Goal: Information Seeking & Learning: Learn about a topic

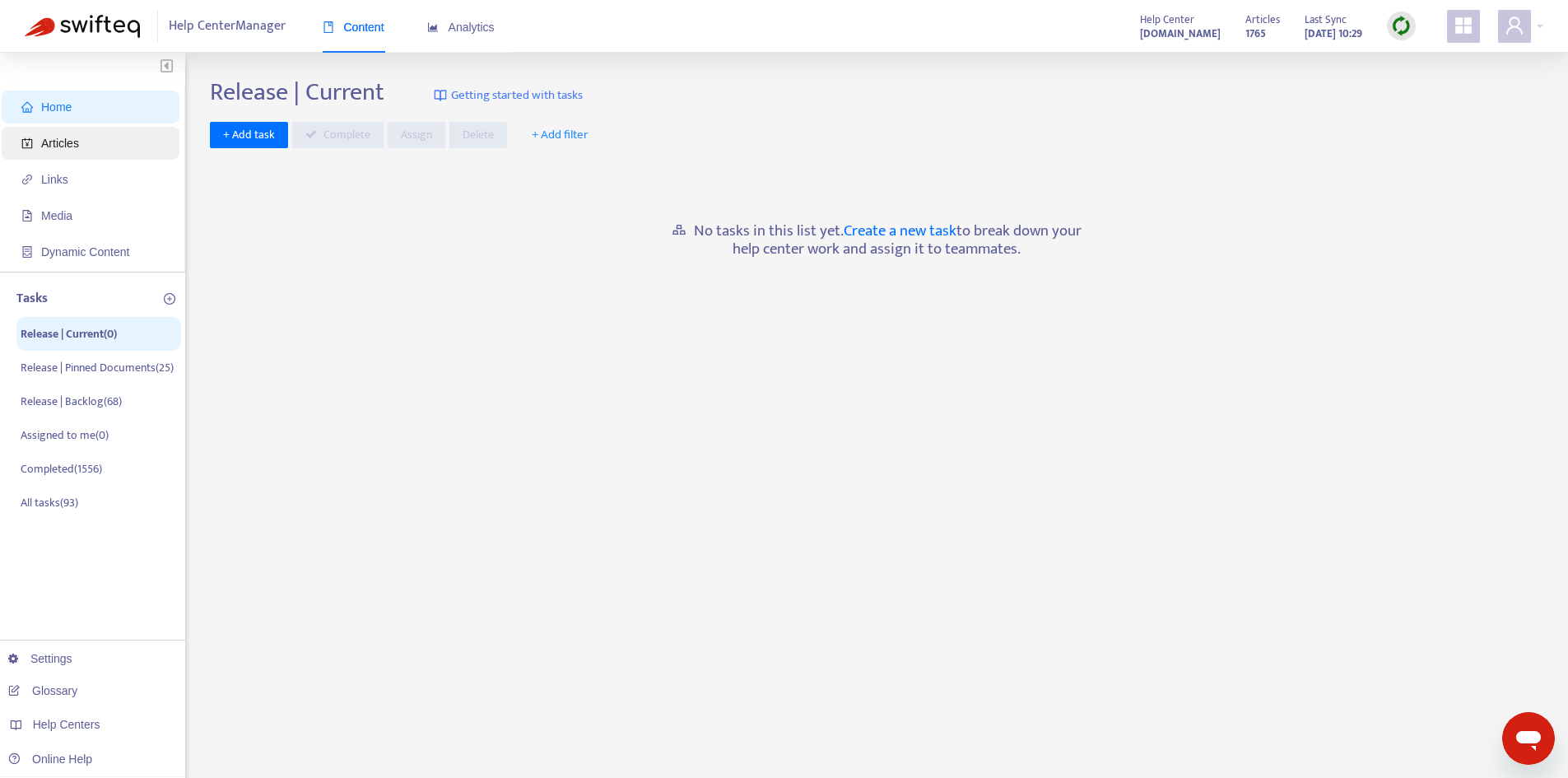
click at [96, 152] on span "Articles" at bounding box center [94, 143] width 145 height 33
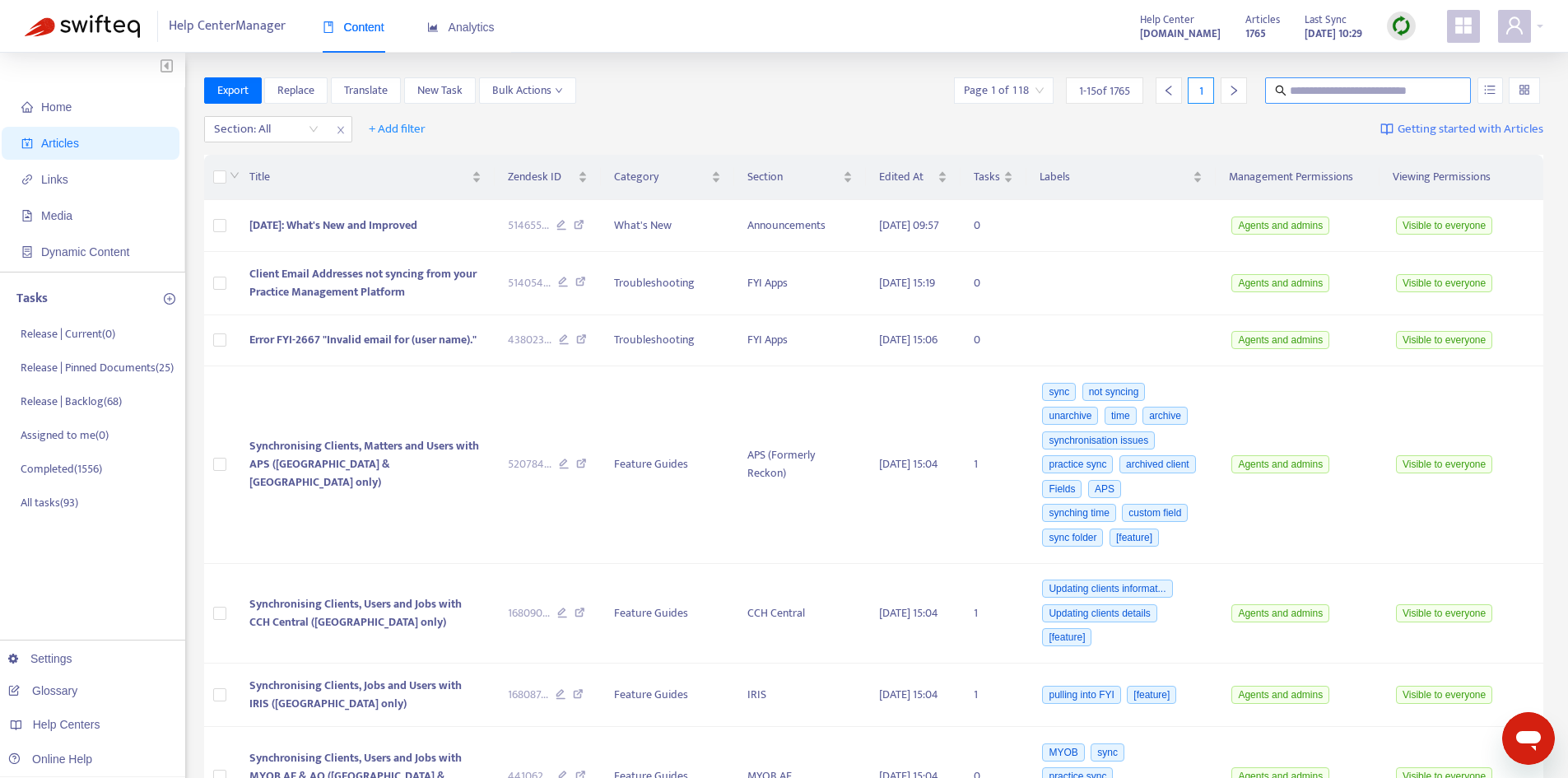
click at [1332, 88] on input "text" at bounding box center [1369, 90] width 158 height 18
type input "**********"
click at [1489, 92] on icon "unordered-list" at bounding box center [1489, 89] width 12 height 12
click at [1421, 146] on span "Match Exact Phrase" at bounding box center [1435, 146] width 107 height 18
click at [1359, 93] on input "**********" at bounding box center [1369, 90] width 158 height 18
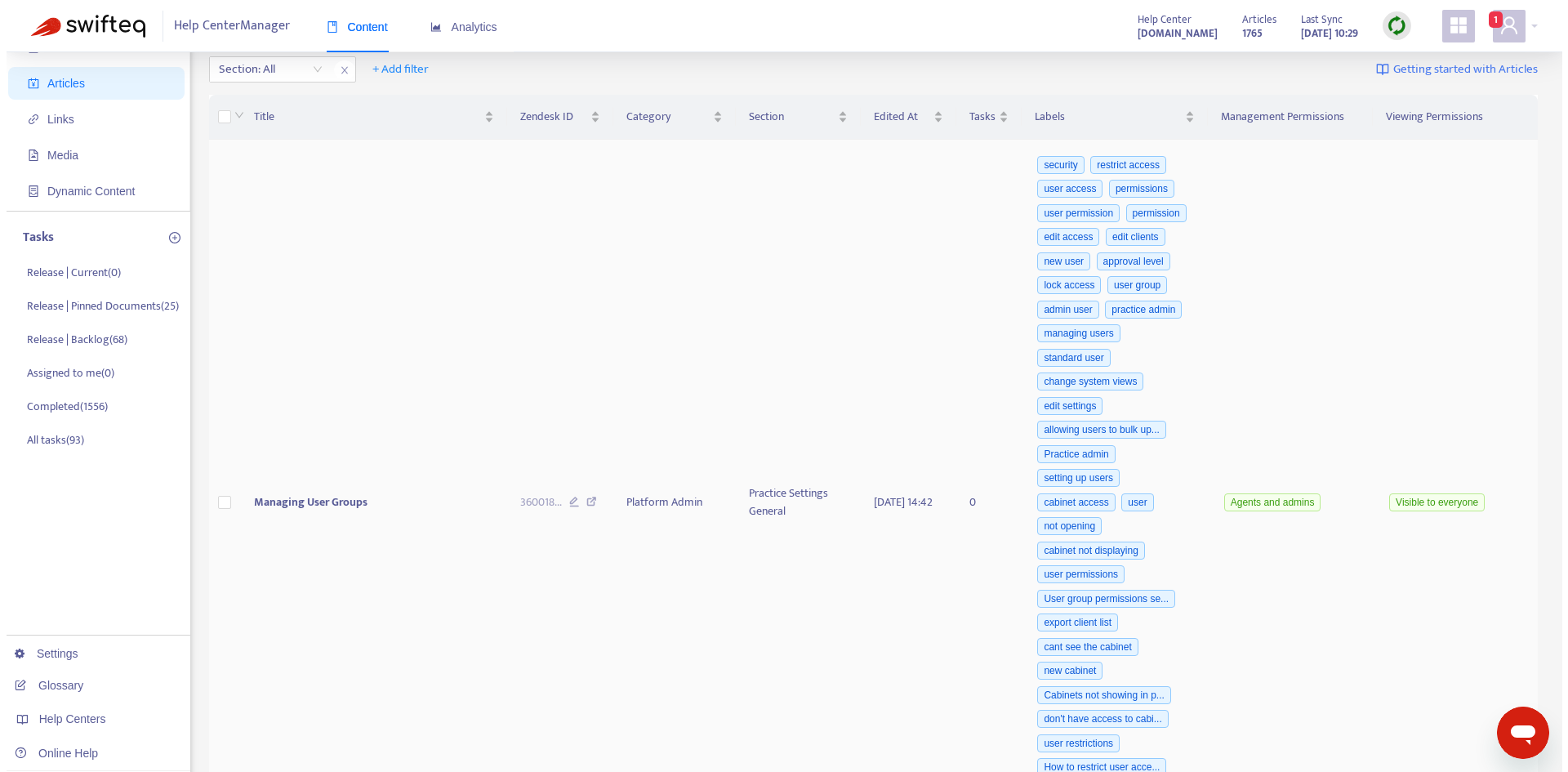
scroll to position [163, 0]
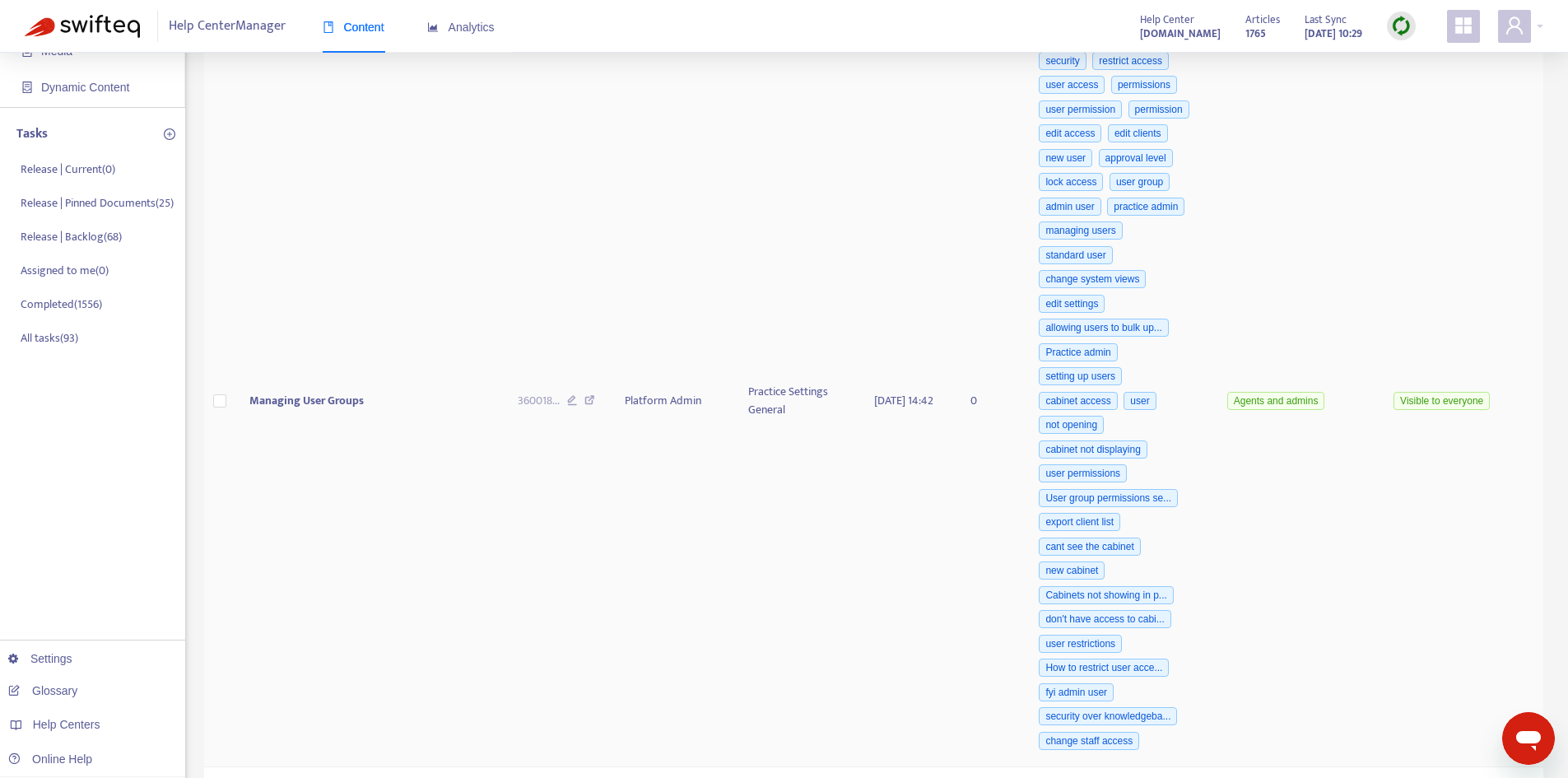
click at [324, 420] on td "Managing User Groups" at bounding box center [370, 401] width 268 height 732
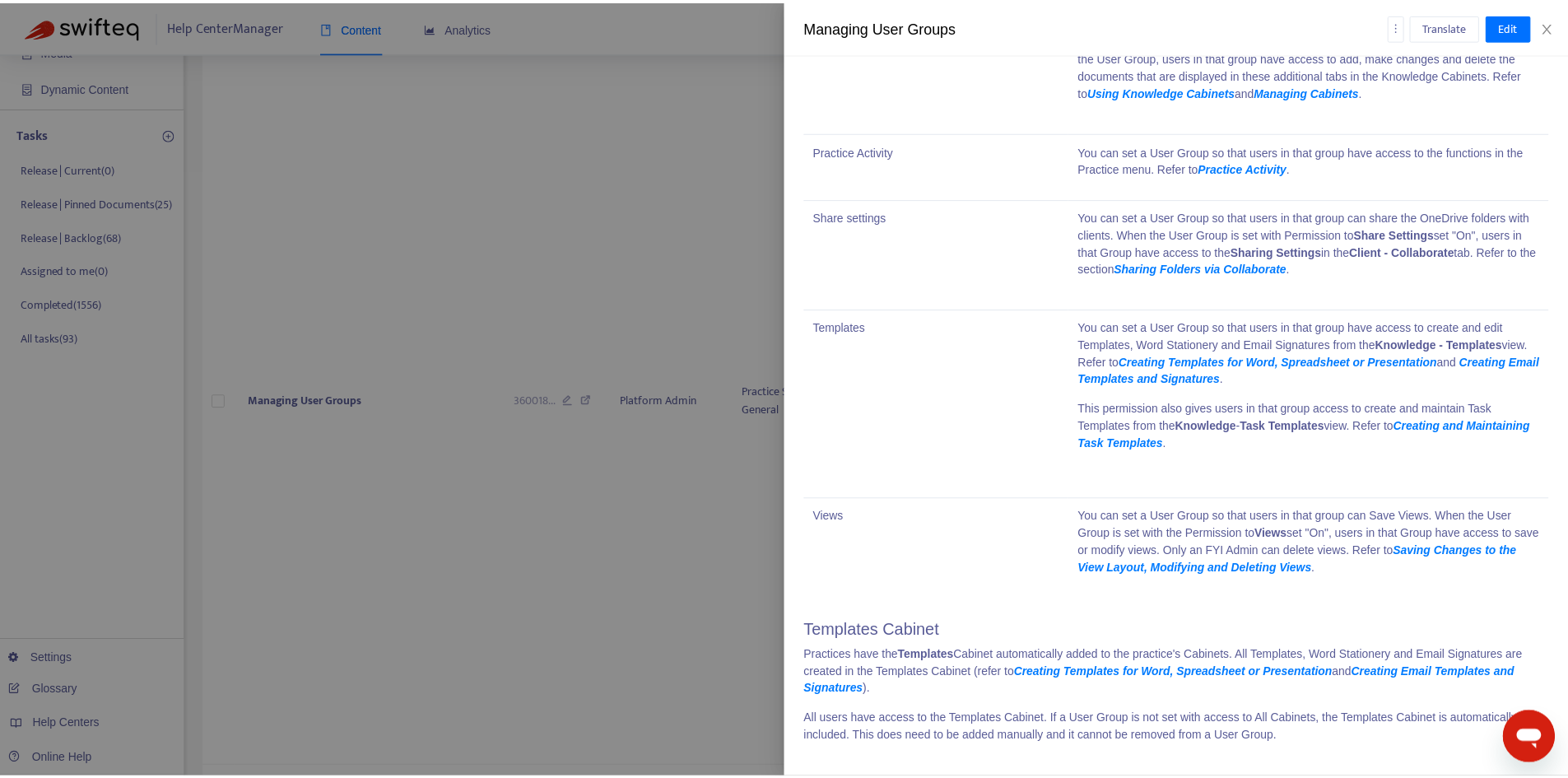
scroll to position [11483, 0]
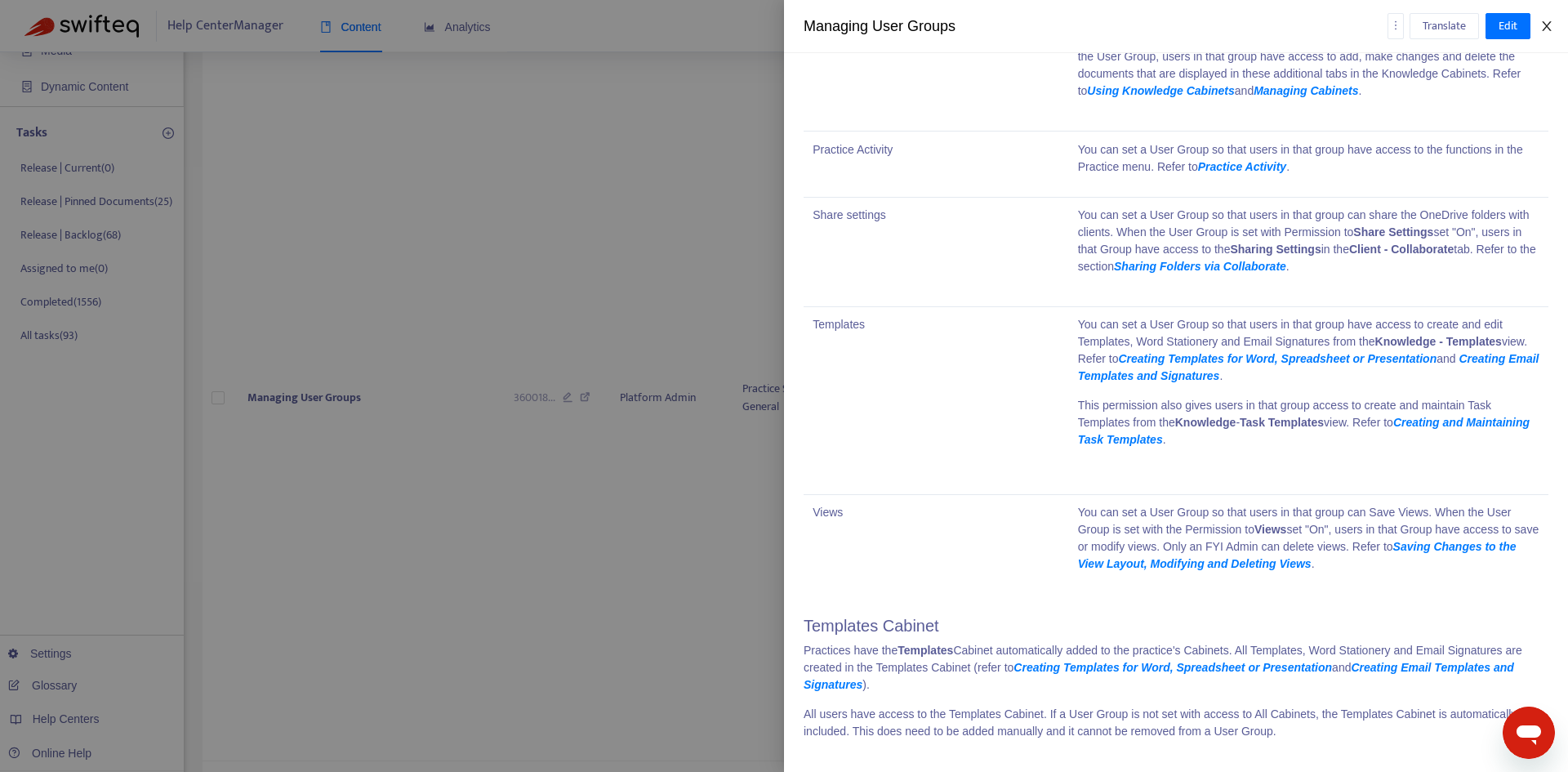
click at [1555, 21] on button "Close" at bounding box center [1547, 26] width 23 height 16
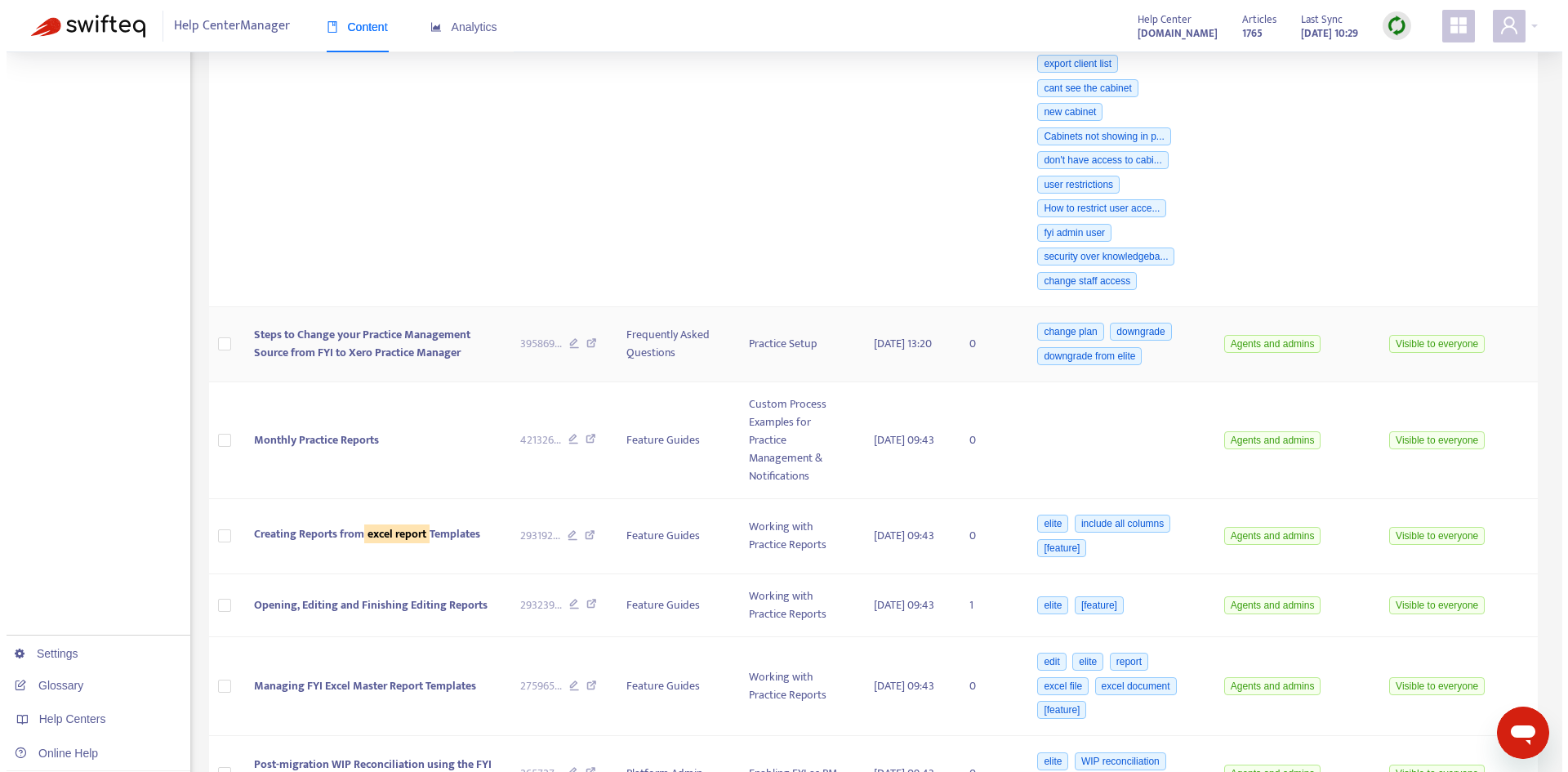
scroll to position [654, 0]
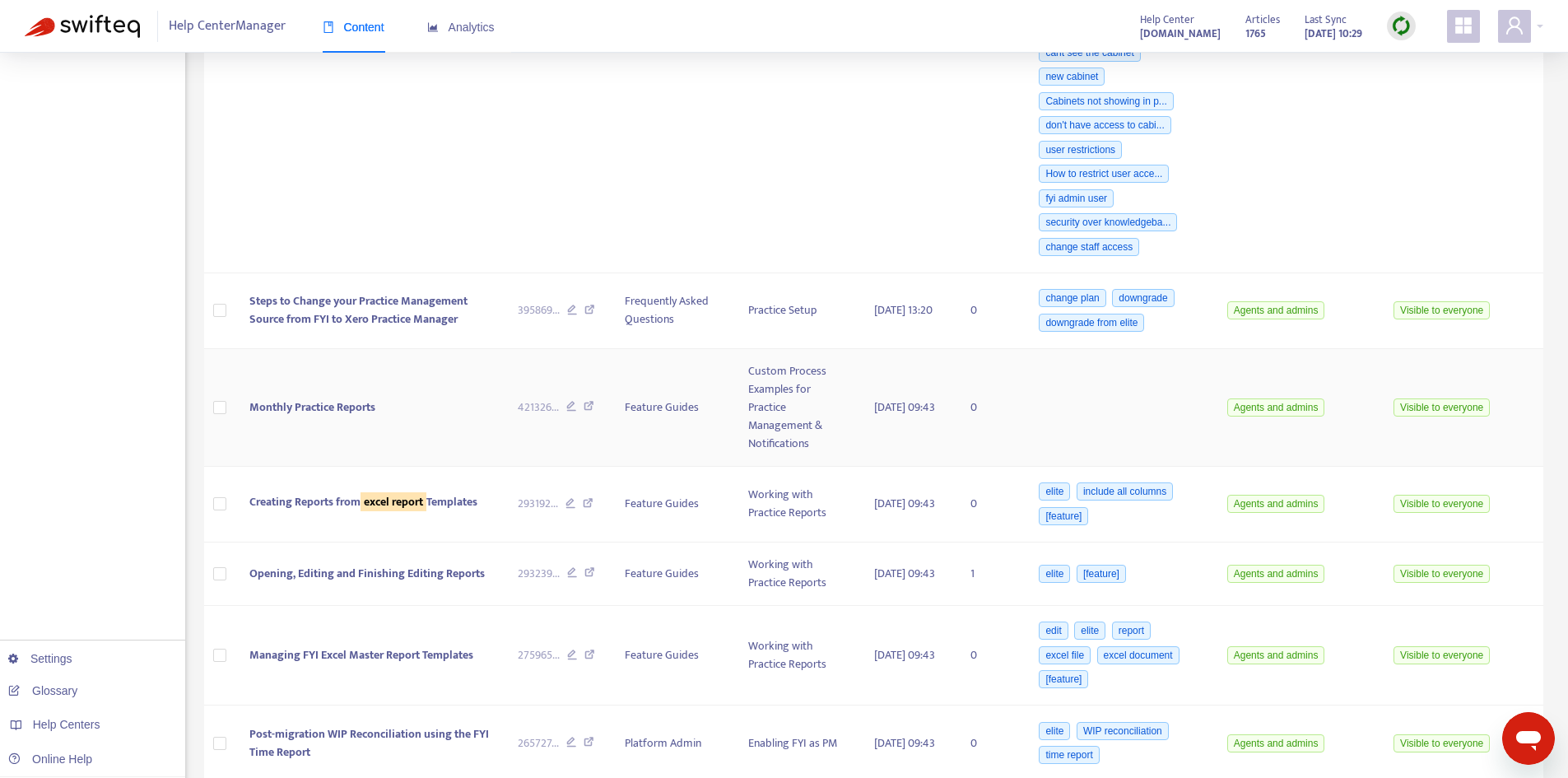
click at [386, 396] on td "Monthly Practice Reports" at bounding box center [370, 408] width 268 height 118
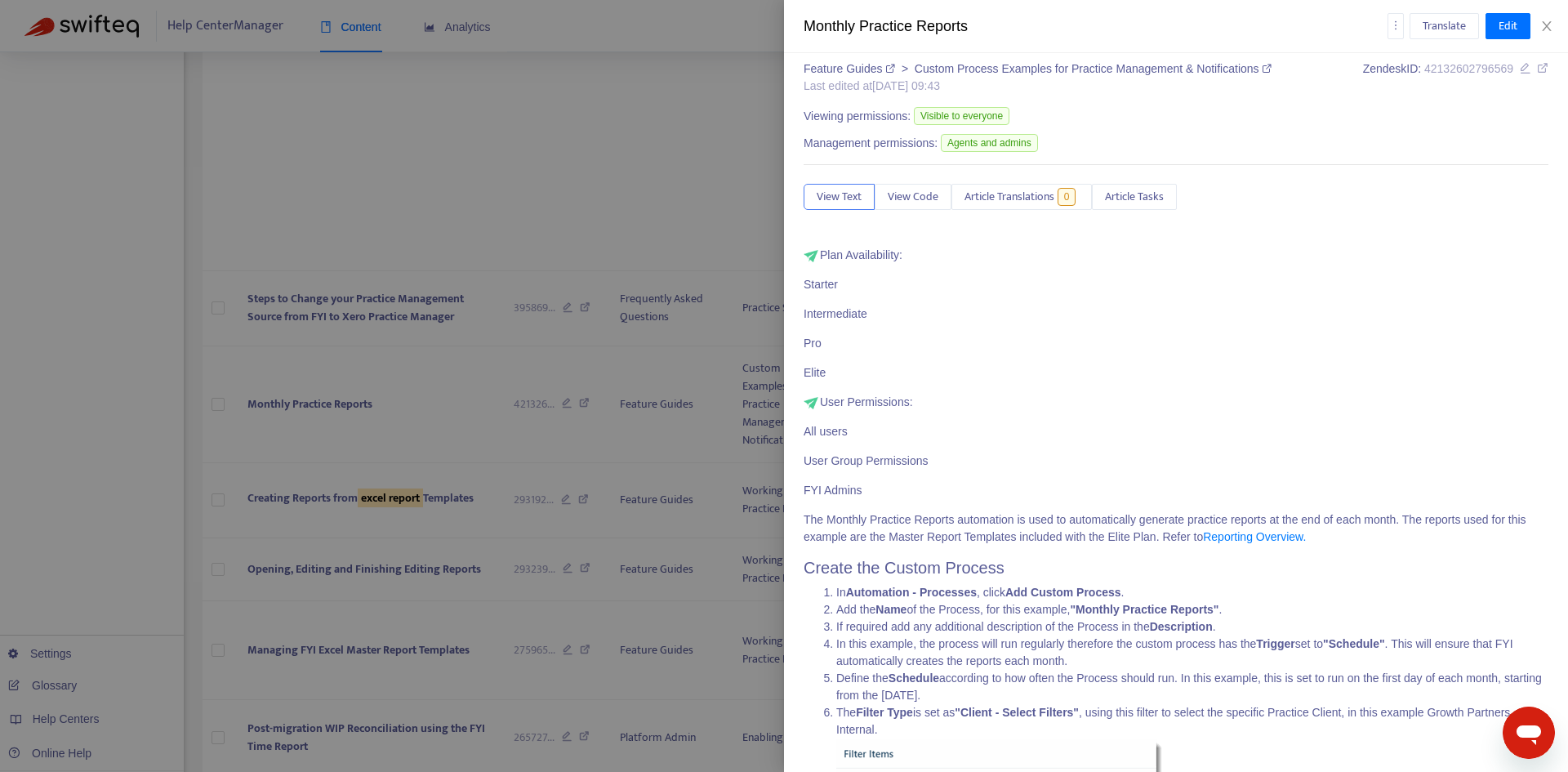
scroll to position [0, 0]
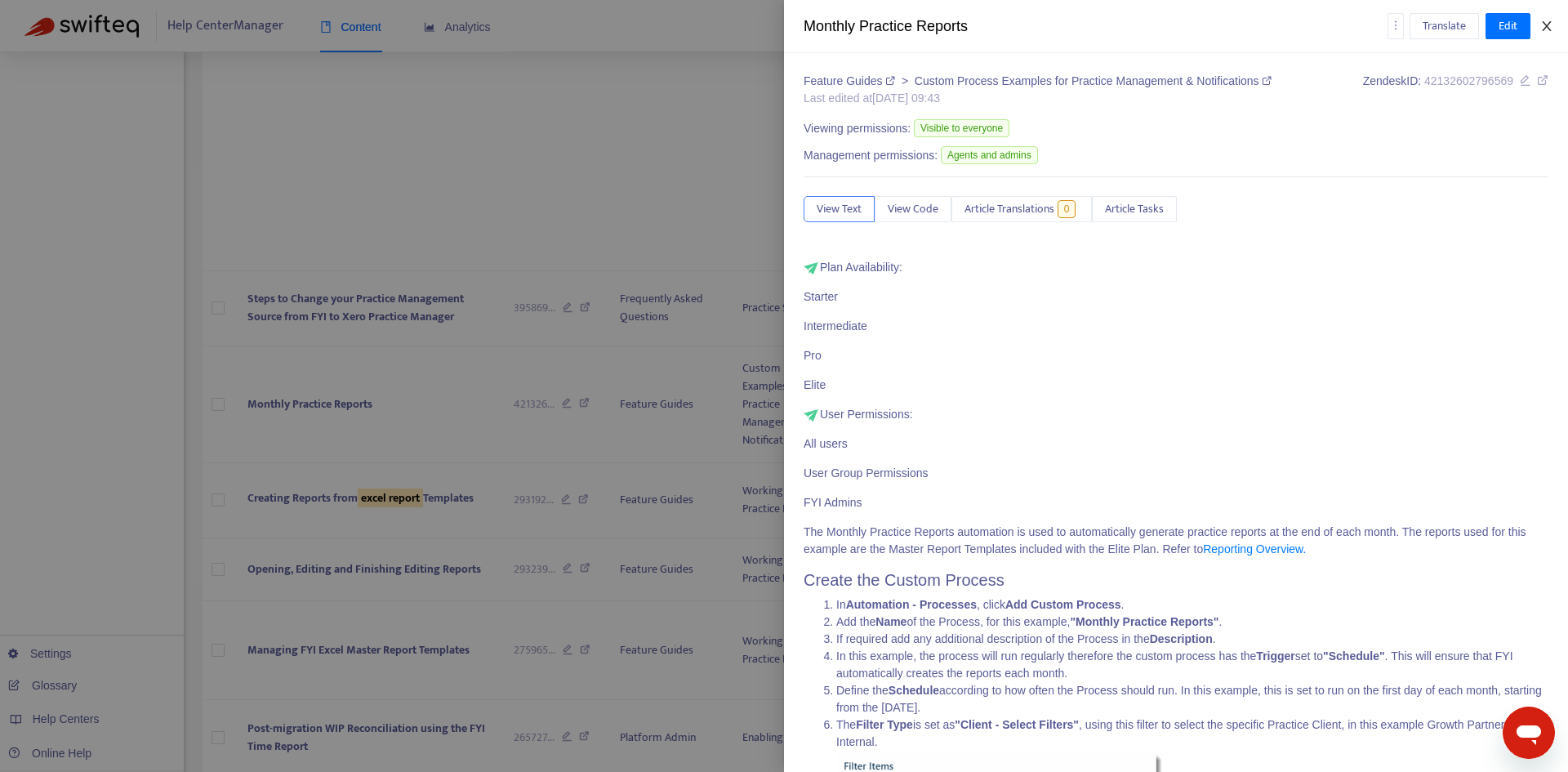
click at [1542, 30] on icon "close" at bounding box center [1547, 26] width 13 height 13
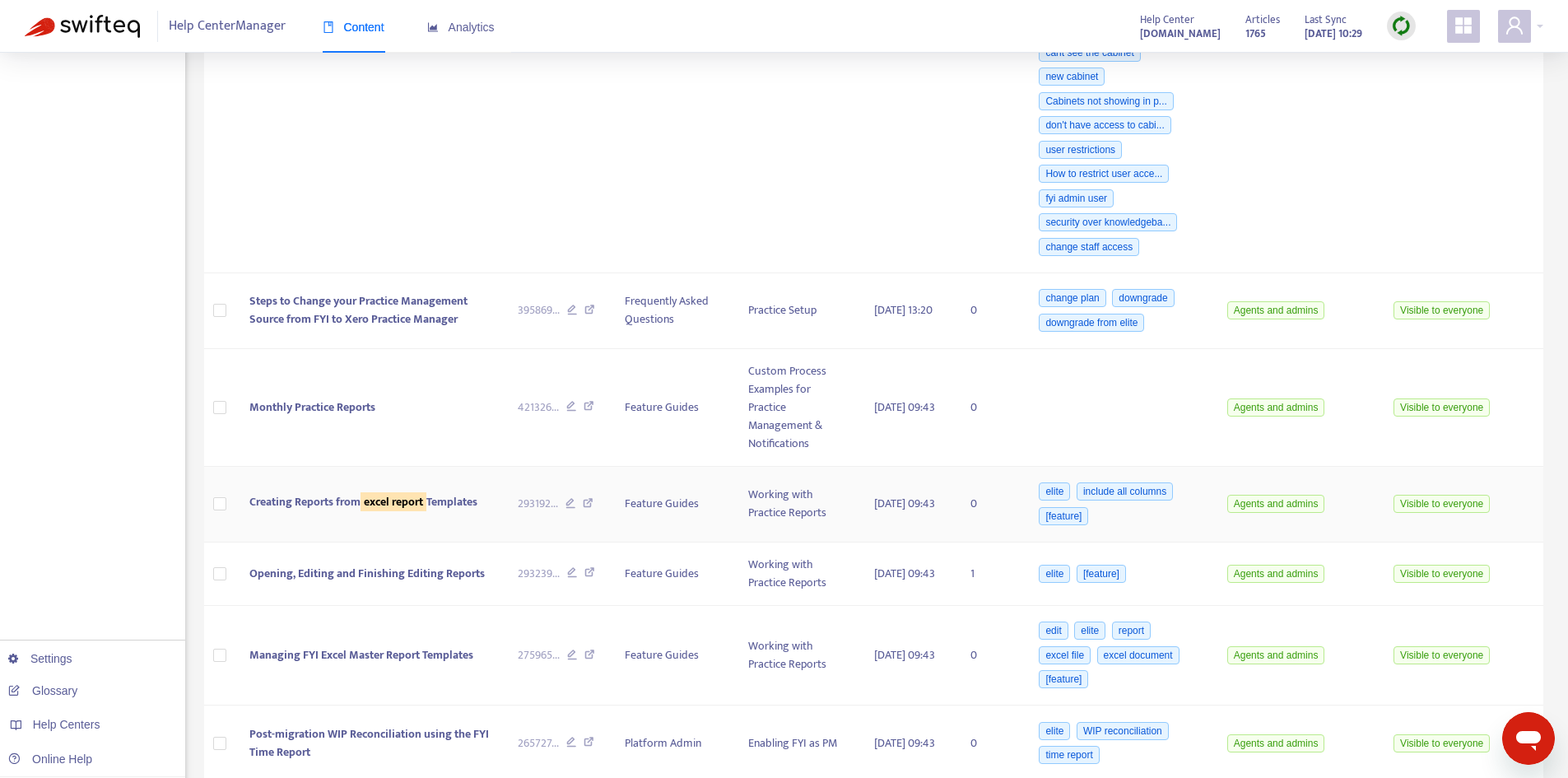
click at [385, 515] on div at bounding box center [370, 513] width 242 height 3
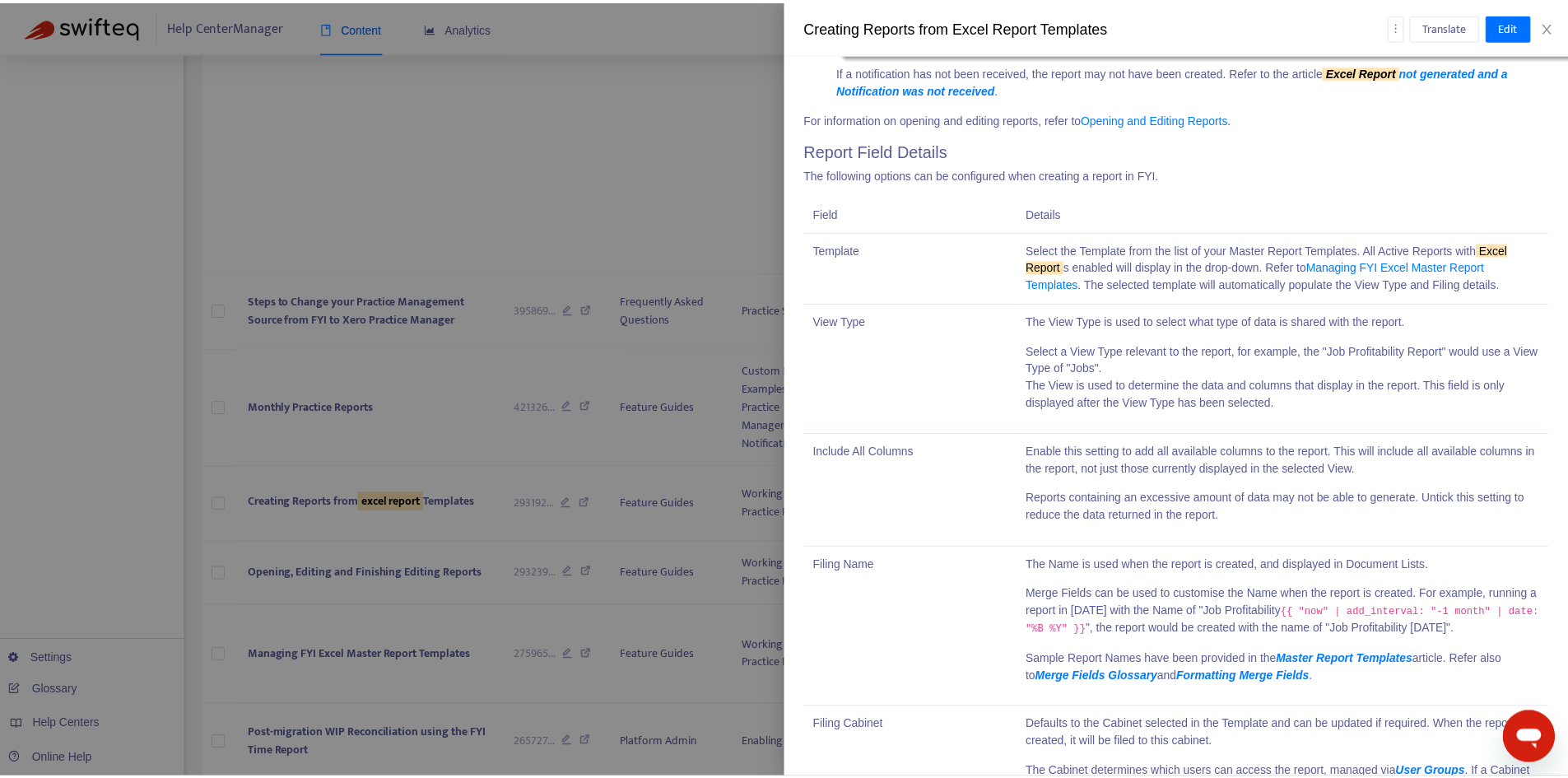
scroll to position [1894, 0]
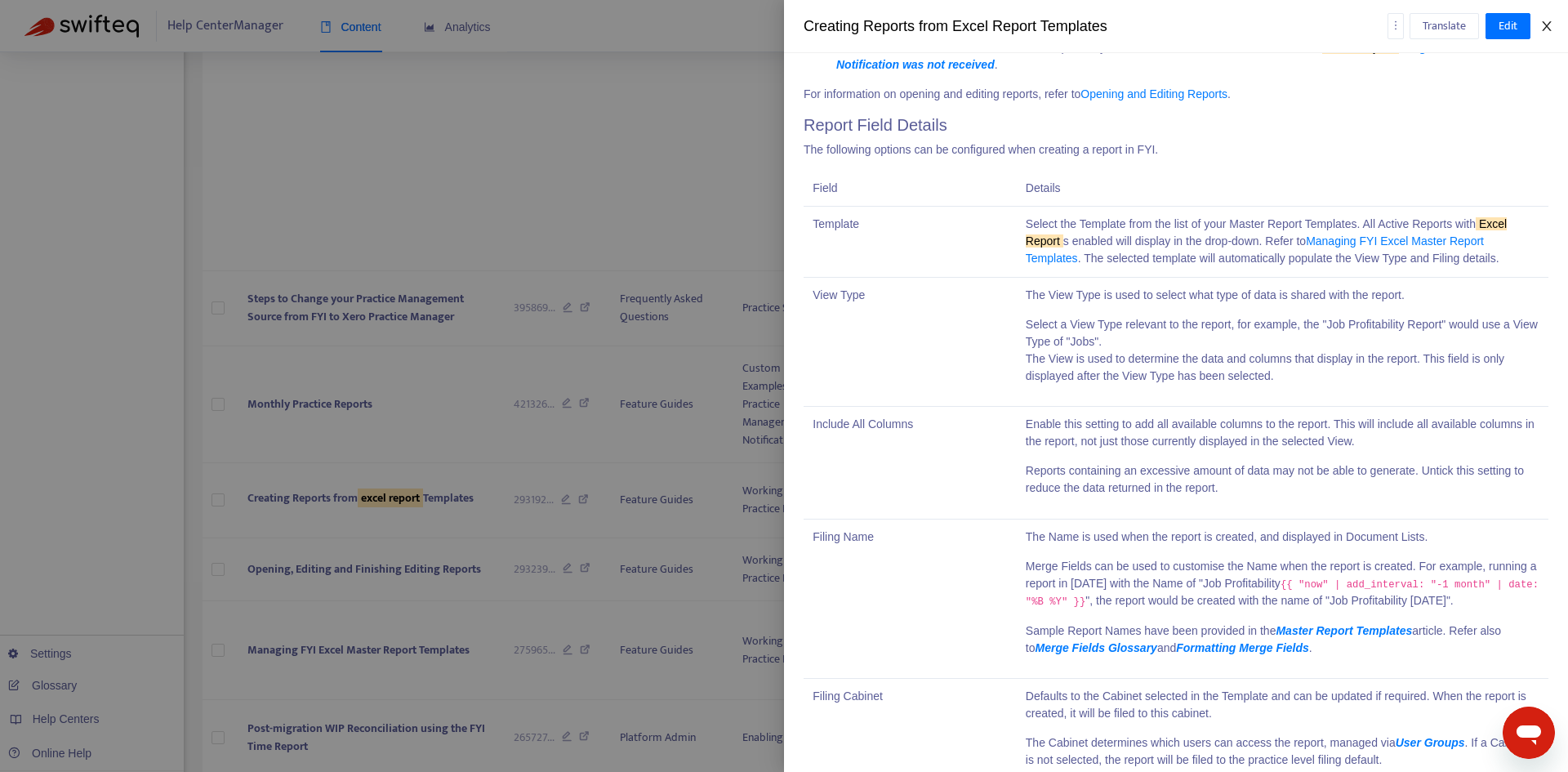
drag, startPoint x: 1547, startPoint y: 27, endPoint x: 1532, endPoint y: 27, distance: 15.0
click at [1547, 27] on icon "close" at bounding box center [1546, 26] width 9 height 10
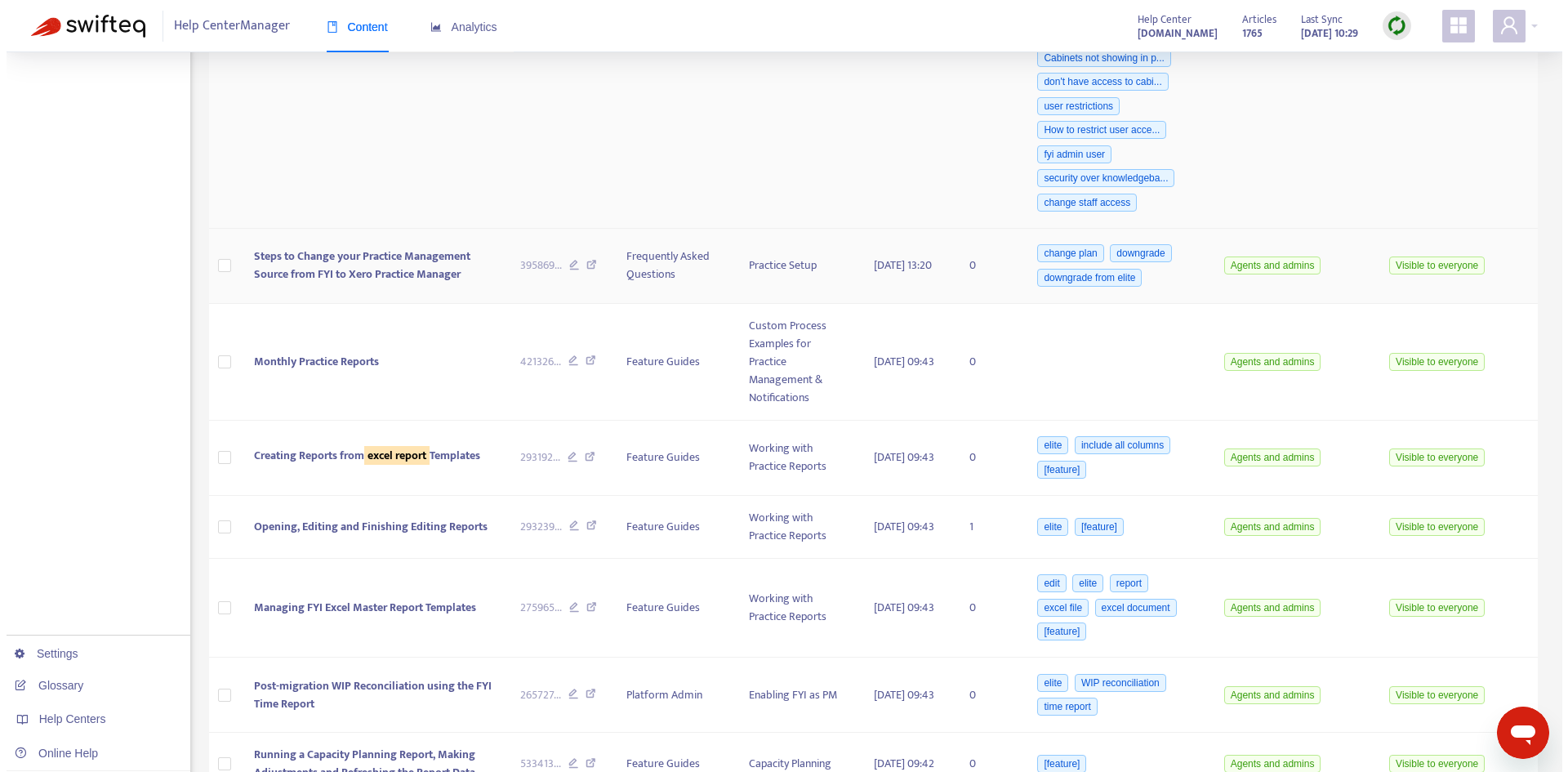
scroll to position [735, 0]
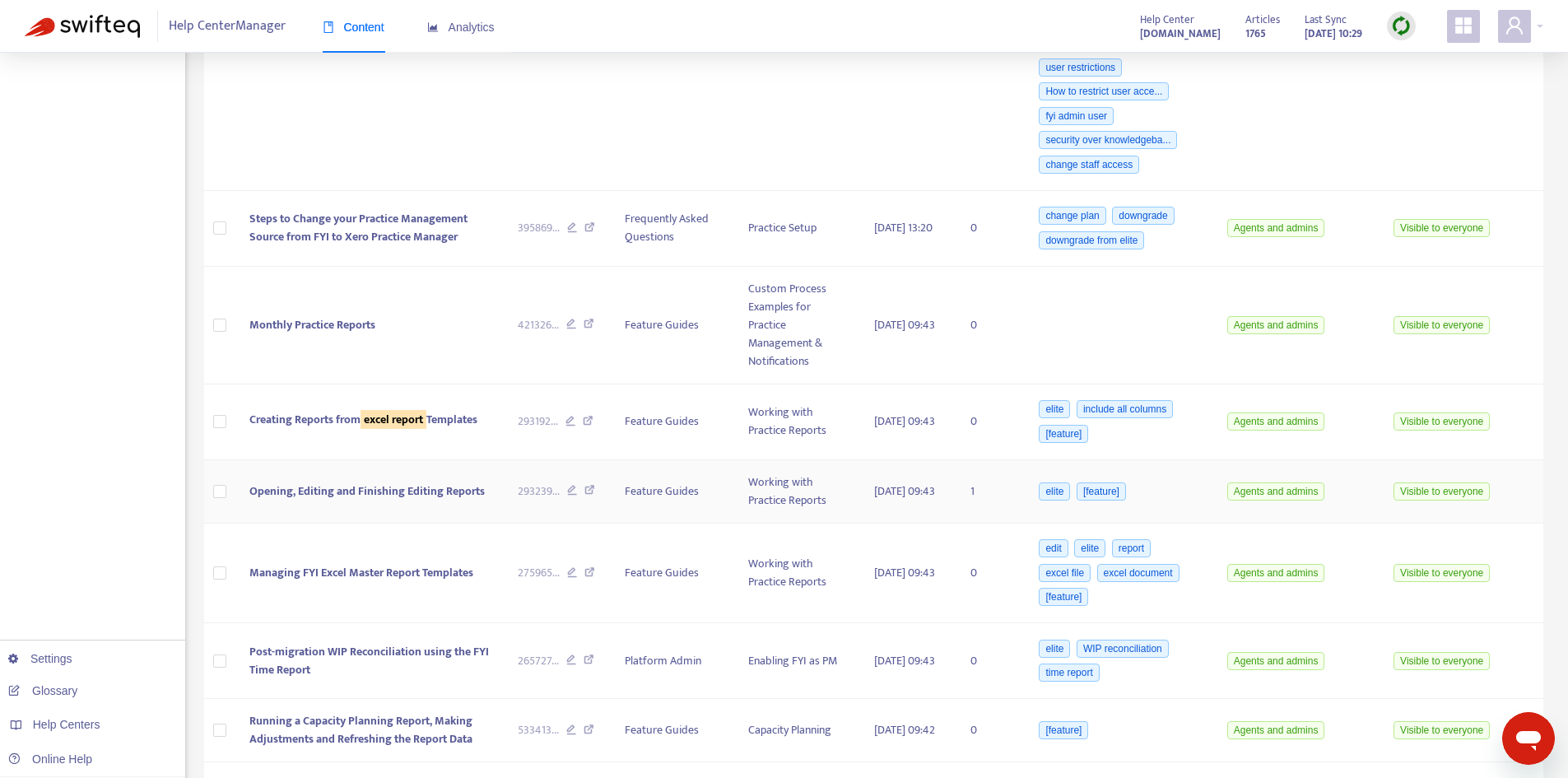
click at [367, 482] on span "Opening, Editing and Finishing Editing Reports" at bounding box center [367, 491] width 235 height 19
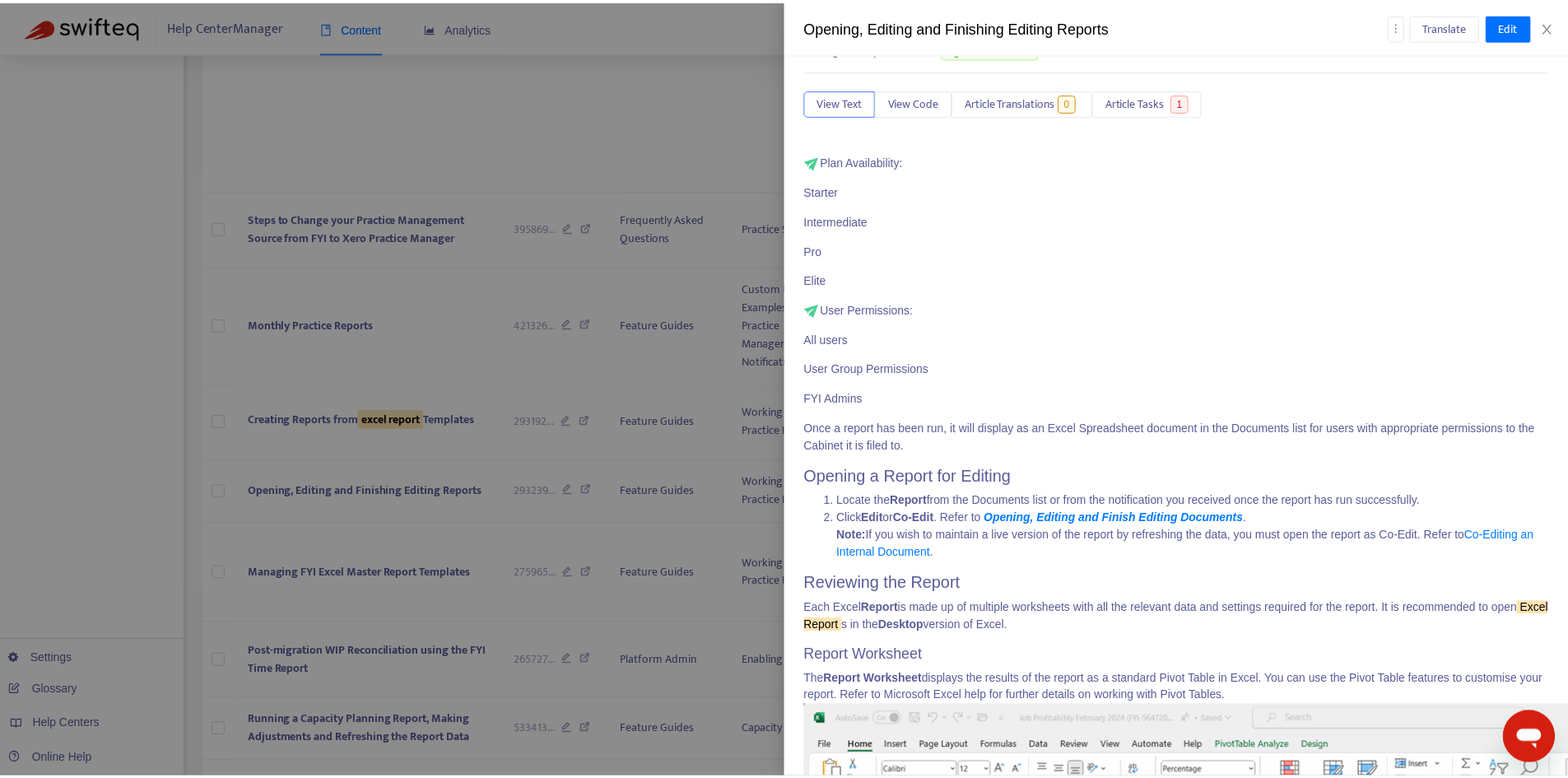
scroll to position [0, 0]
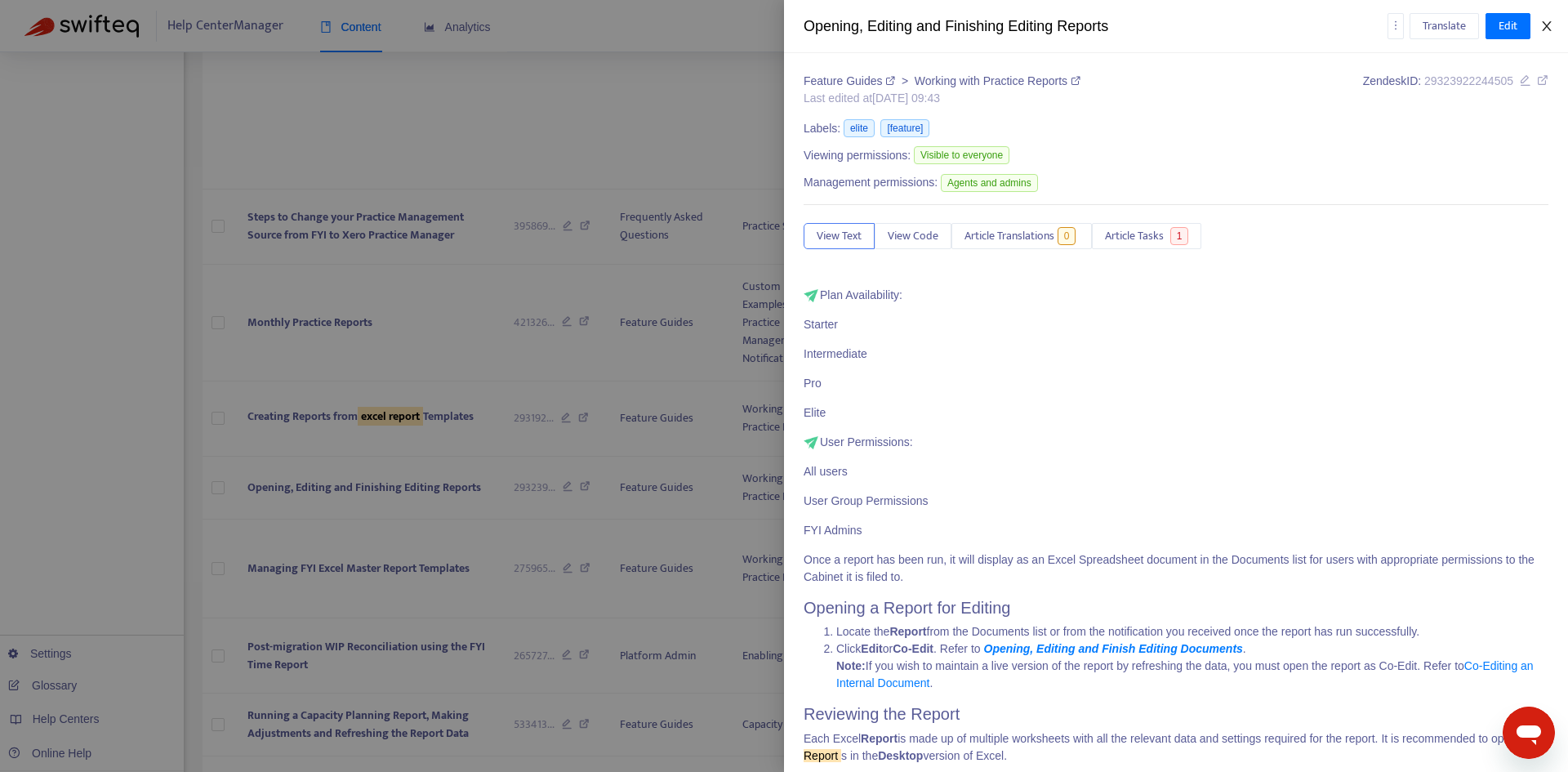
click at [1553, 25] on button "Close" at bounding box center [1547, 26] width 23 height 16
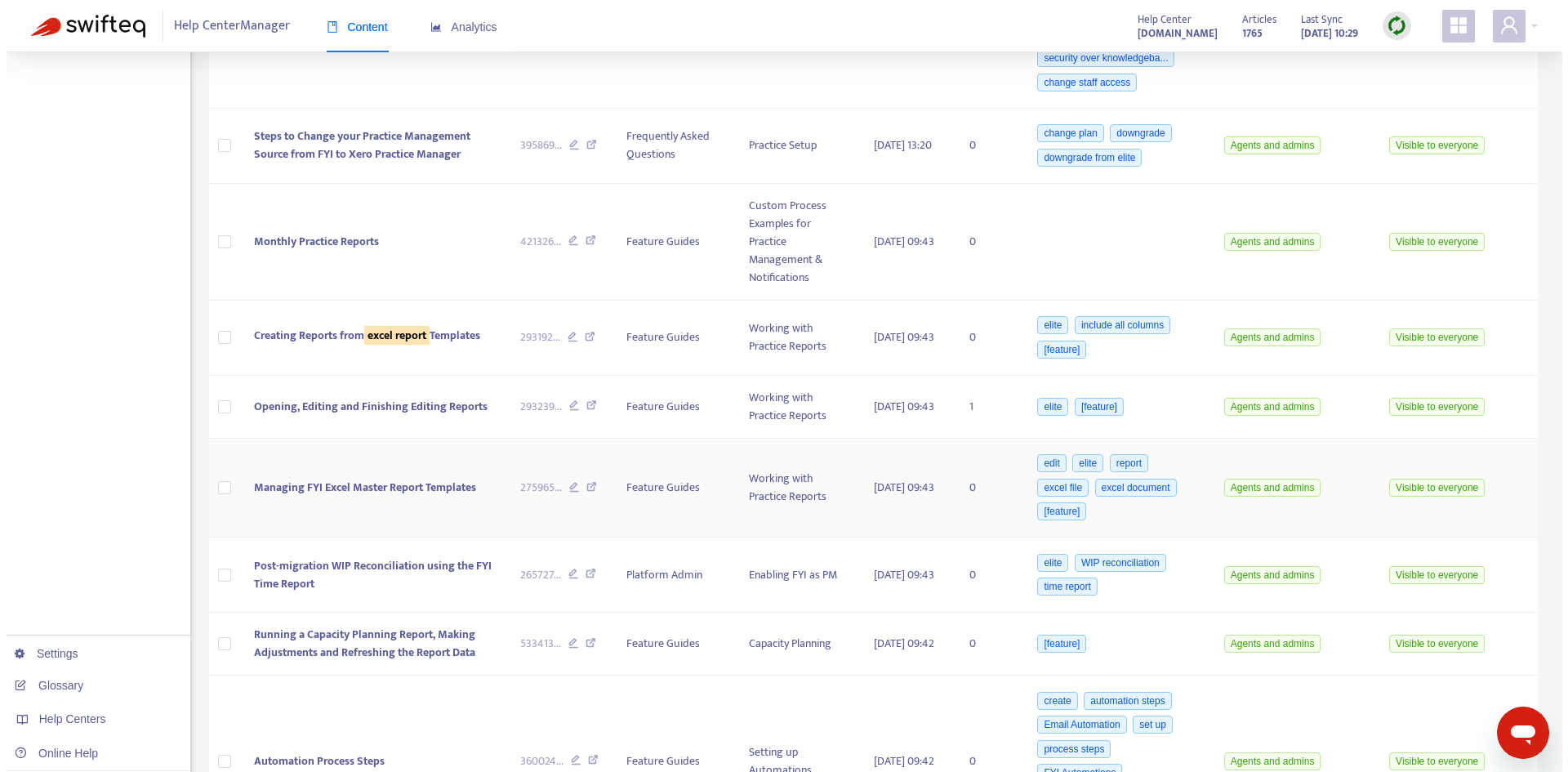
scroll to position [817, 0]
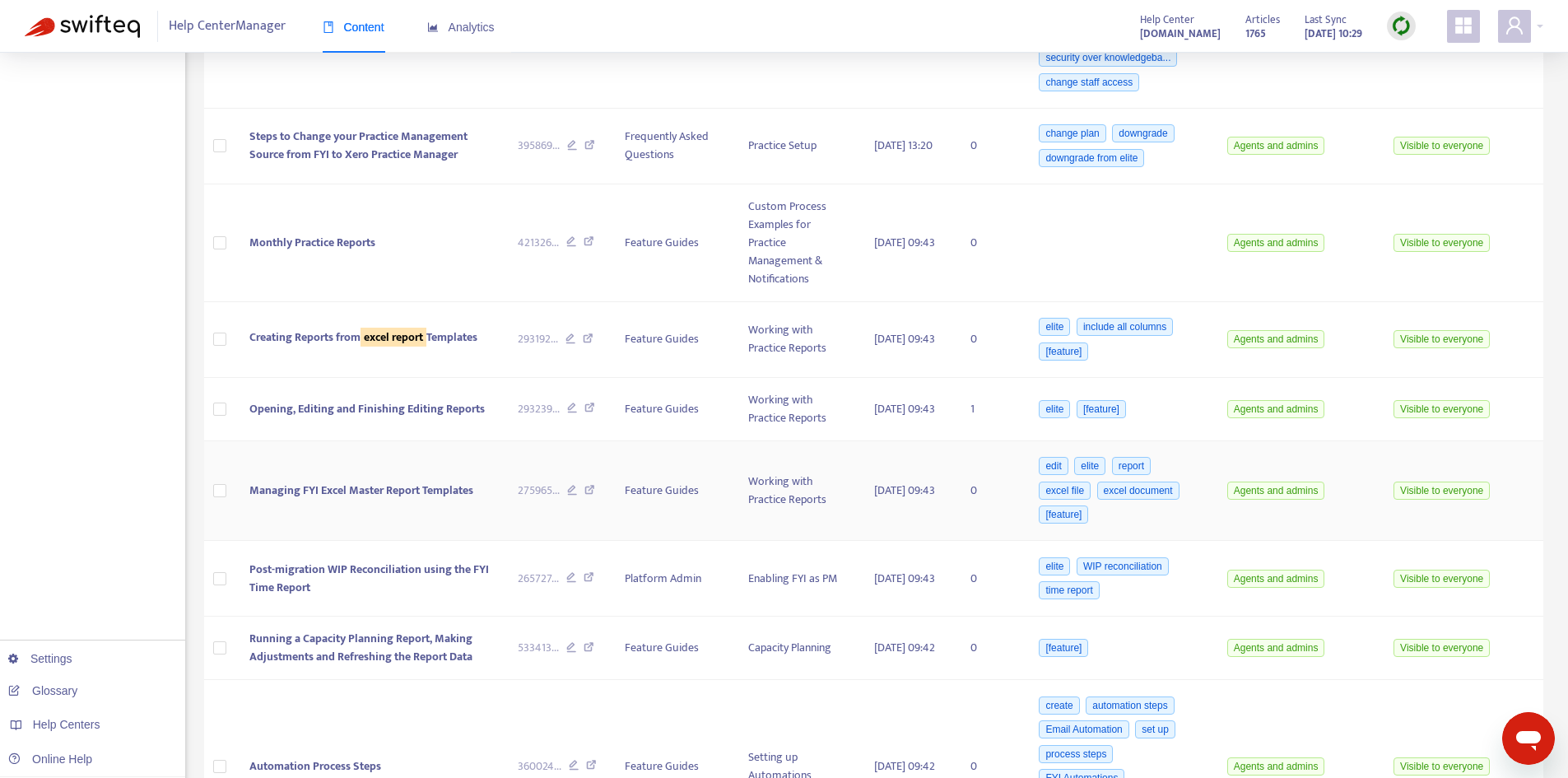
click at [389, 504] on td "Managing FYI Excel Master Report Templates" at bounding box center [370, 491] width 268 height 100
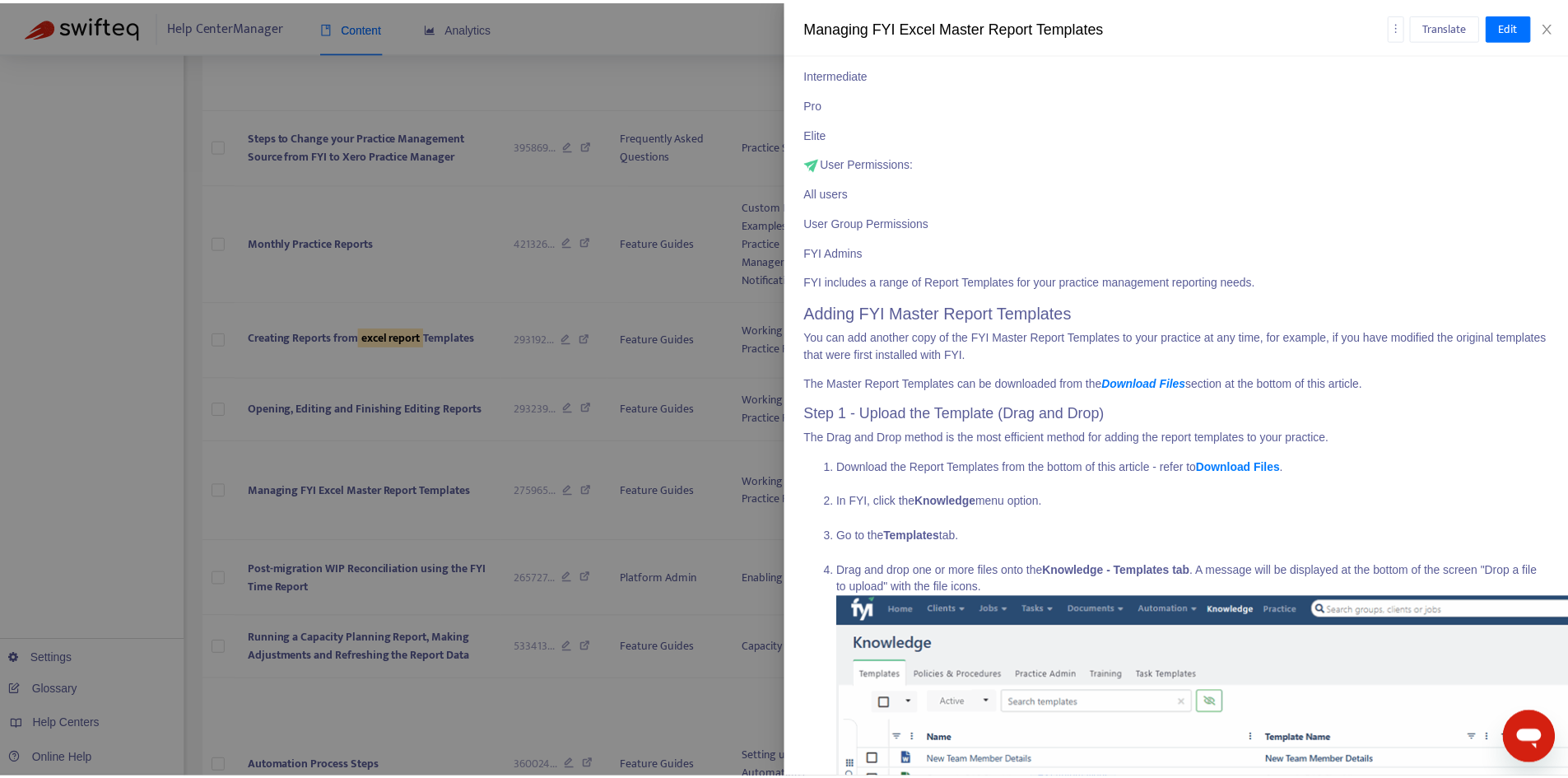
scroll to position [0, 0]
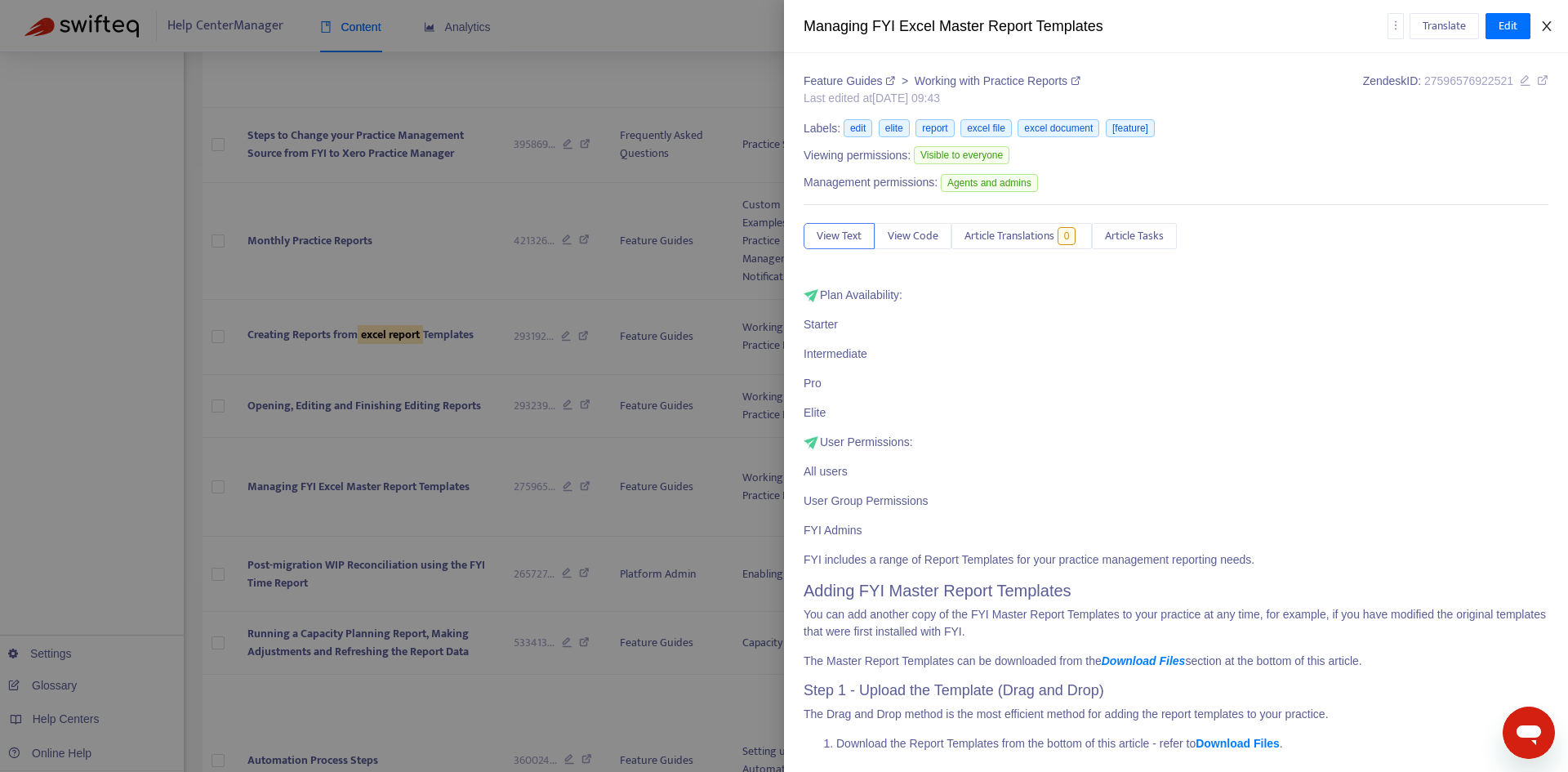
click at [1553, 26] on button "Close" at bounding box center [1547, 26] width 23 height 16
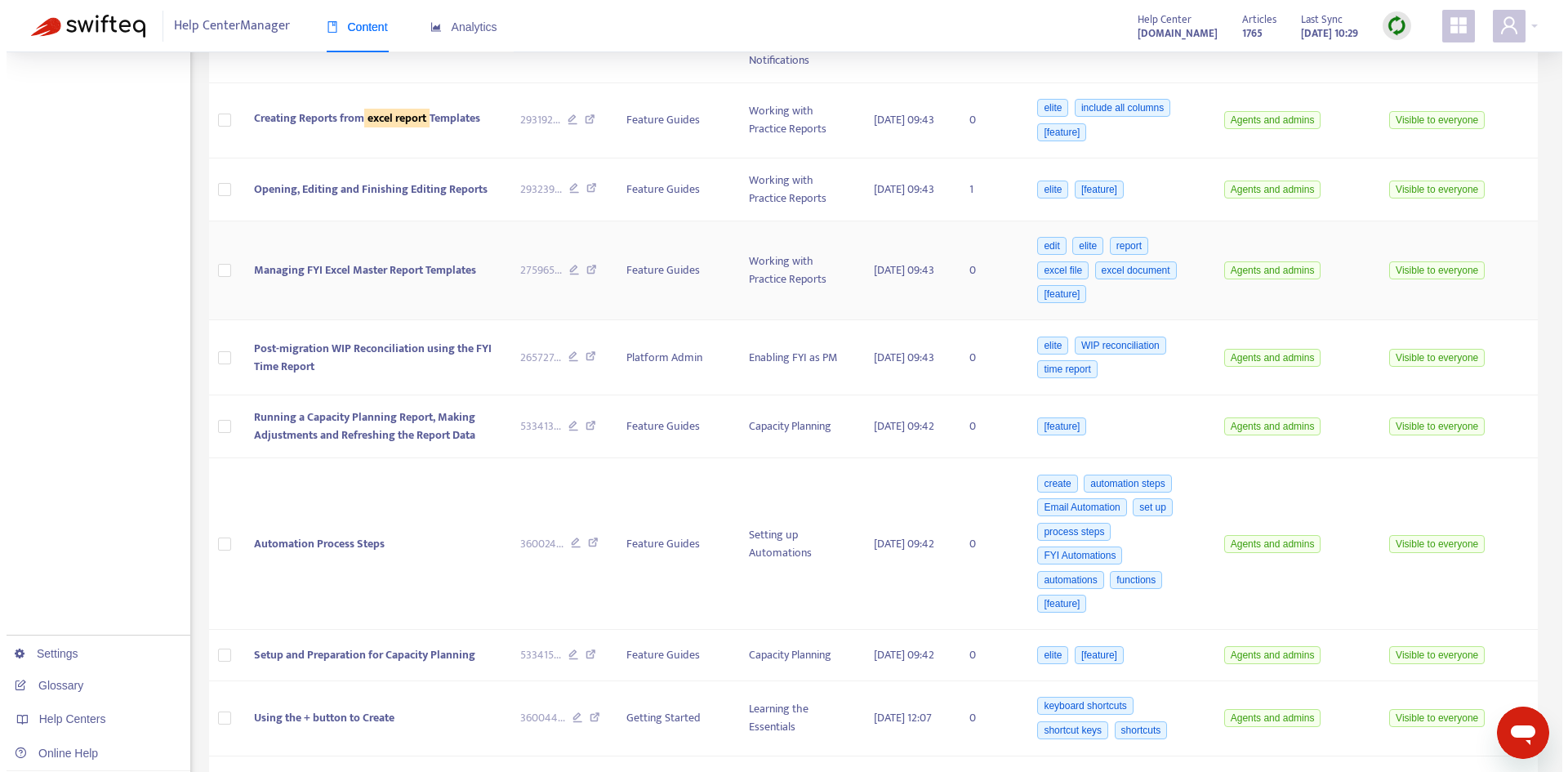
scroll to position [1062, 0]
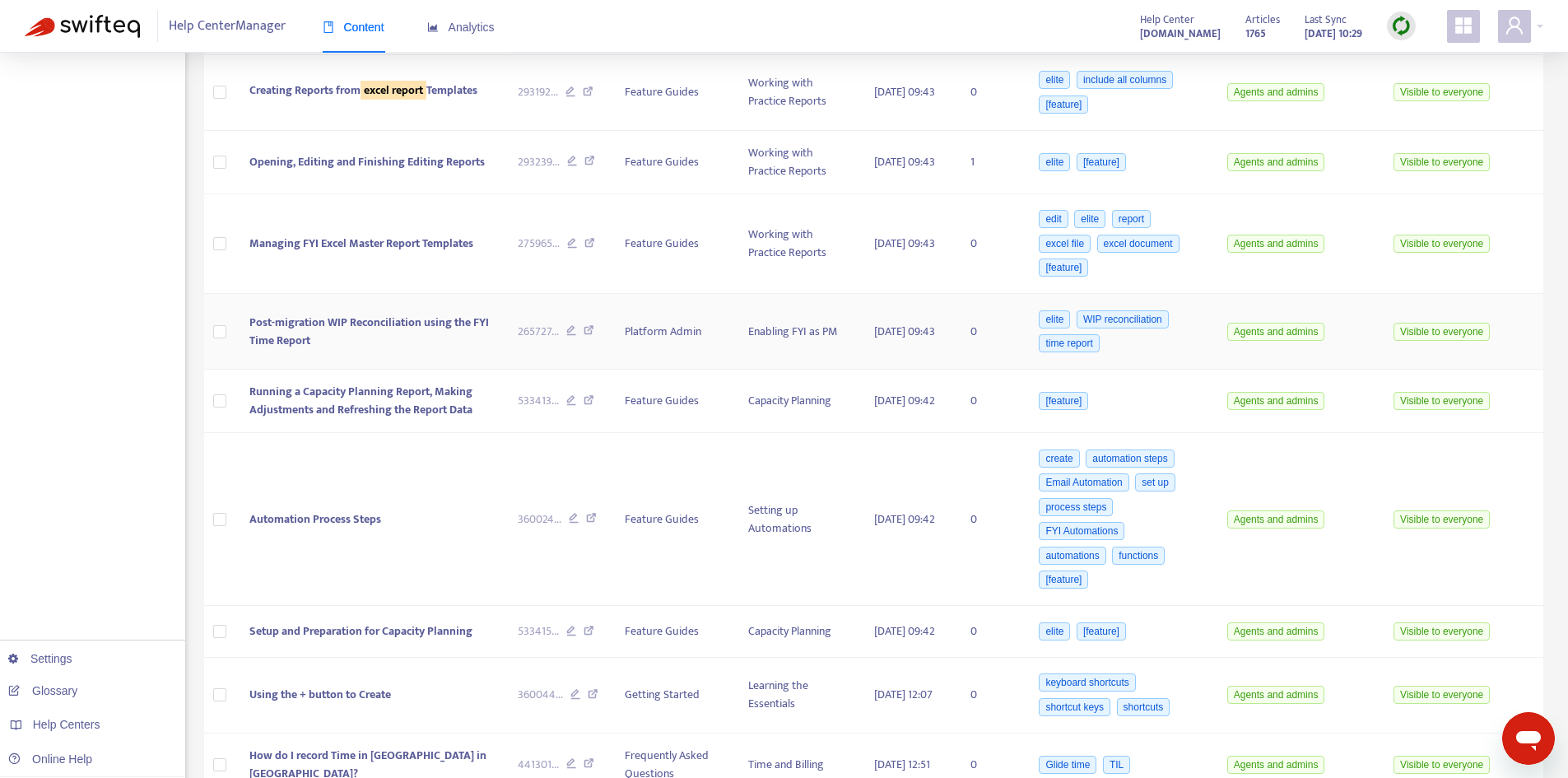
click at [381, 319] on span "Post-migration WIP Reconciliation using the FYI Time Report" at bounding box center [368, 331] width 239 height 37
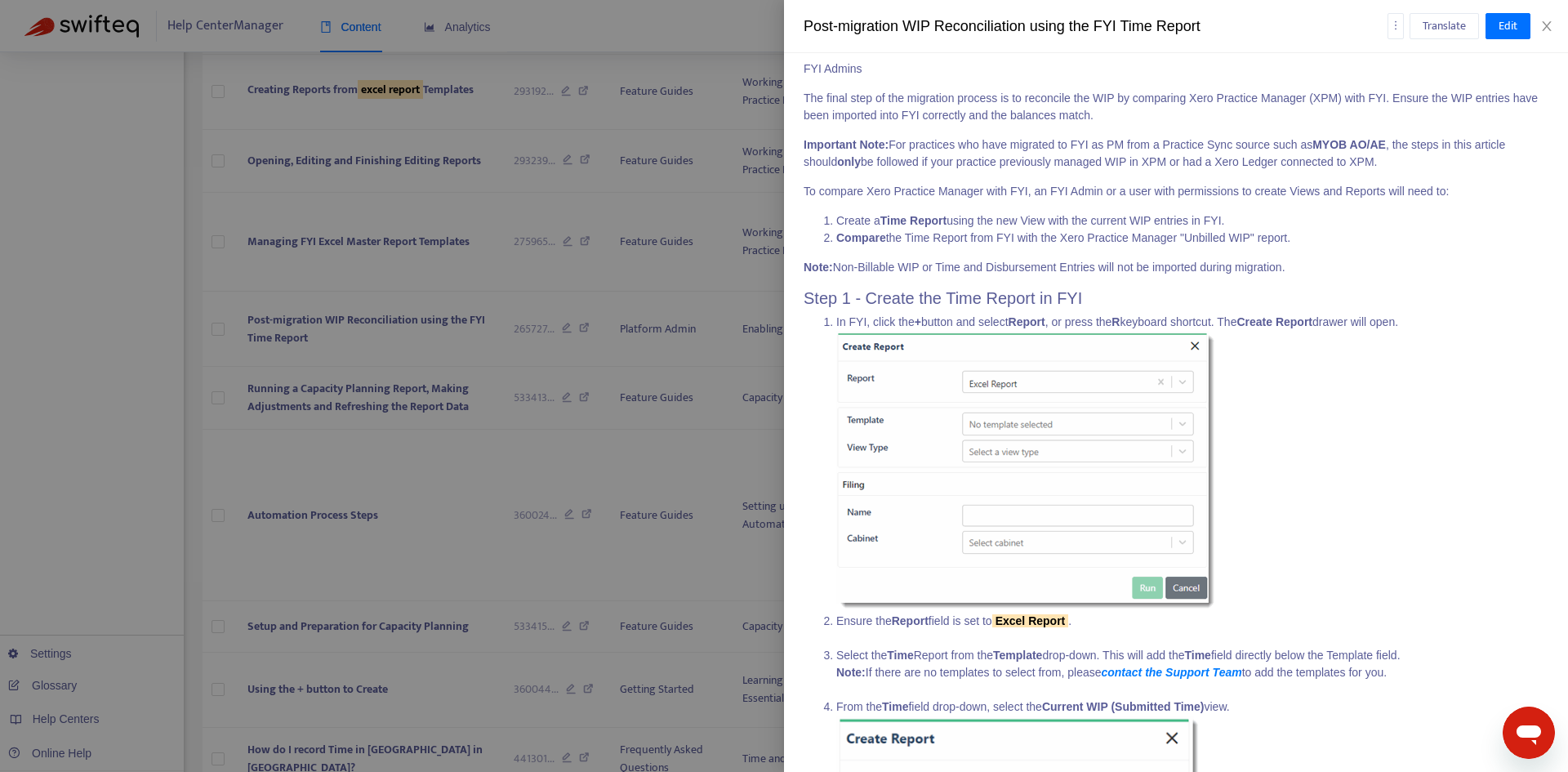
scroll to position [490, 0]
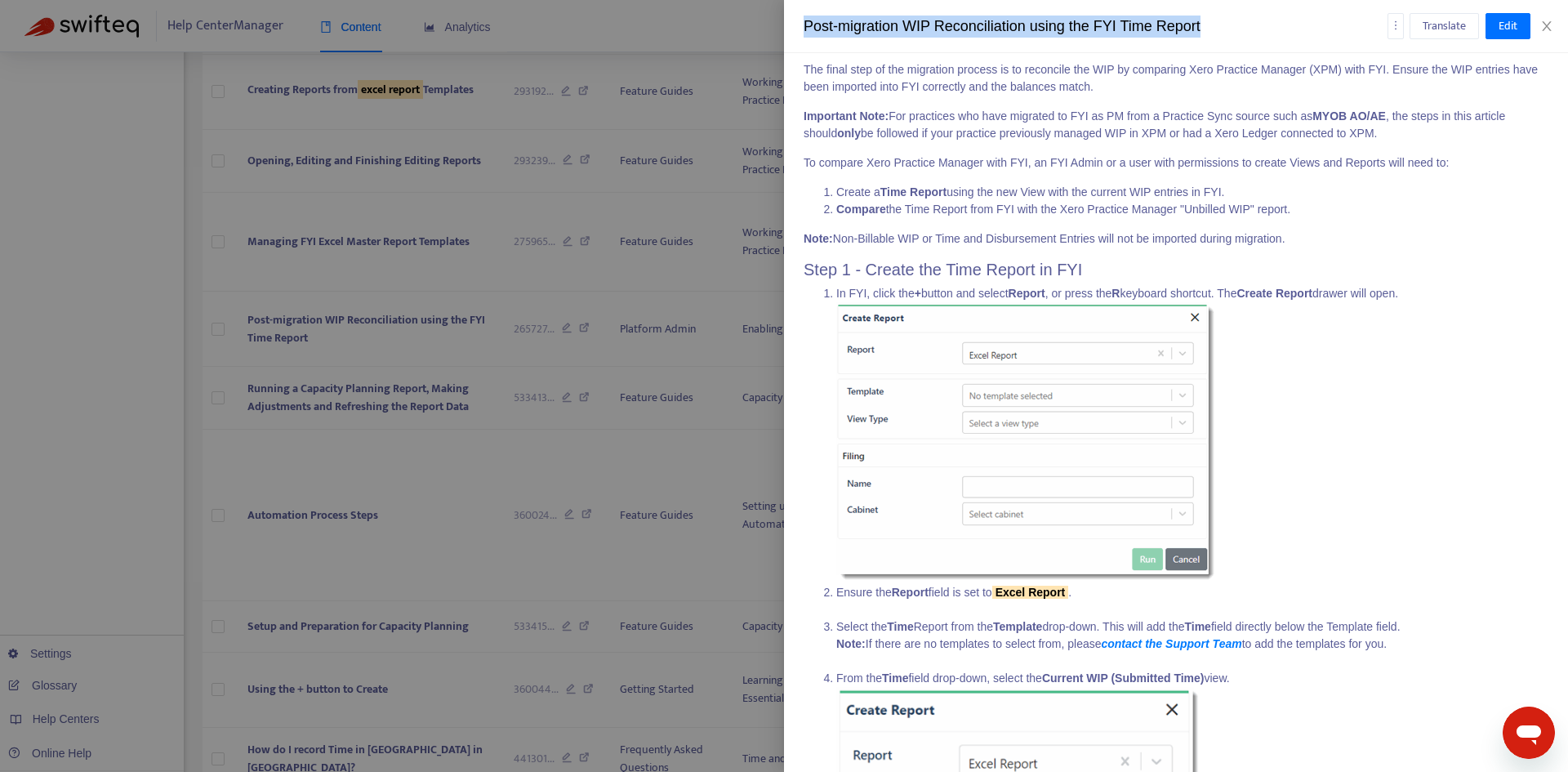
drag, startPoint x: 1214, startPoint y: 29, endPoint x: 804, endPoint y: 31, distance: 410.0
click at [804, 31] on div "Post-migration WIP Reconciliation using the FYI Time Report" at bounding box center [1095, 26] width 584 height 22
copy div "Post-migration WIP Reconciliation using the FYI Time Report"
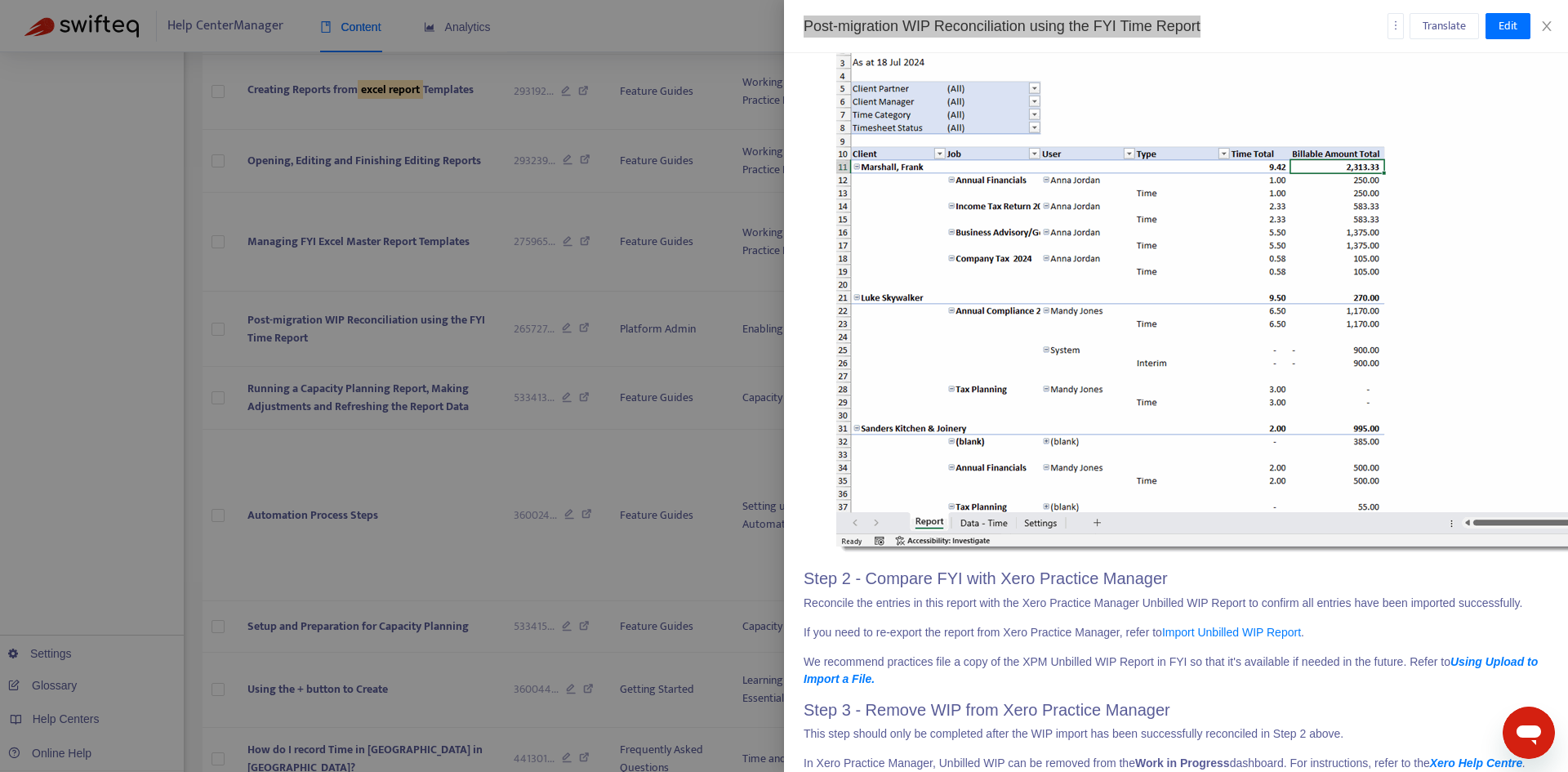
scroll to position [3019, 0]
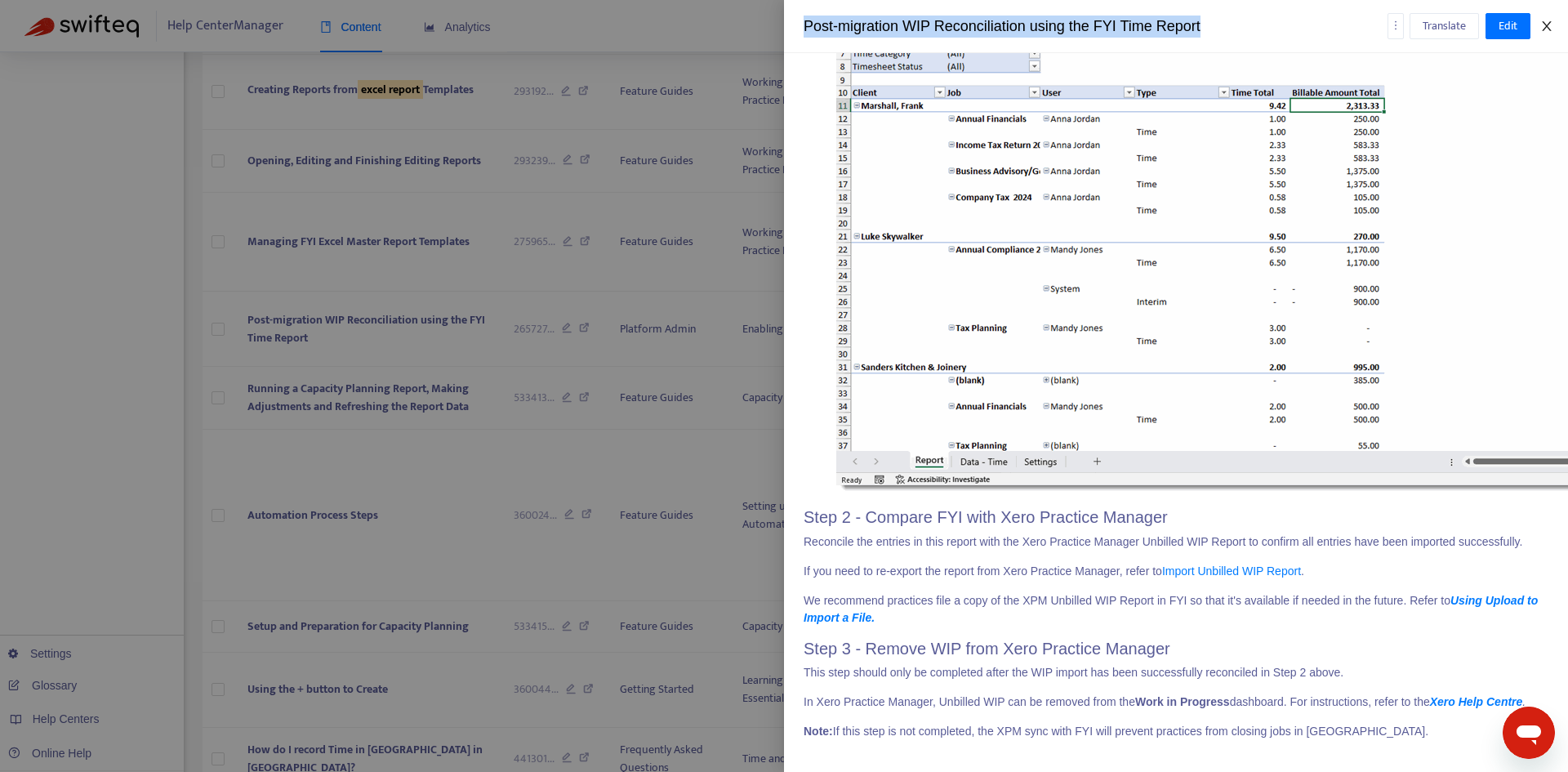
click at [1555, 27] on button "Close" at bounding box center [1547, 26] width 23 height 16
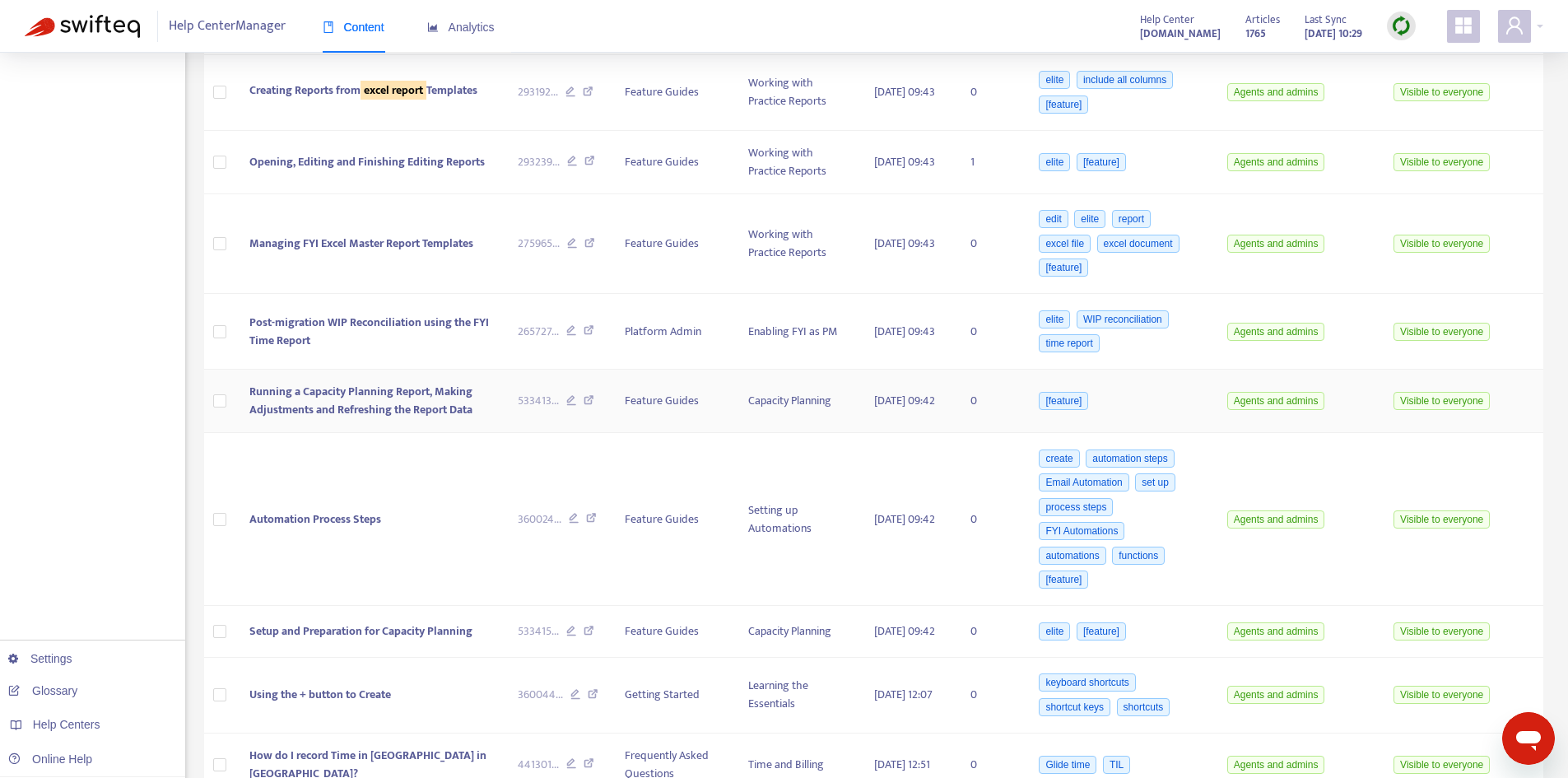
click at [429, 414] on span "Running a Capacity Planning Report, Making Adjustments and Refreshing the Repor…" at bounding box center [361, 400] width 223 height 37
click at [386, 379] on td "Running a Capacity Planning Report, Making Adjustments and Refreshing the Repor…" at bounding box center [370, 401] width 268 height 64
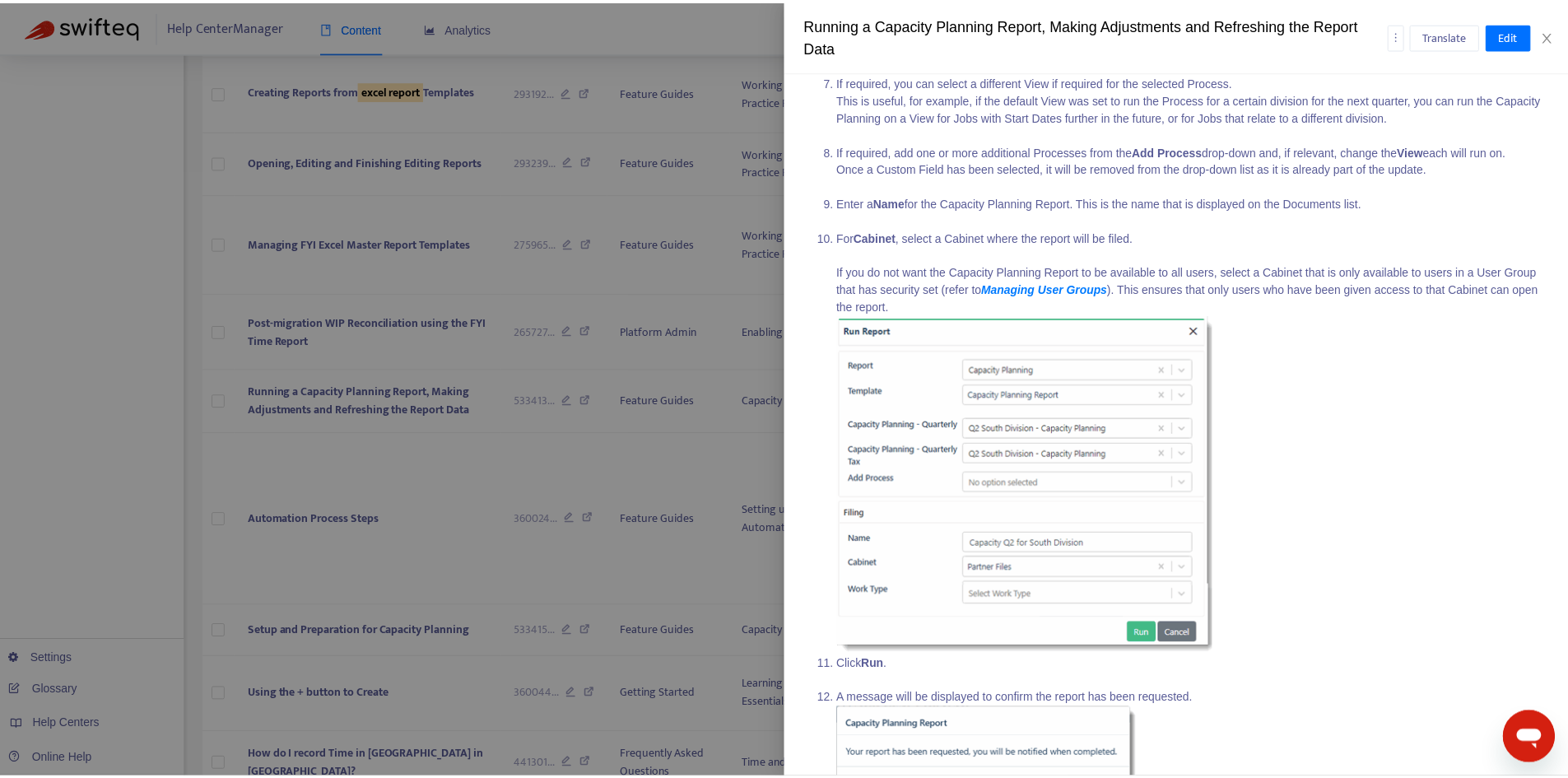
scroll to position [1482, 0]
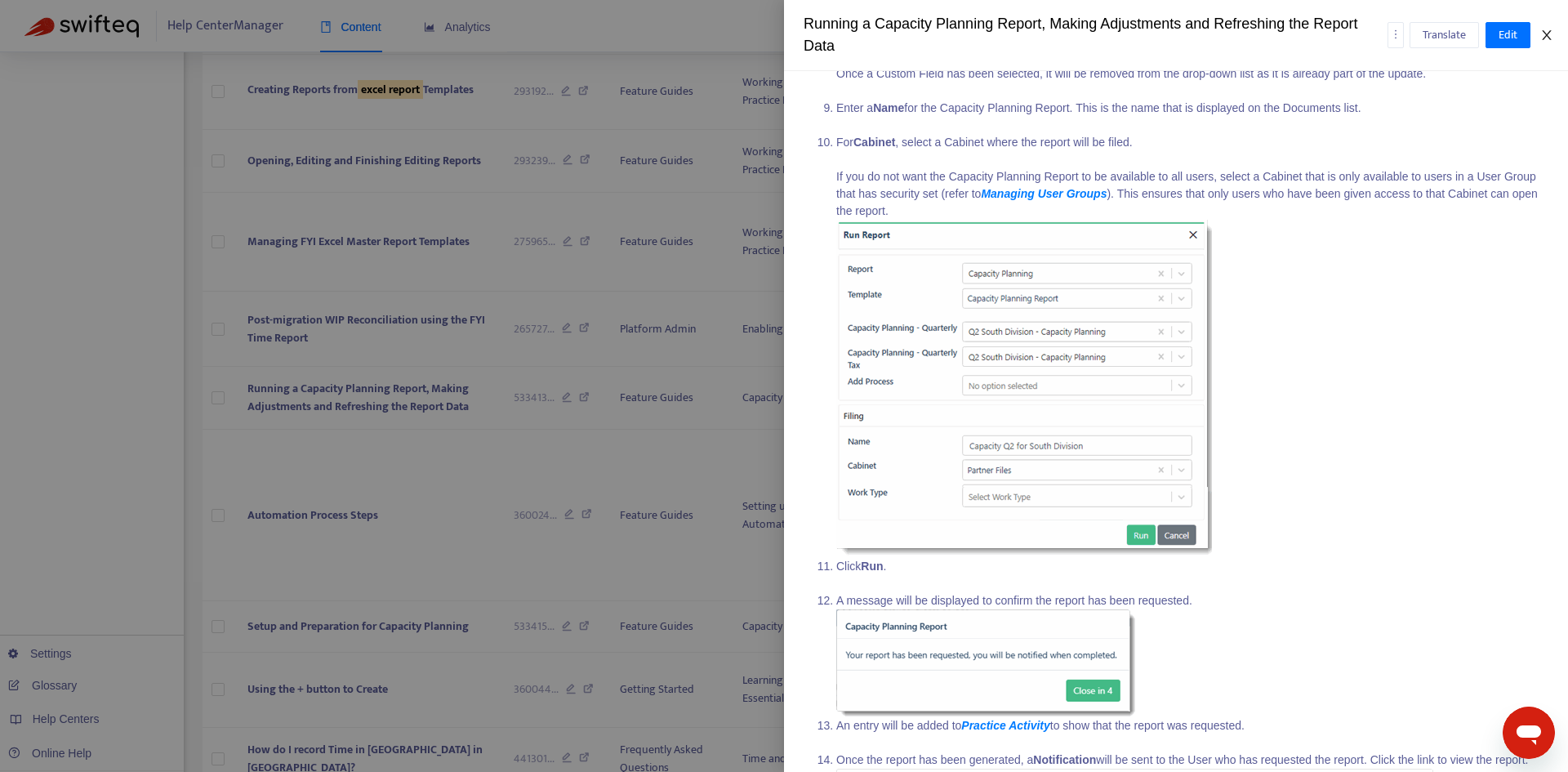
click at [1545, 37] on icon "close" at bounding box center [1546, 35] width 9 height 10
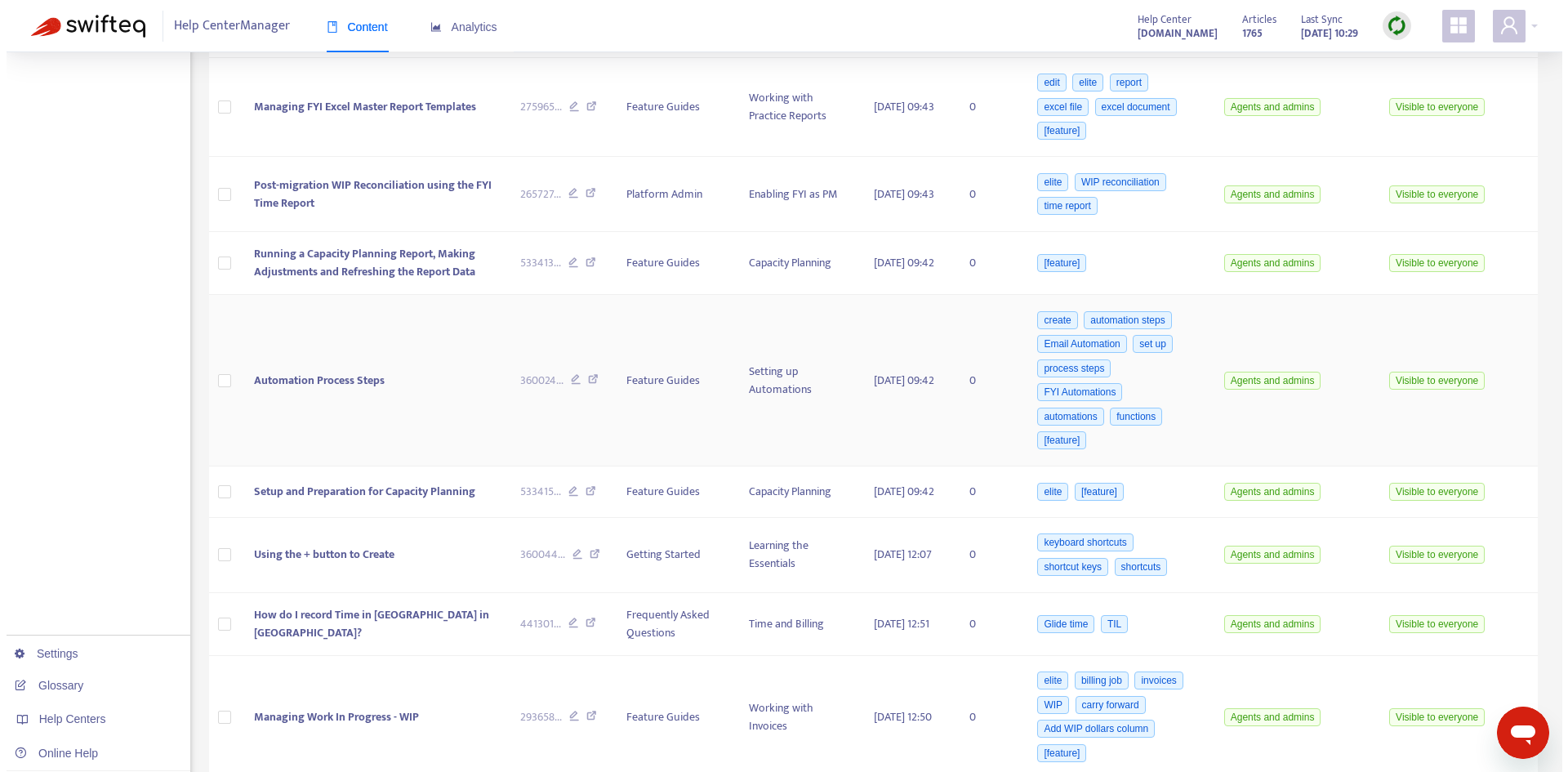
scroll to position [1225, 0]
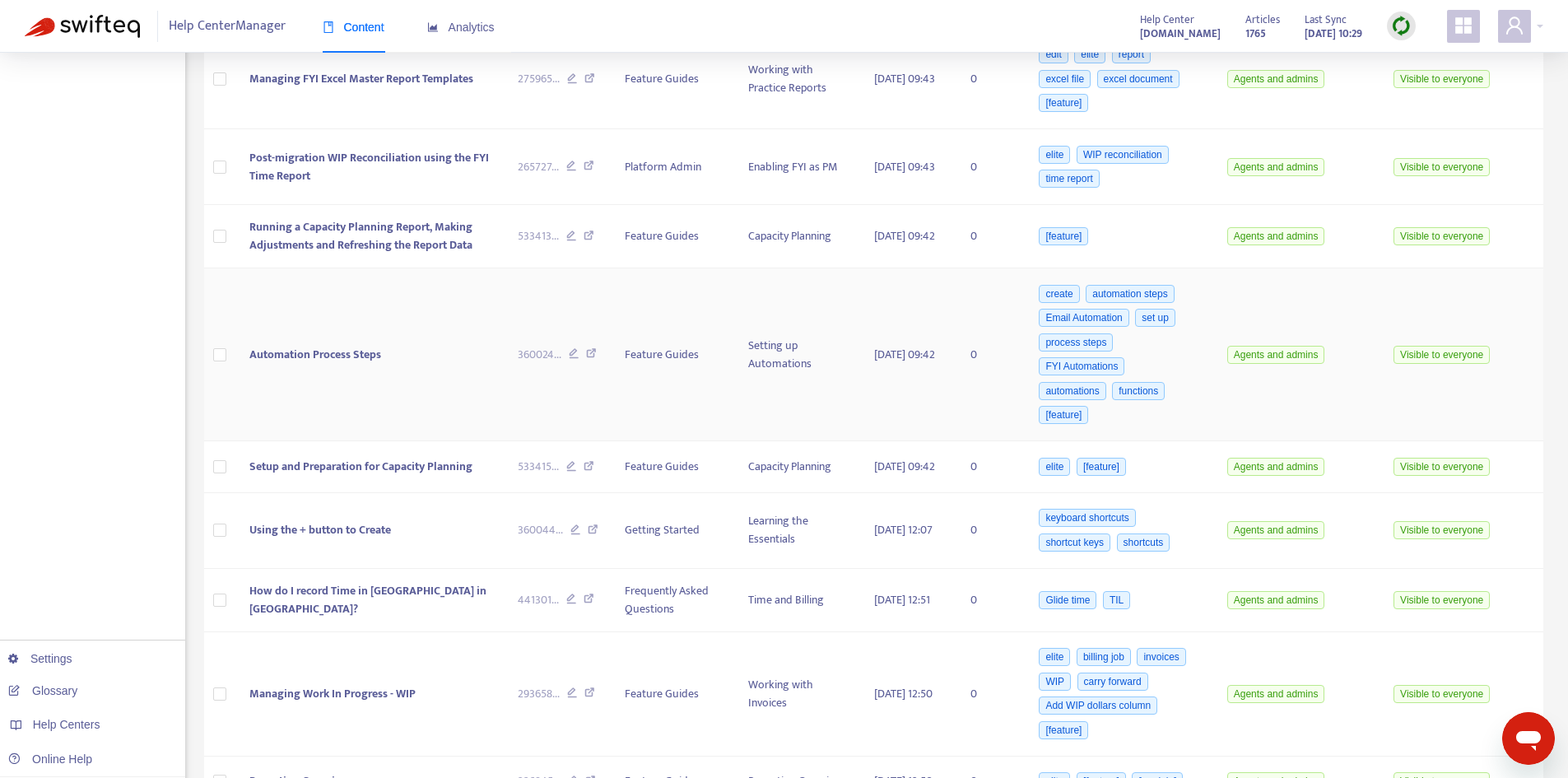
click at [330, 357] on span "Automation Process Steps" at bounding box center [314, 354] width 132 height 19
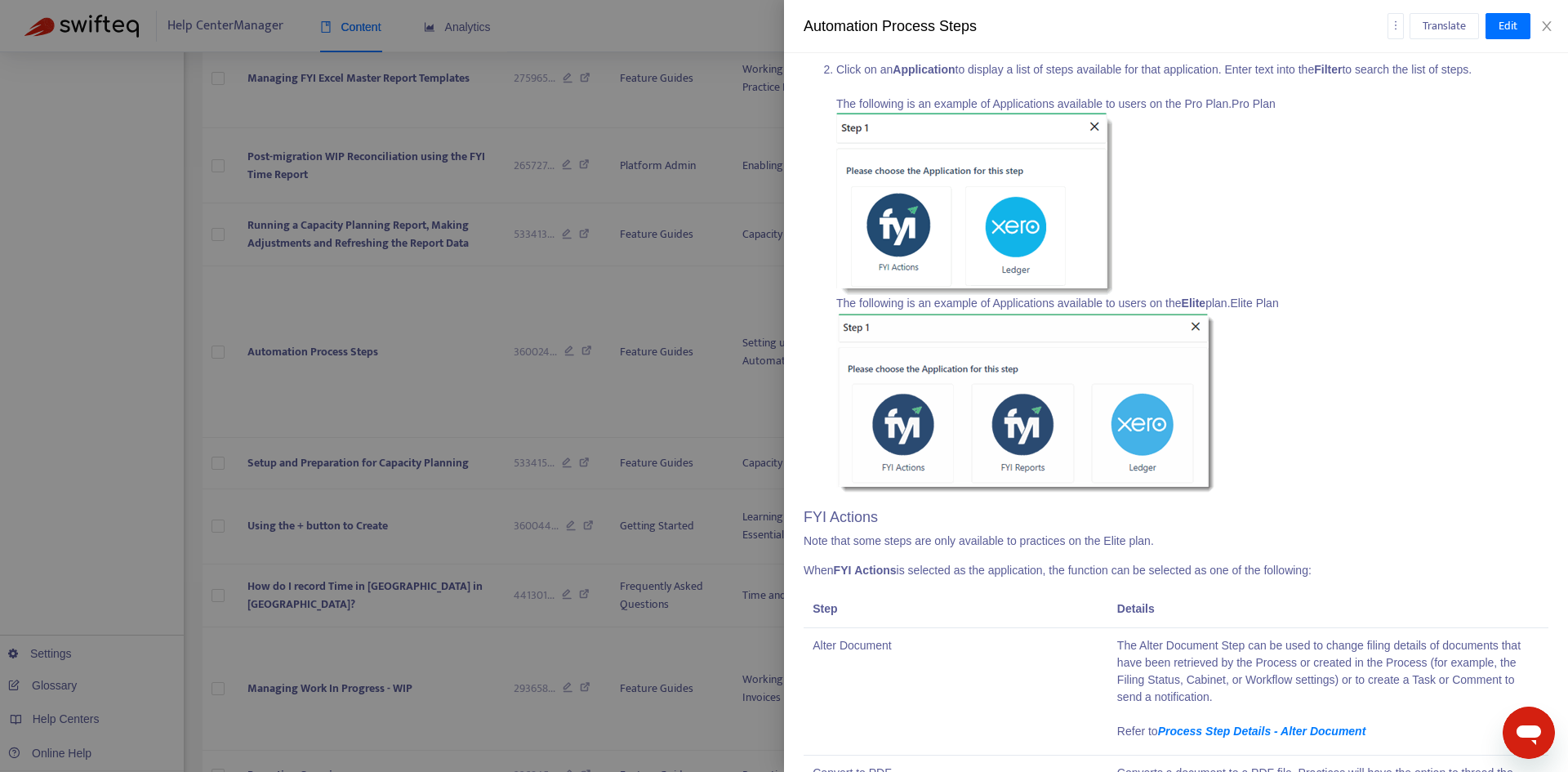
scroll to position [1389, 0]
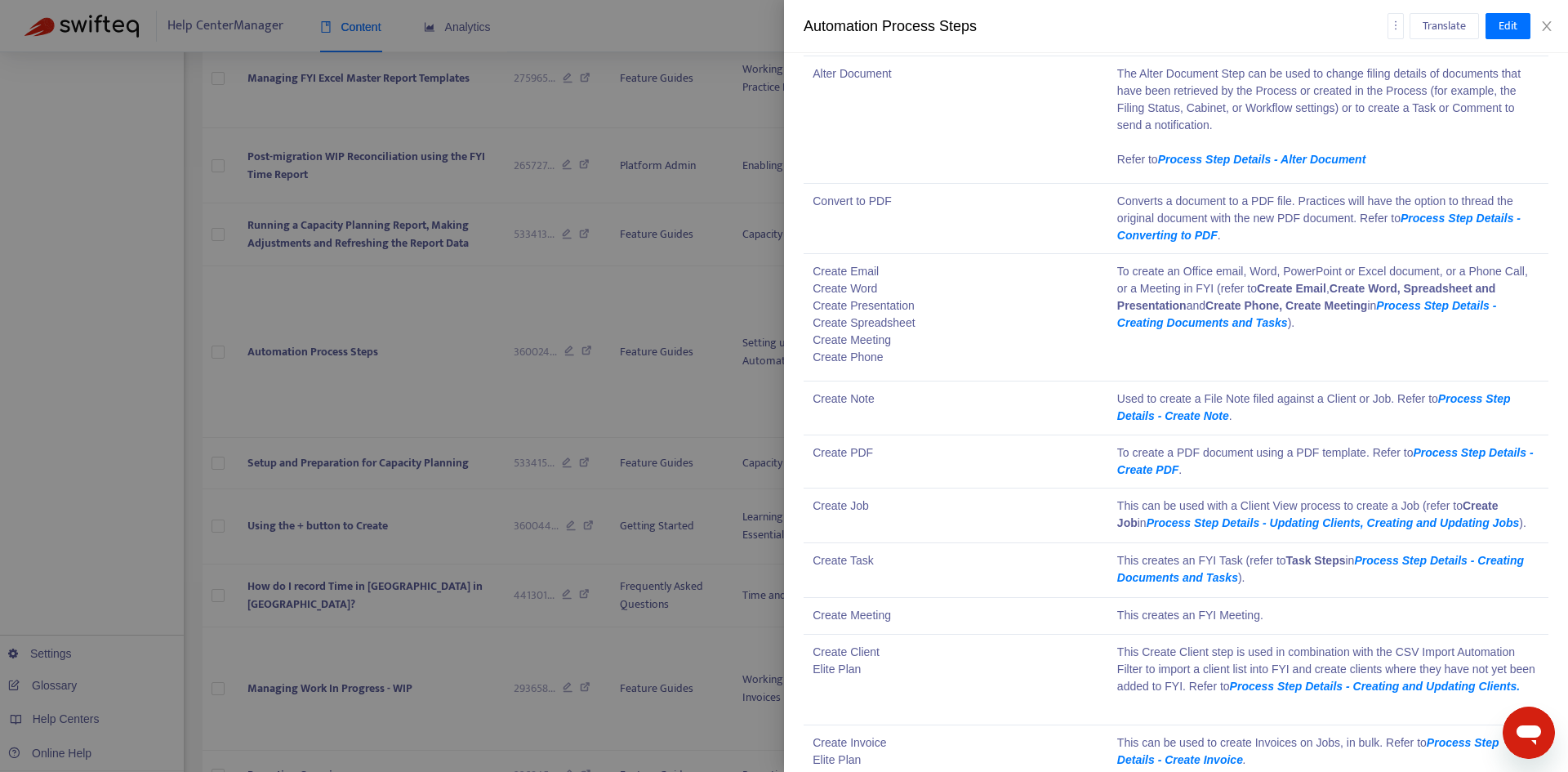
drag, startPoint x: 1025, startPoint y: 350, endPoint x: 870, endPoint y: 305, distance: 161.4
click at [870, 305] on td "Create Email Create Word Create Presentation Create Spreadsheet Create Meeting …" at bounding box center [956, 317] width 305 height 127
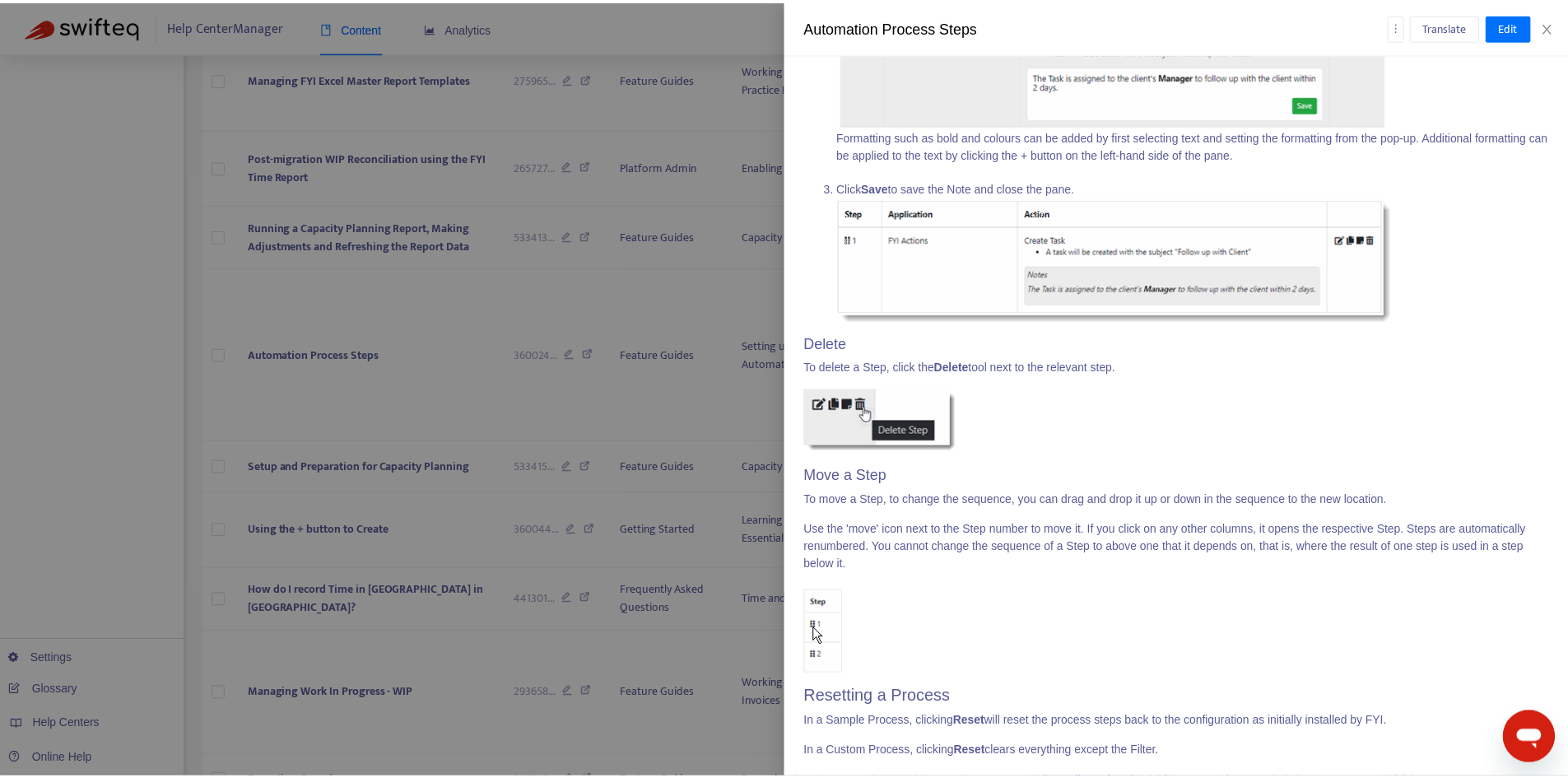
scroll to position [5732, 0]
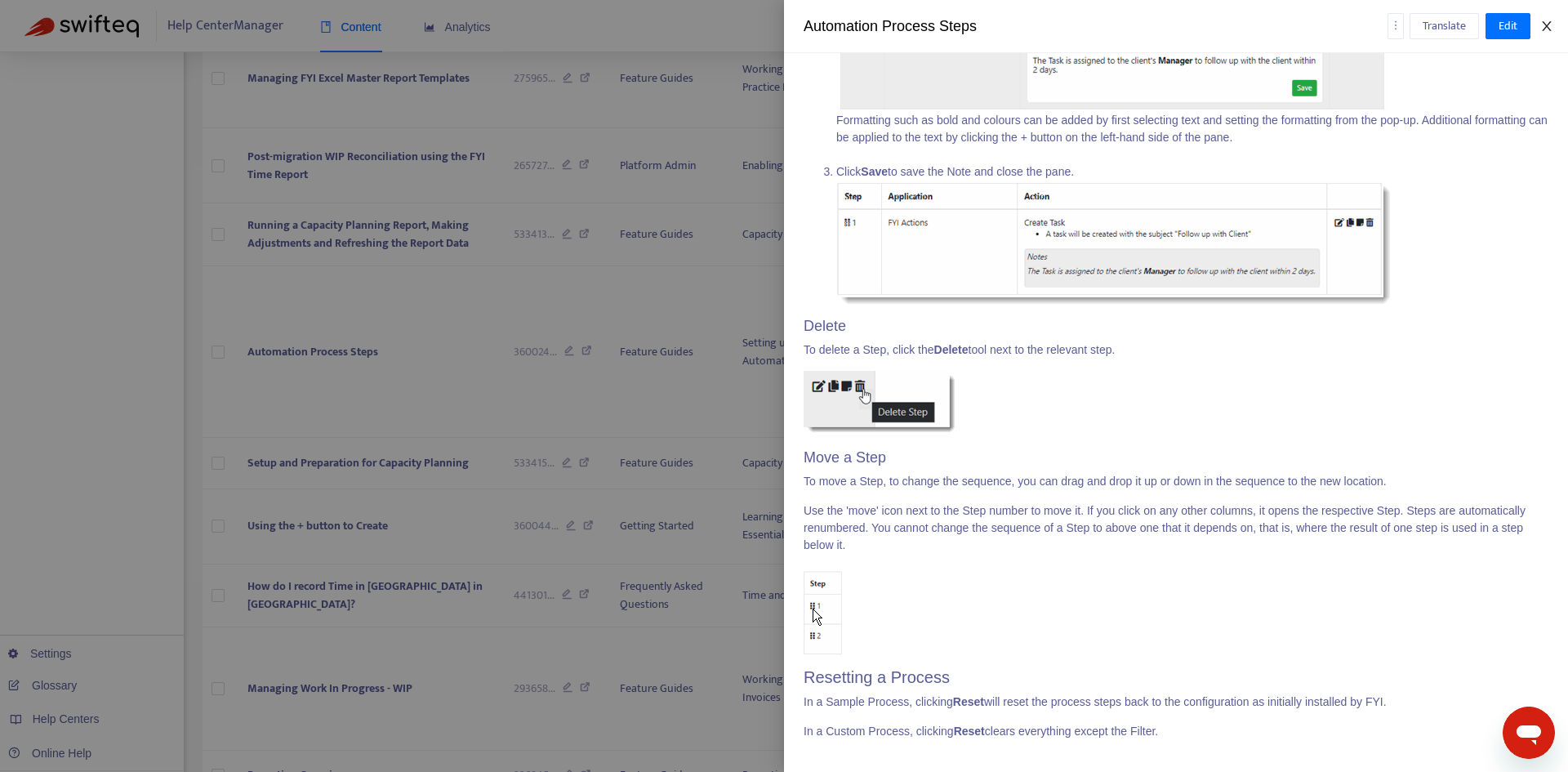
click at [1548, 25] on icon "close" at bounding box center [1547, 26] width 13 height 13
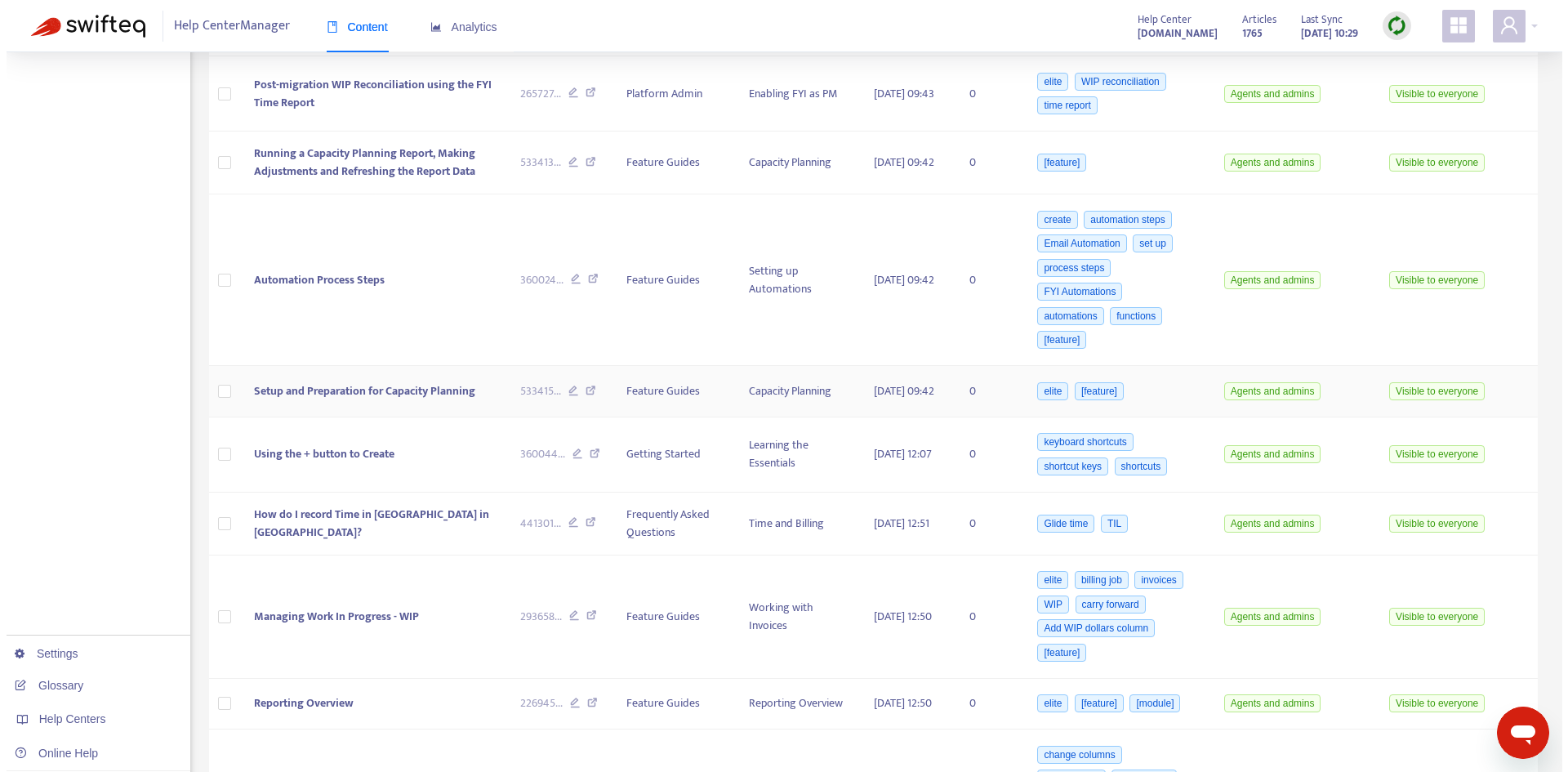
scroll to position [1389, 0]
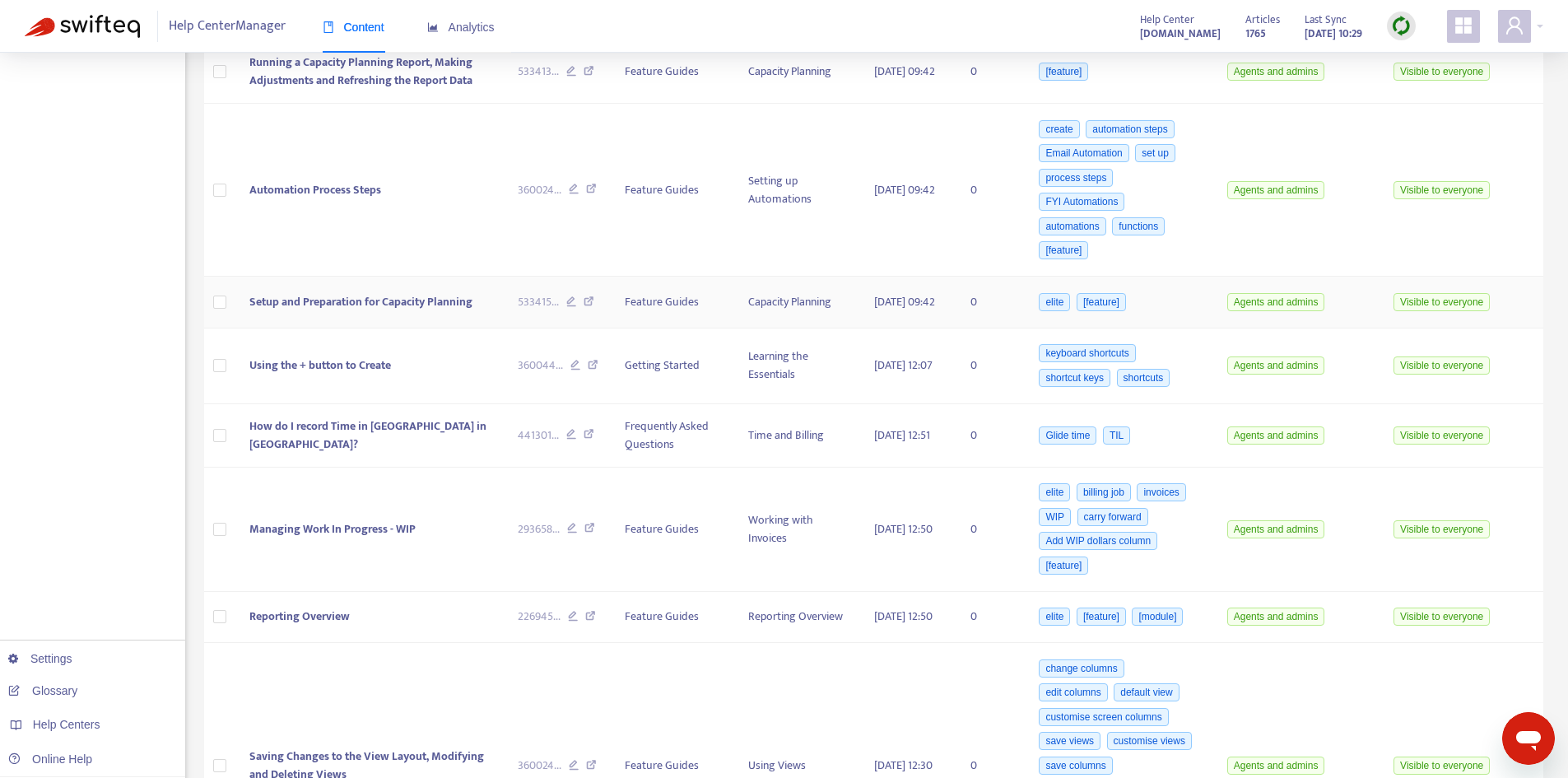
click at [362, 310] on span "Setup and Preparation for Capacity Planning" at bounding box center [361, 301] width 223 height 19
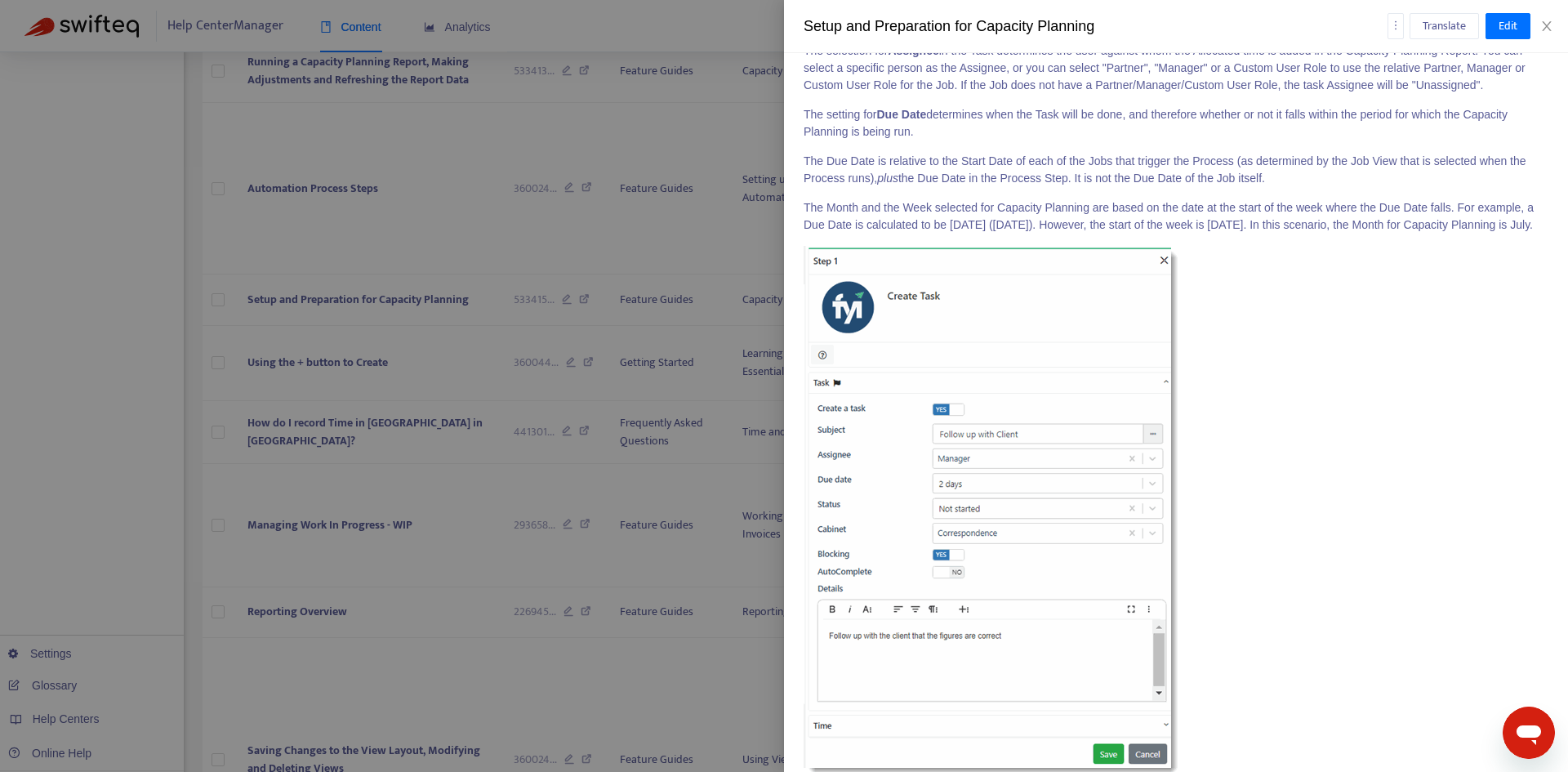
scroll to position [4983, 0]
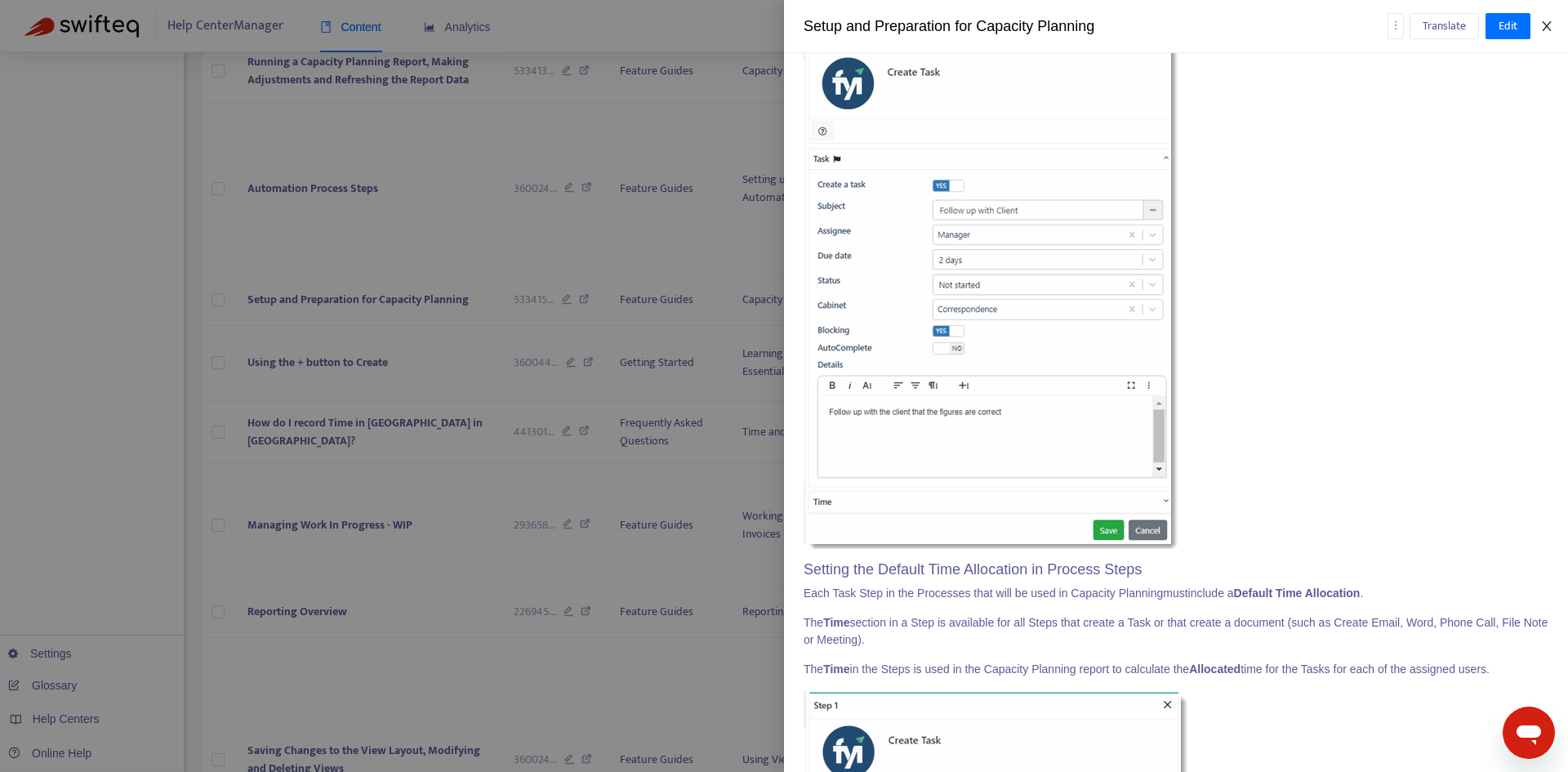
click at [1550, 28] on icon "close" at bounding box center [1547, 26] width 13 height 13
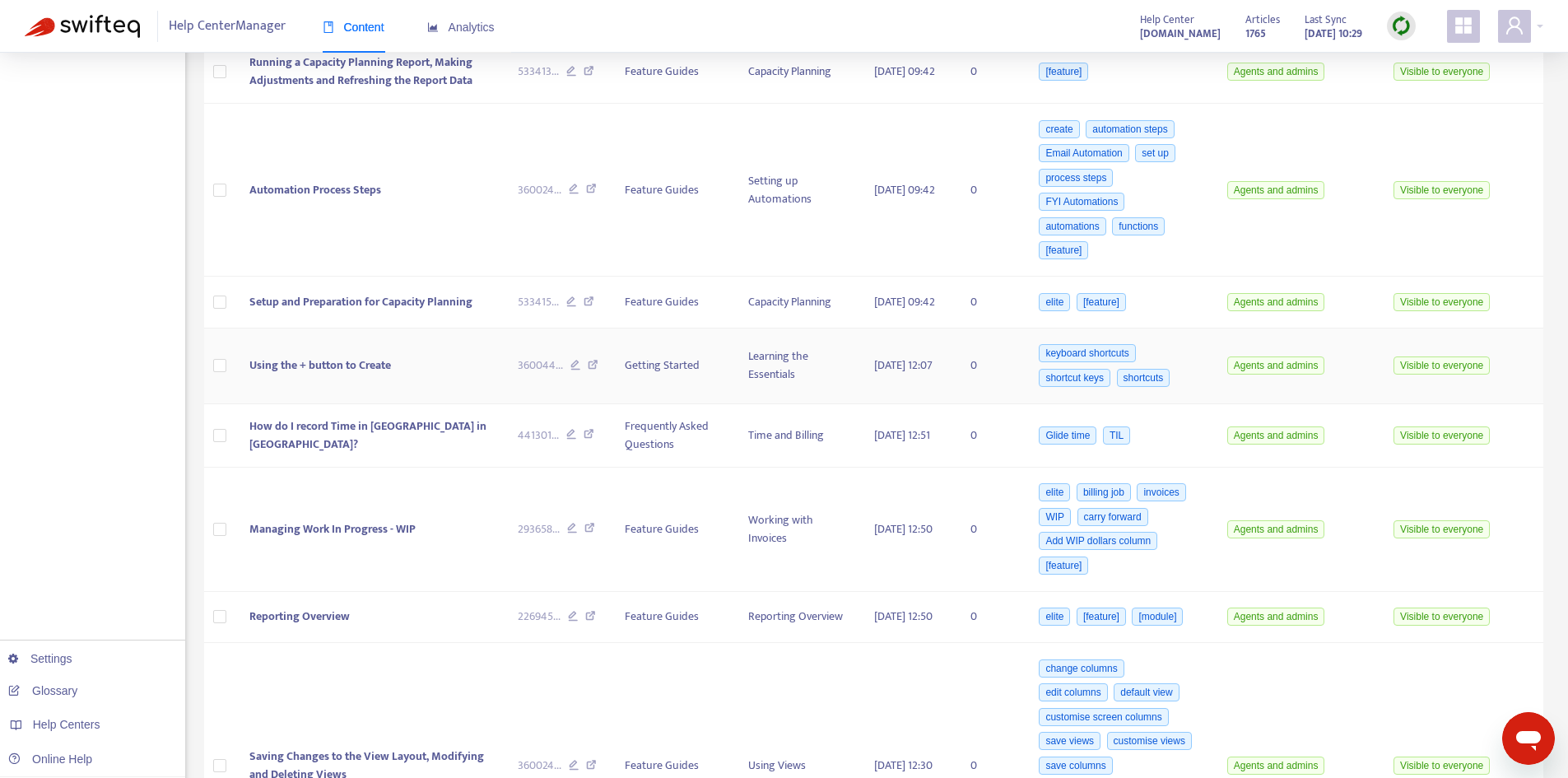
click at [382, 375] on span "Using the + button to Create" at bounding box center [319, 365] width 141 height 19
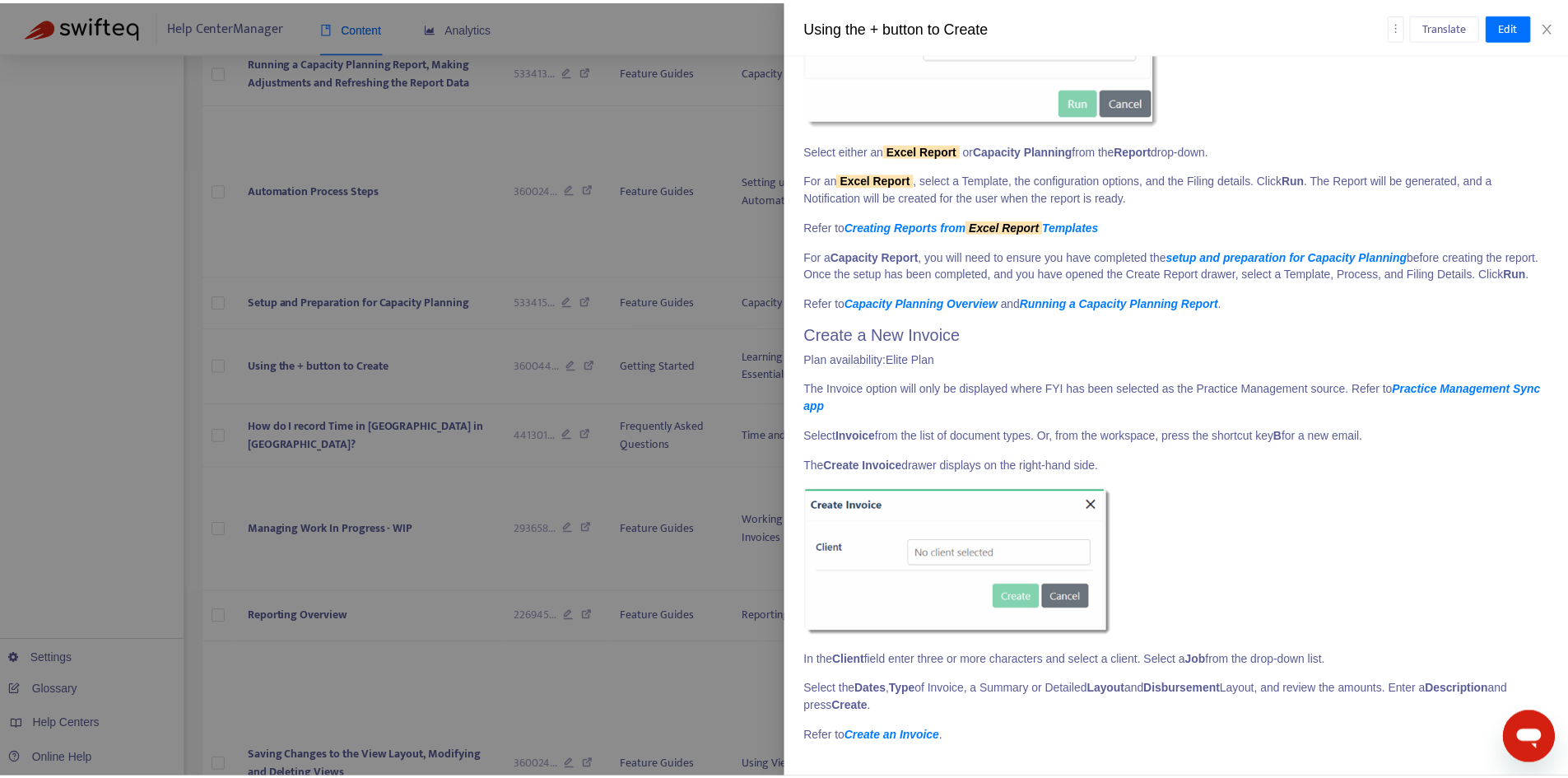
scroll to position [10808, 0]
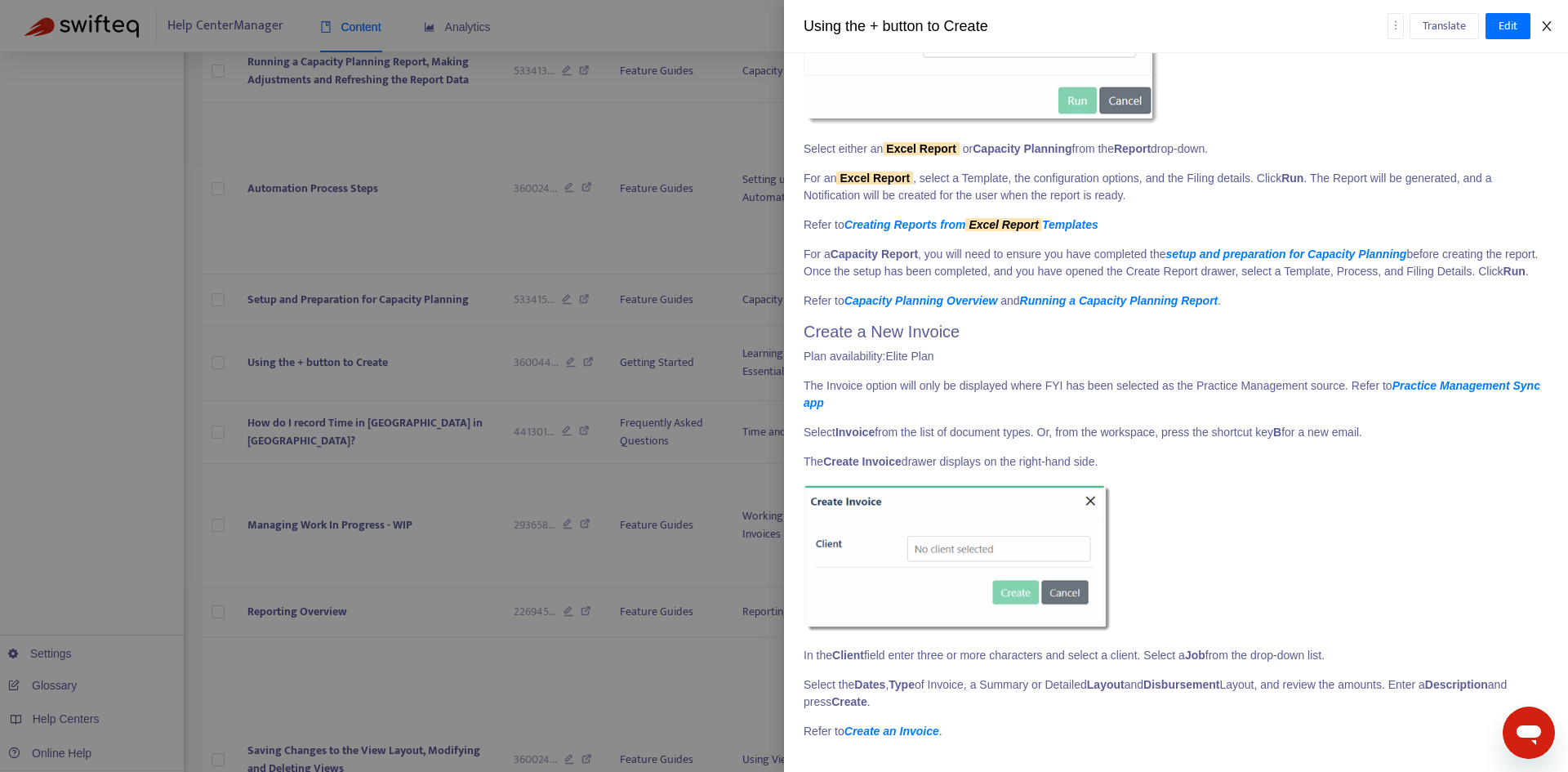
click at [1543, 26] on icon "close" at bounding box center [1547, 26] width 13 height 13
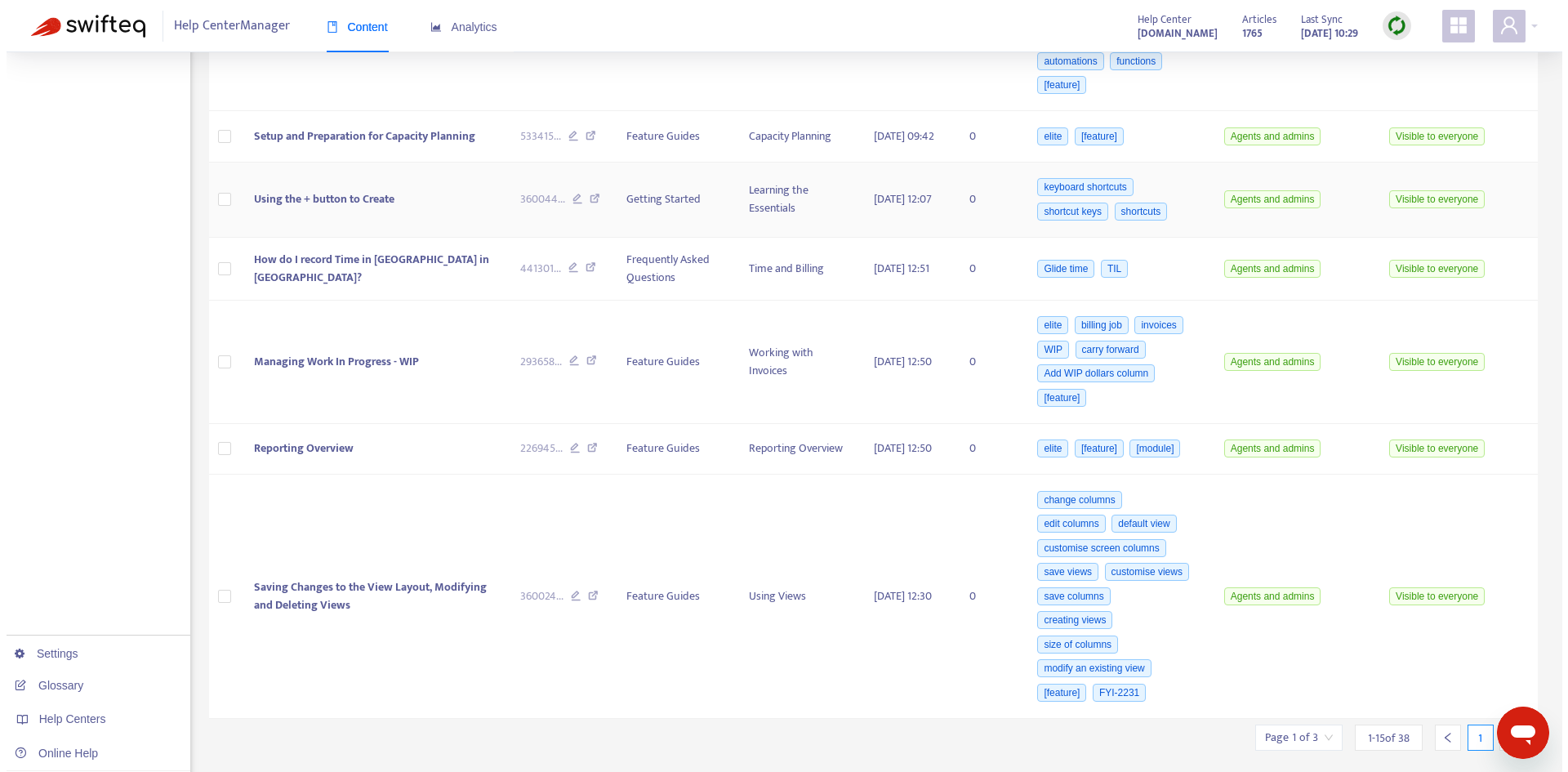
scroll to position [1590, 0]
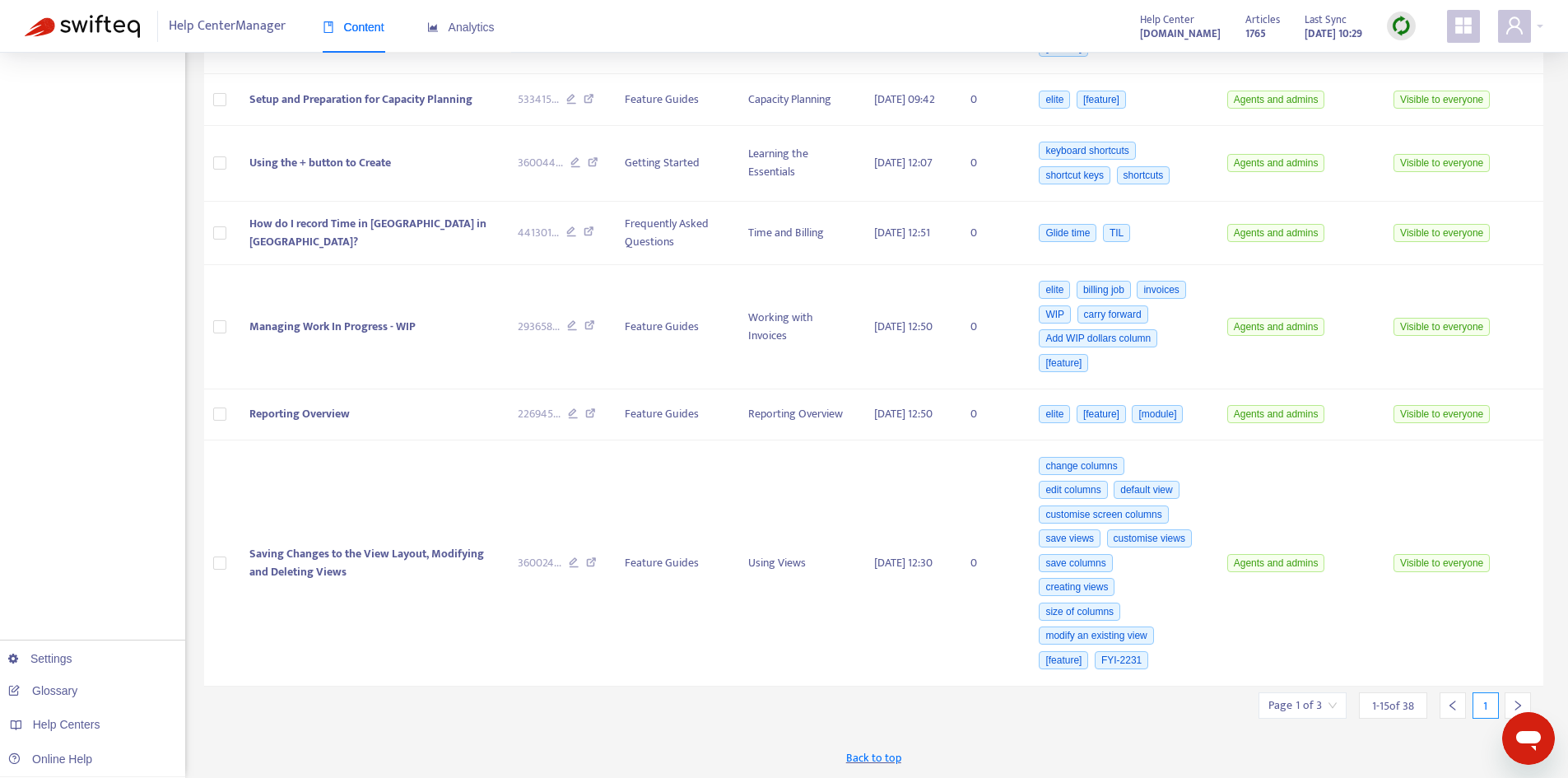
click at [1336, 708] on div "Page 1 of 3" at bounding box center [1302, 705] width 88 height 26
click at [1282, 667] on span "15" at bounding box center [1262, 660] width 103 height 25
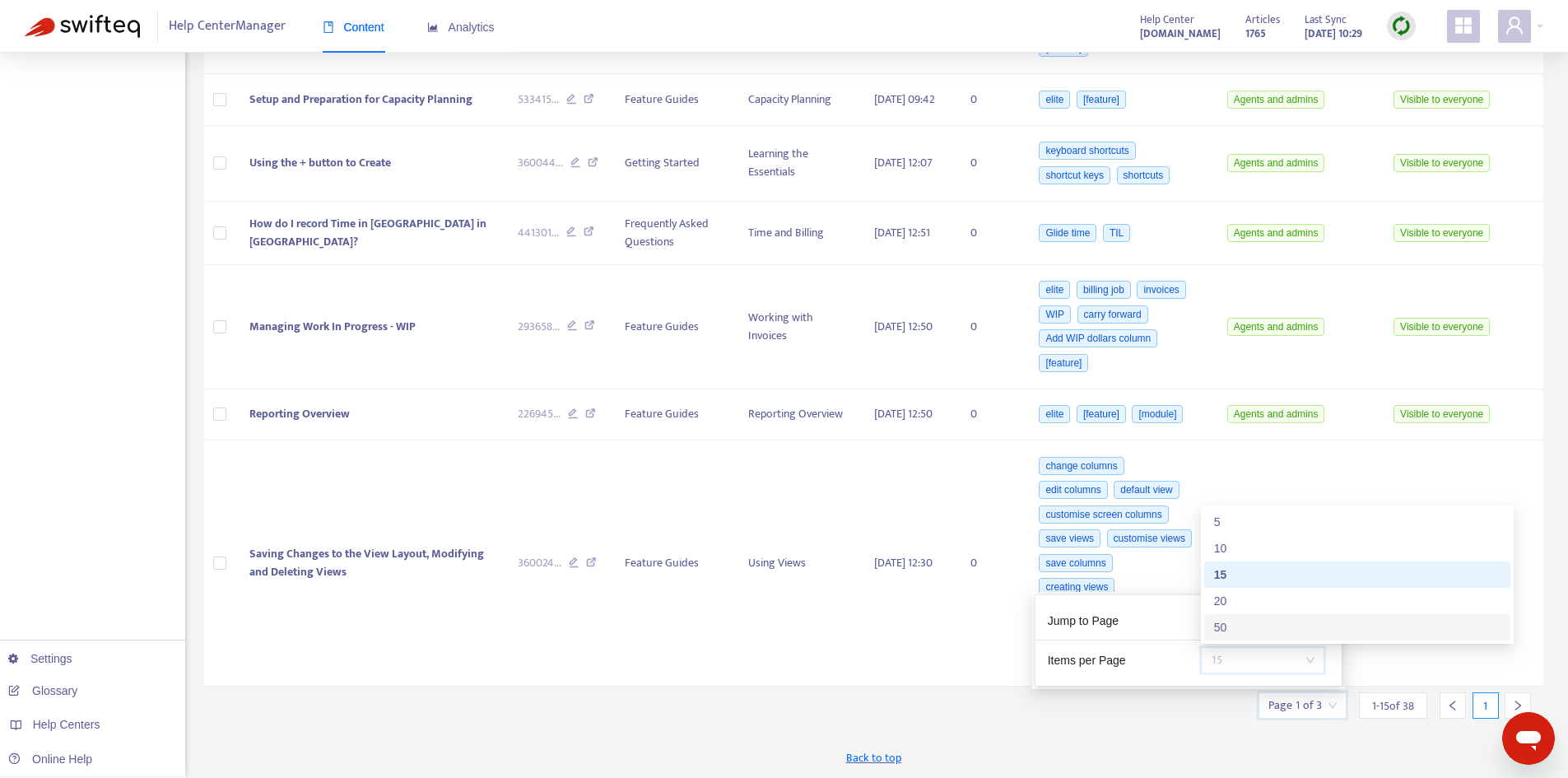
click at [1234, 627] on div "50" at bounding box center [1357, 627] width 286 height 18
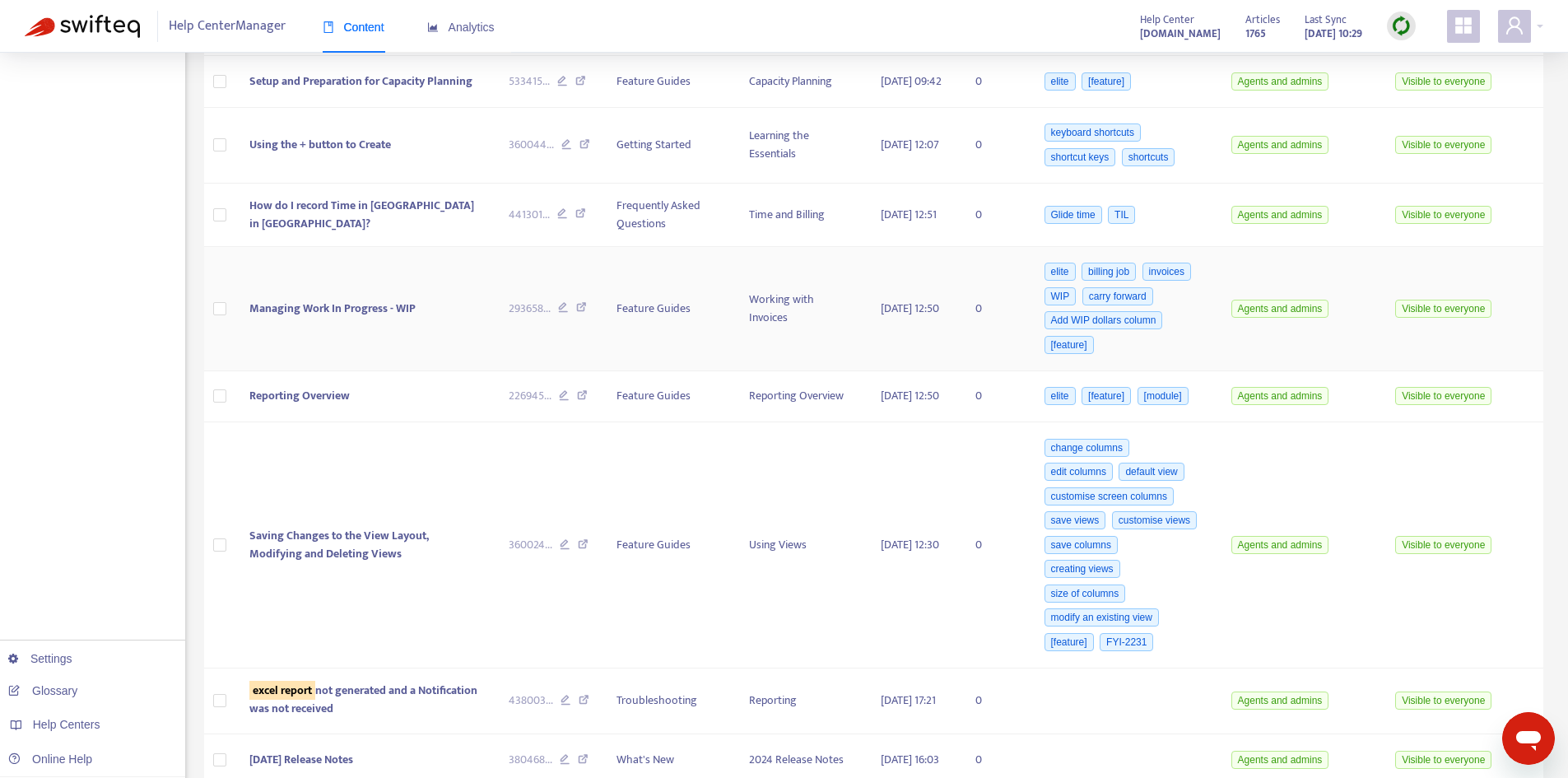
click at [397, 318] on span "Managing Work In Progress - WIP" at bounding box center [332, 308] width 166 height 19
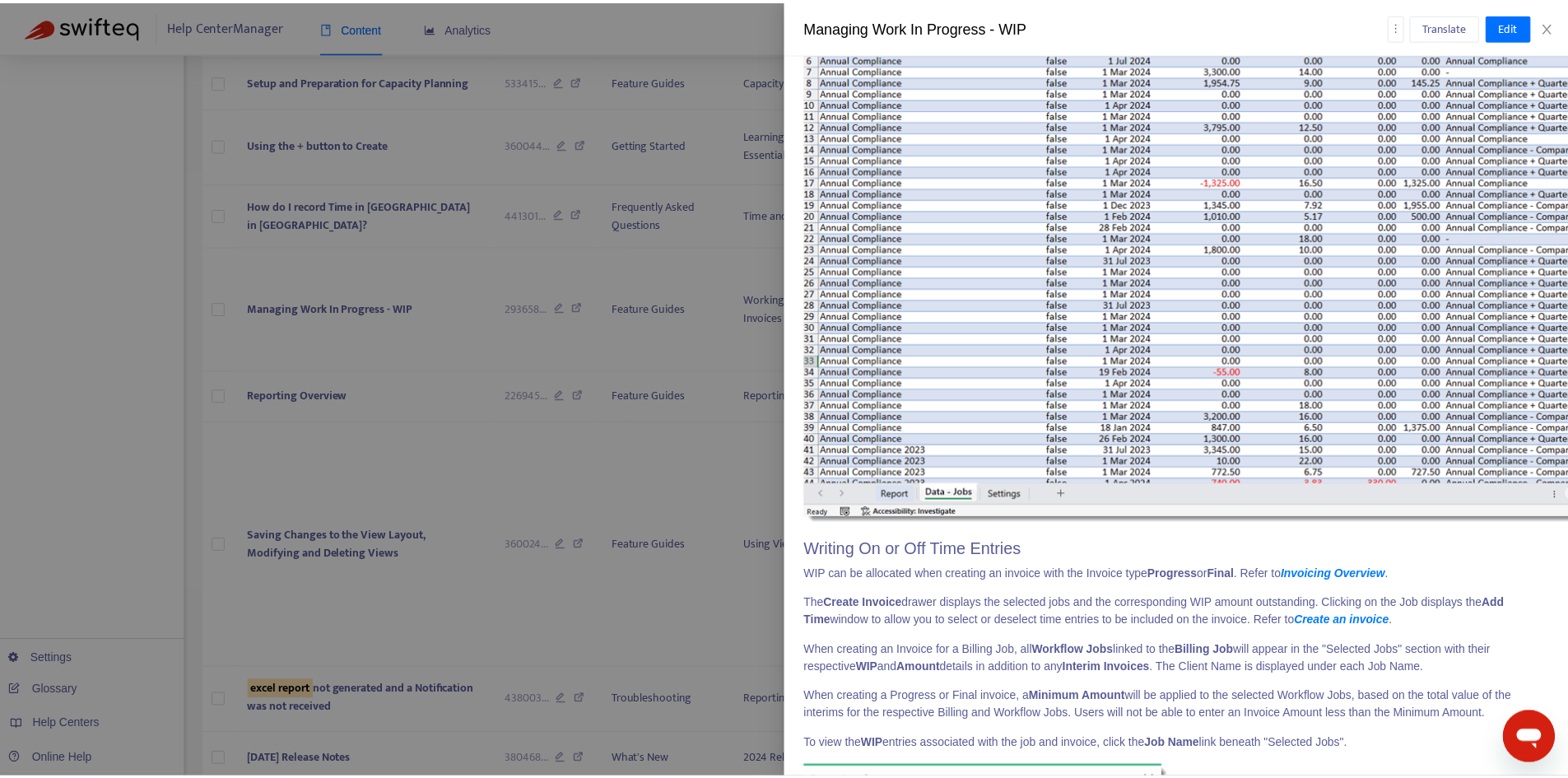
scroll to position [2716, 0]
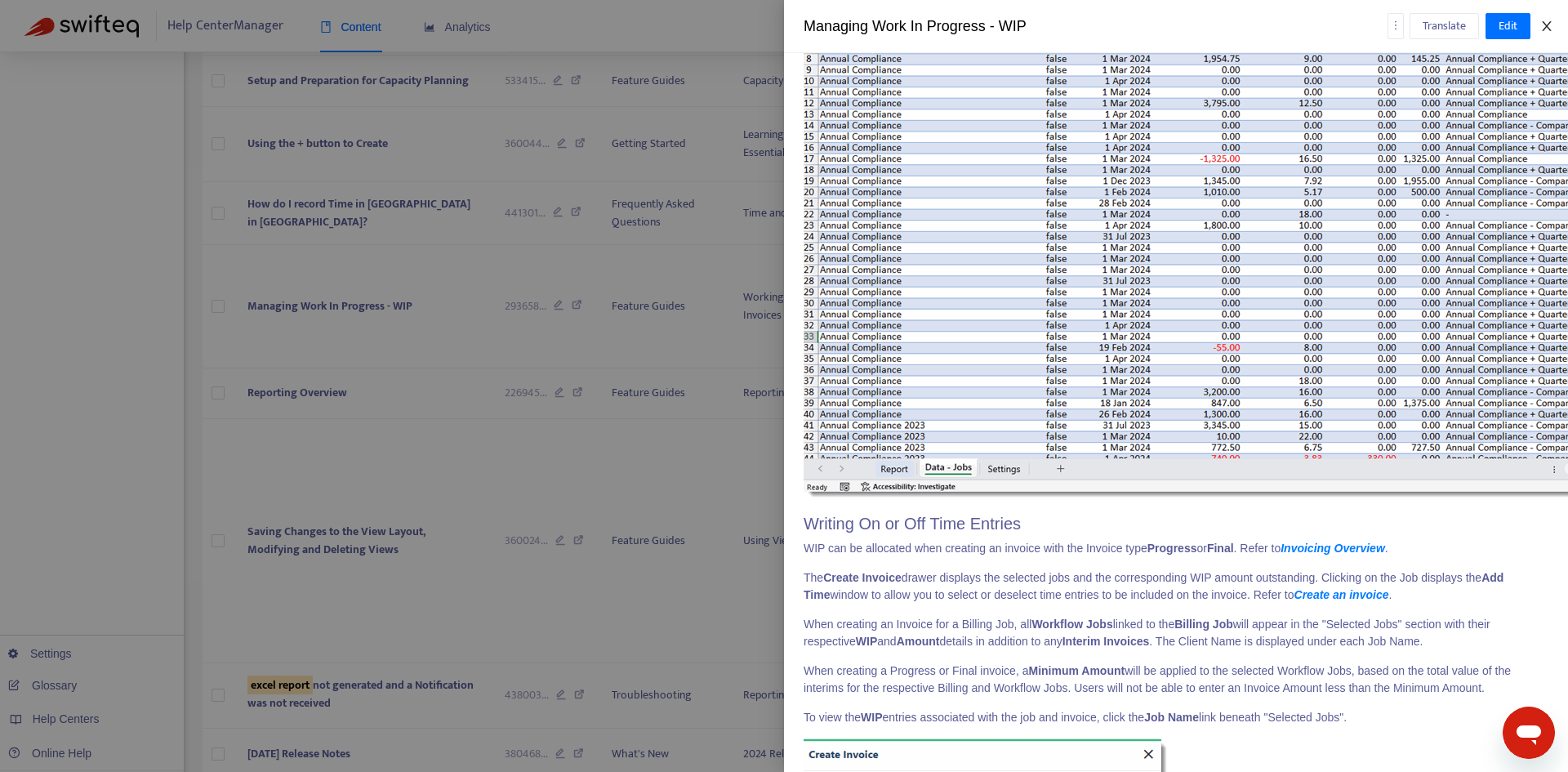
click at [1549, 26] on icon "close" at bounding box center [1547, 26] width 13 height 13
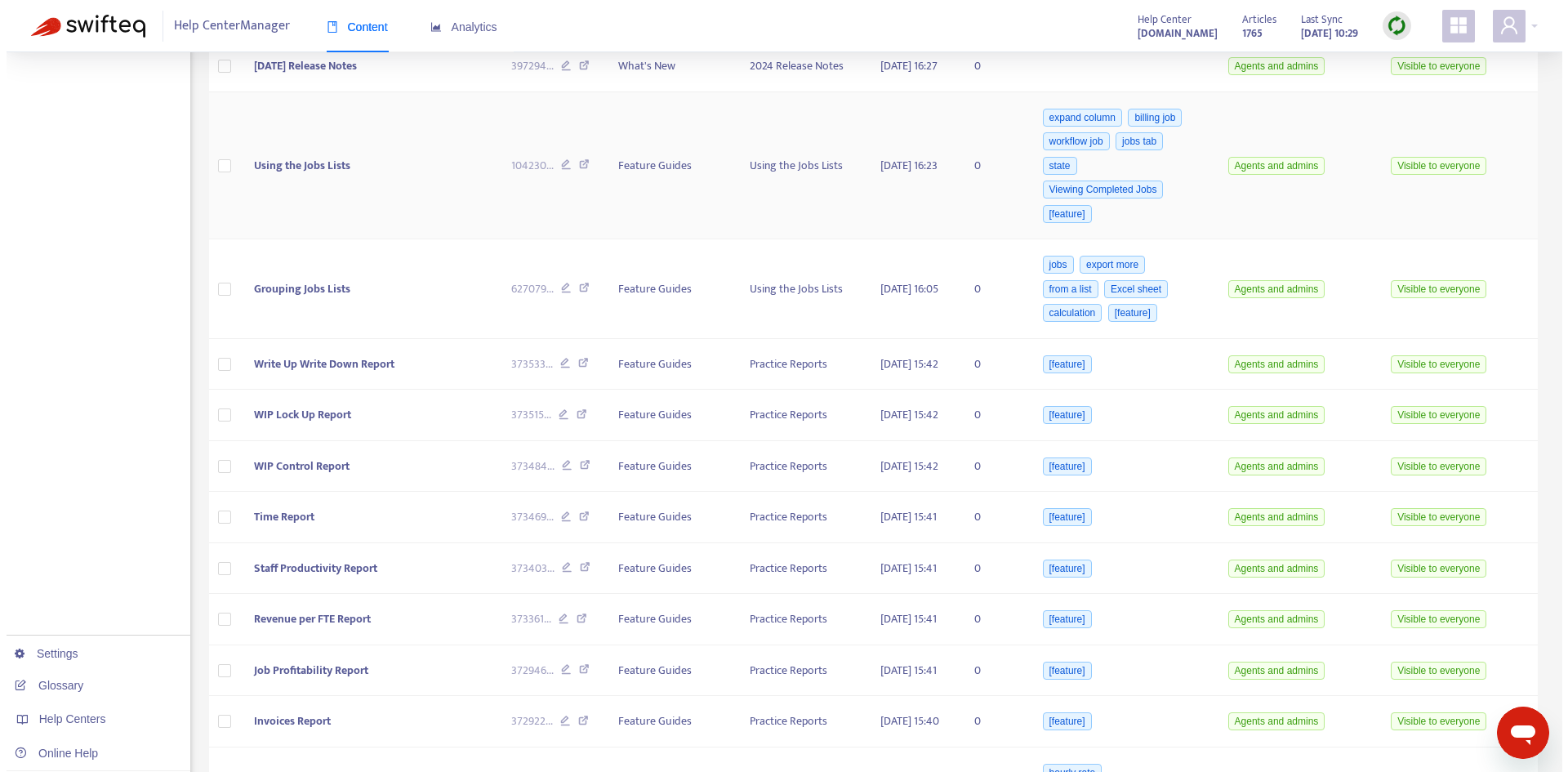
scroll to position [2406, 0]
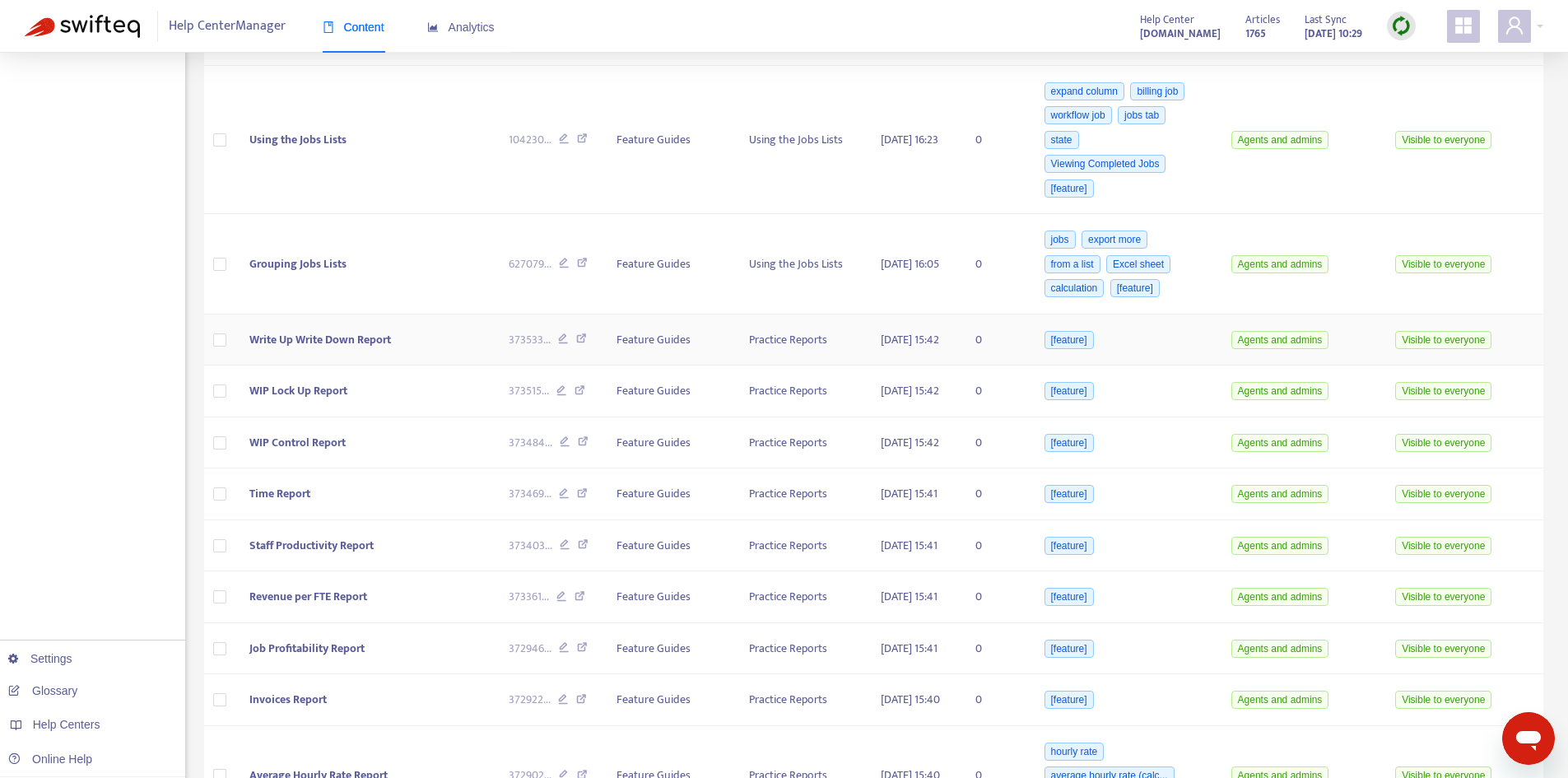
click at [380, 349] on span "Write Up Write Down Report" at bounding box center [319, 339] width 141 height 19
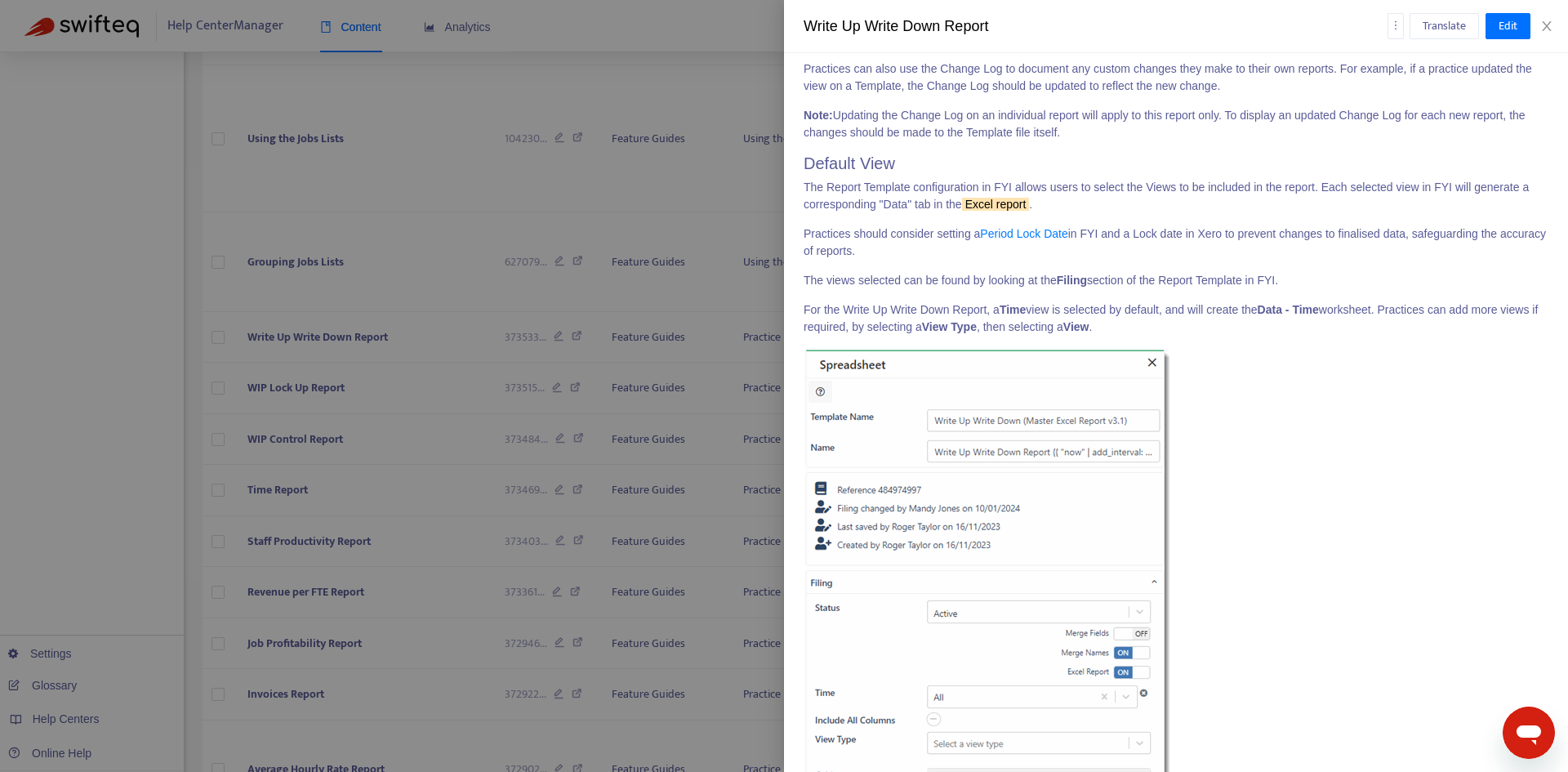
scroll to position [3362, 0]
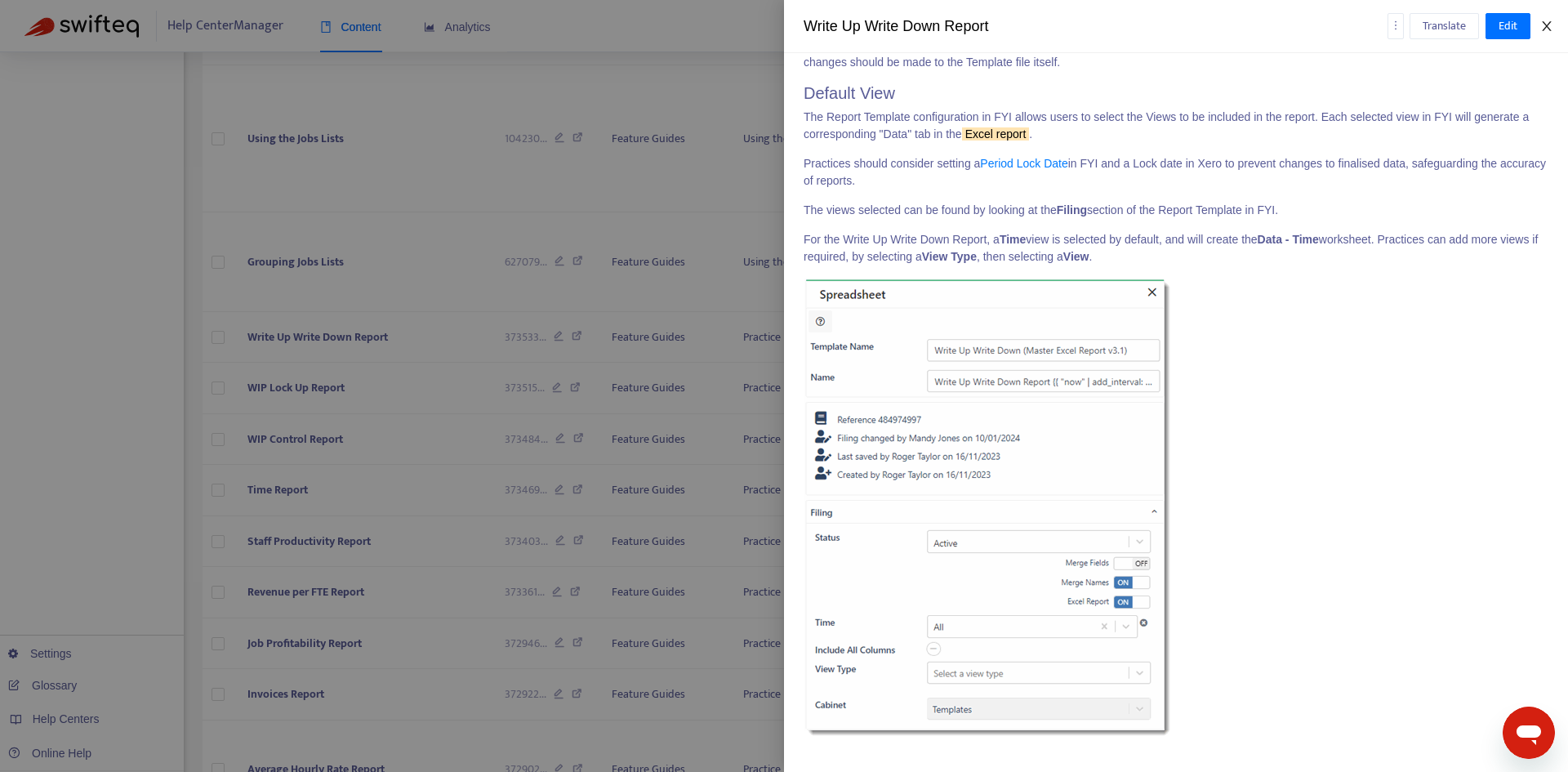
click at [1552, 21] on icon "close" at bounding box center [1547, 26] width 13 height 13
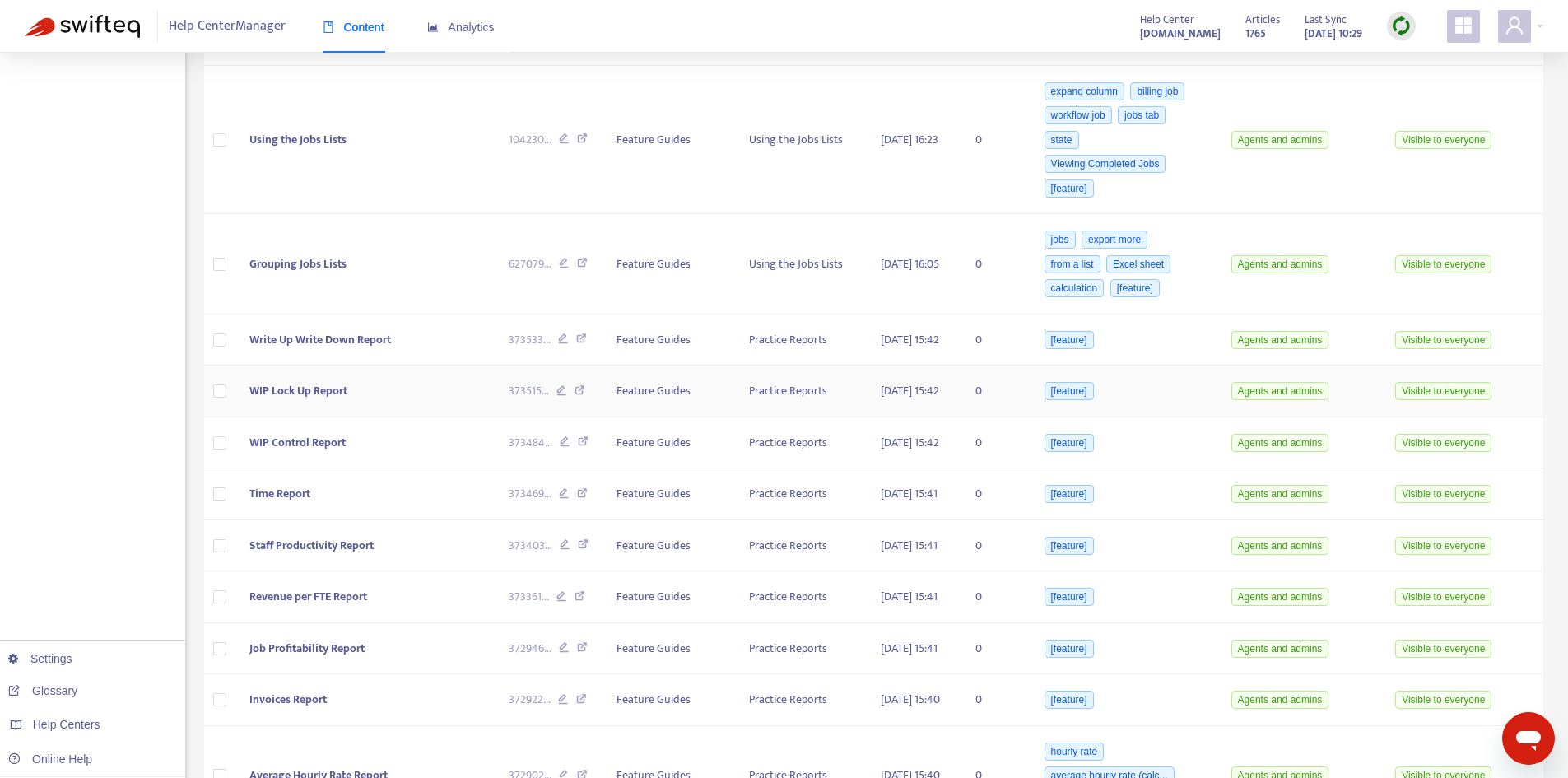
click at [382, 417] on td "WIP Lock Up Report" at bounding box center [365, 391] width 259 height 52
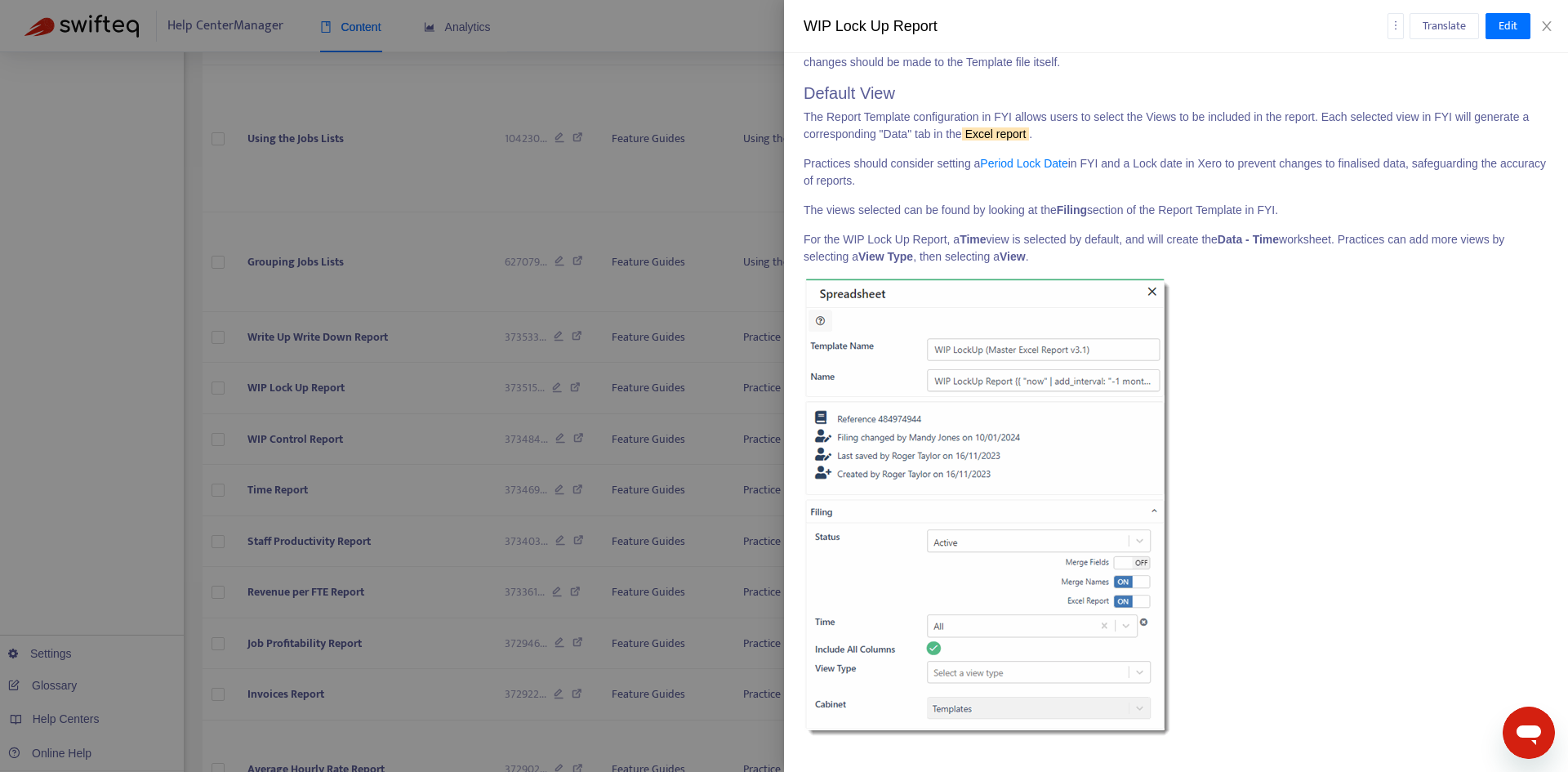
scroll to position [3752, 0]
click at [1547, 30] on icon "close" at bounding box center [1547, 26] width 13 height 13
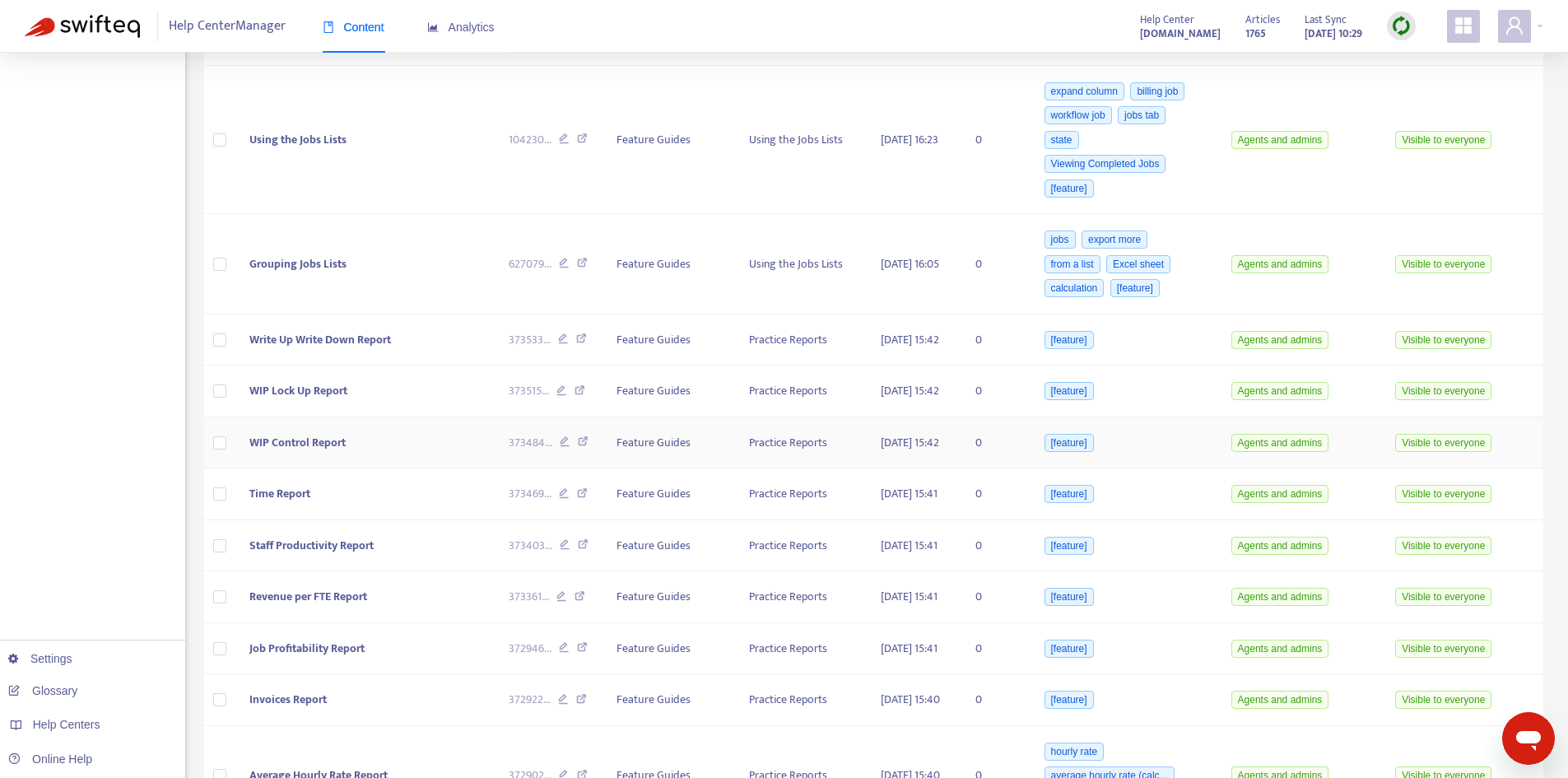
click at [361, 469] on td "WIP Control Report" at bounding box center [365, 443] width 259 height 52
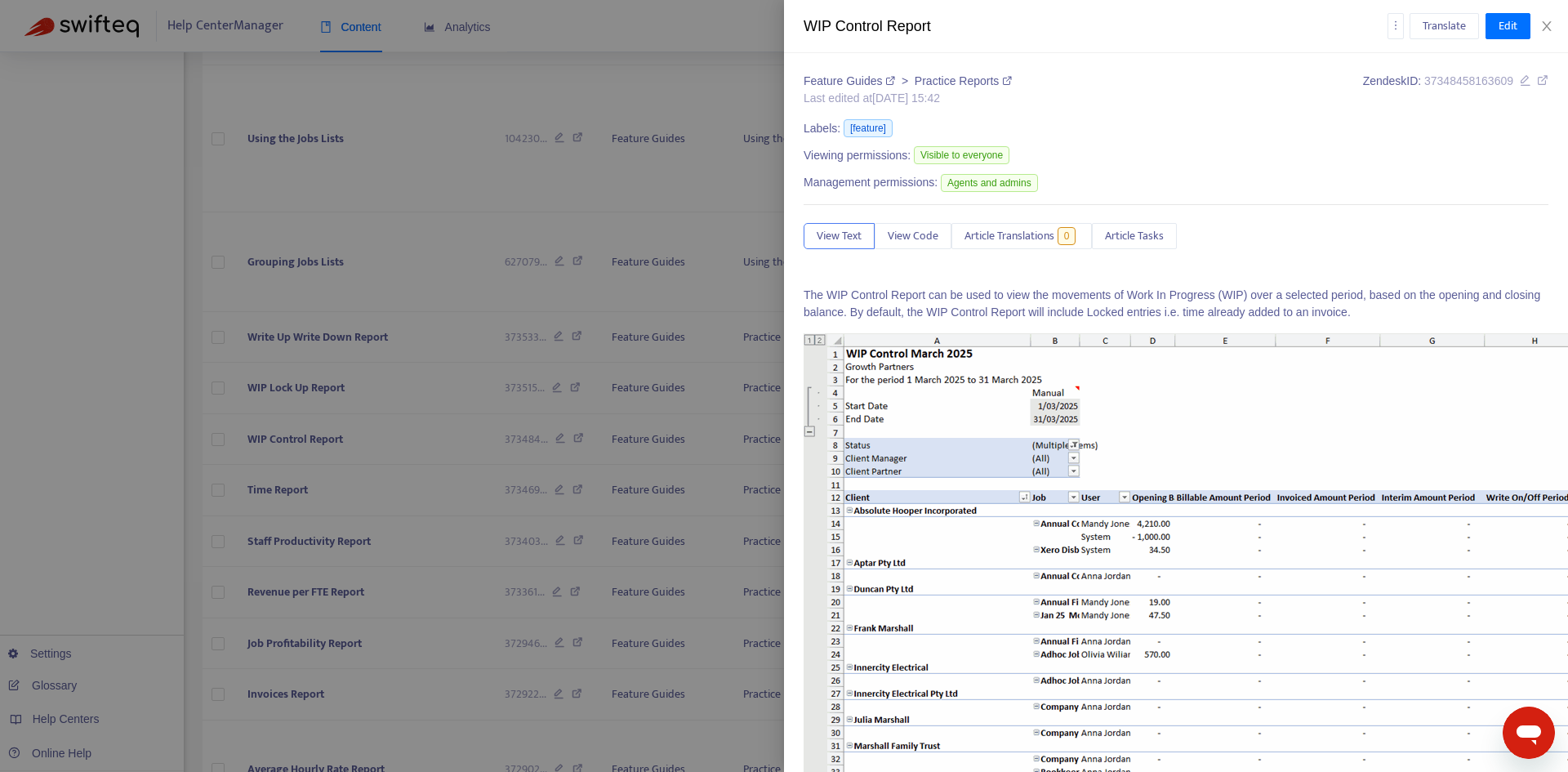
scroll to position [408, 0]
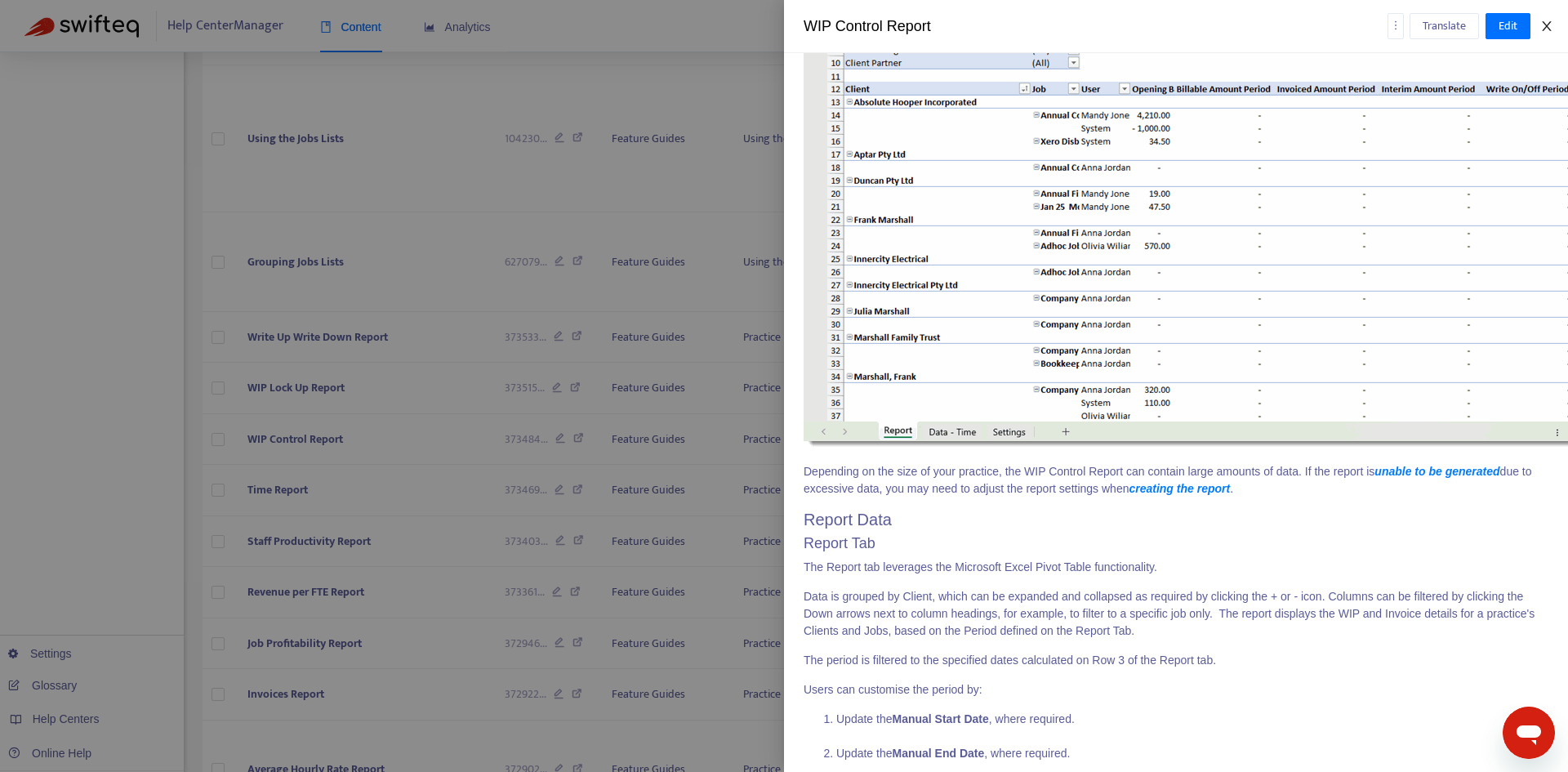
click at [1552, 25] on icon "close" at bounding box center [1547, 26] width 13 height 13
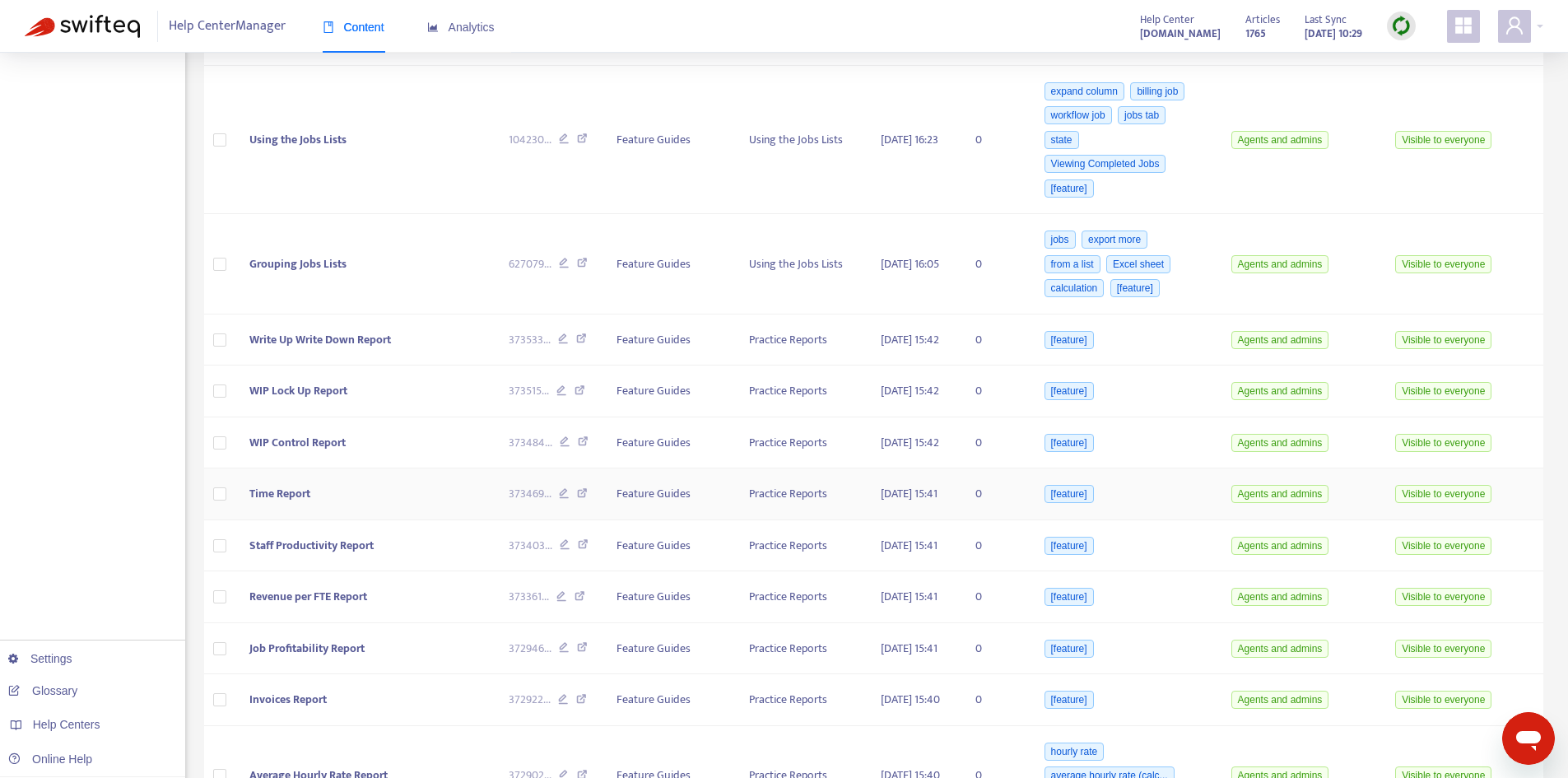
click at [336, 521] on td "Time Report" at bounding box center [365, 494] width 259 height 52
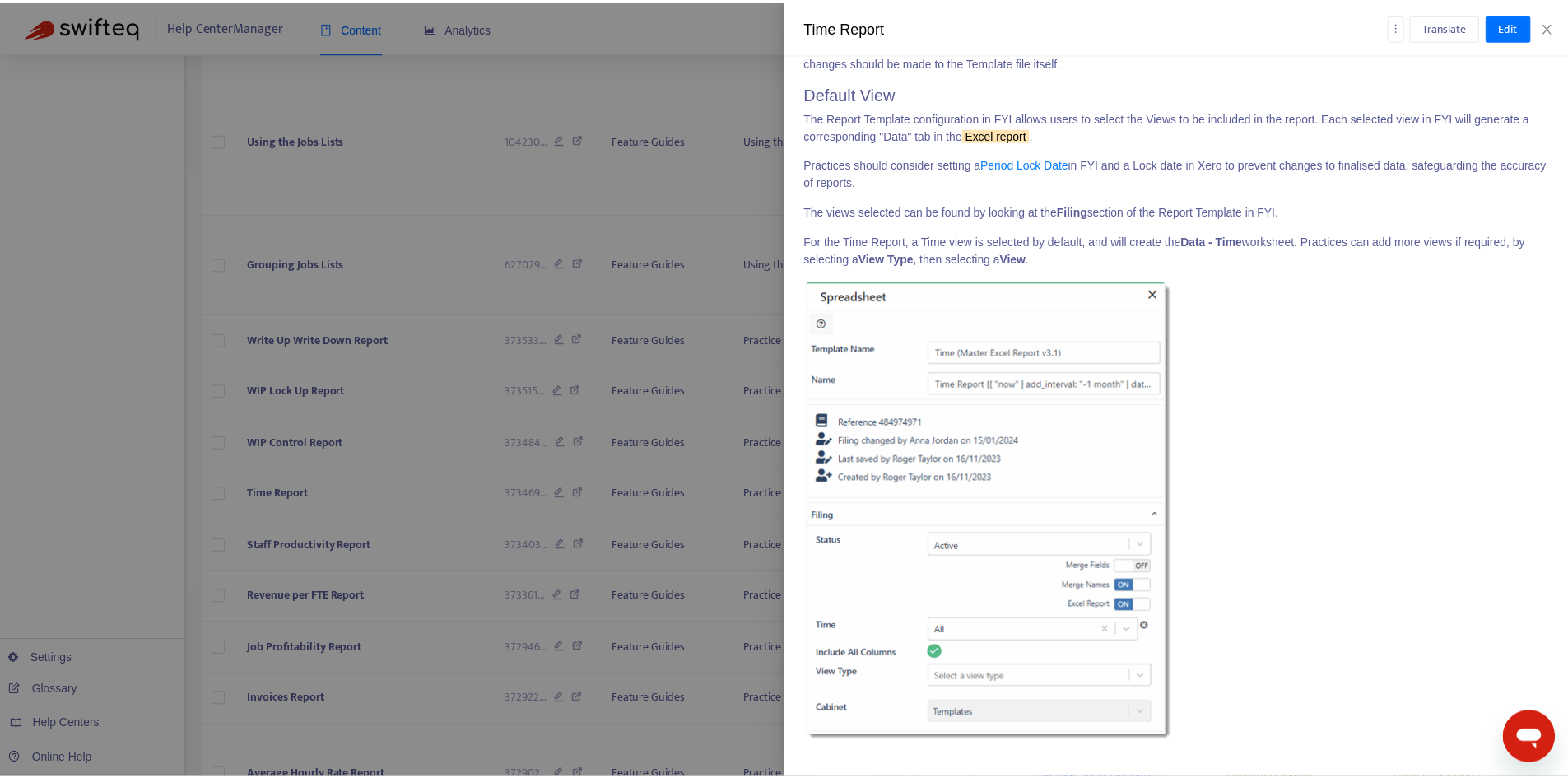
scroll to position [3086, 0]
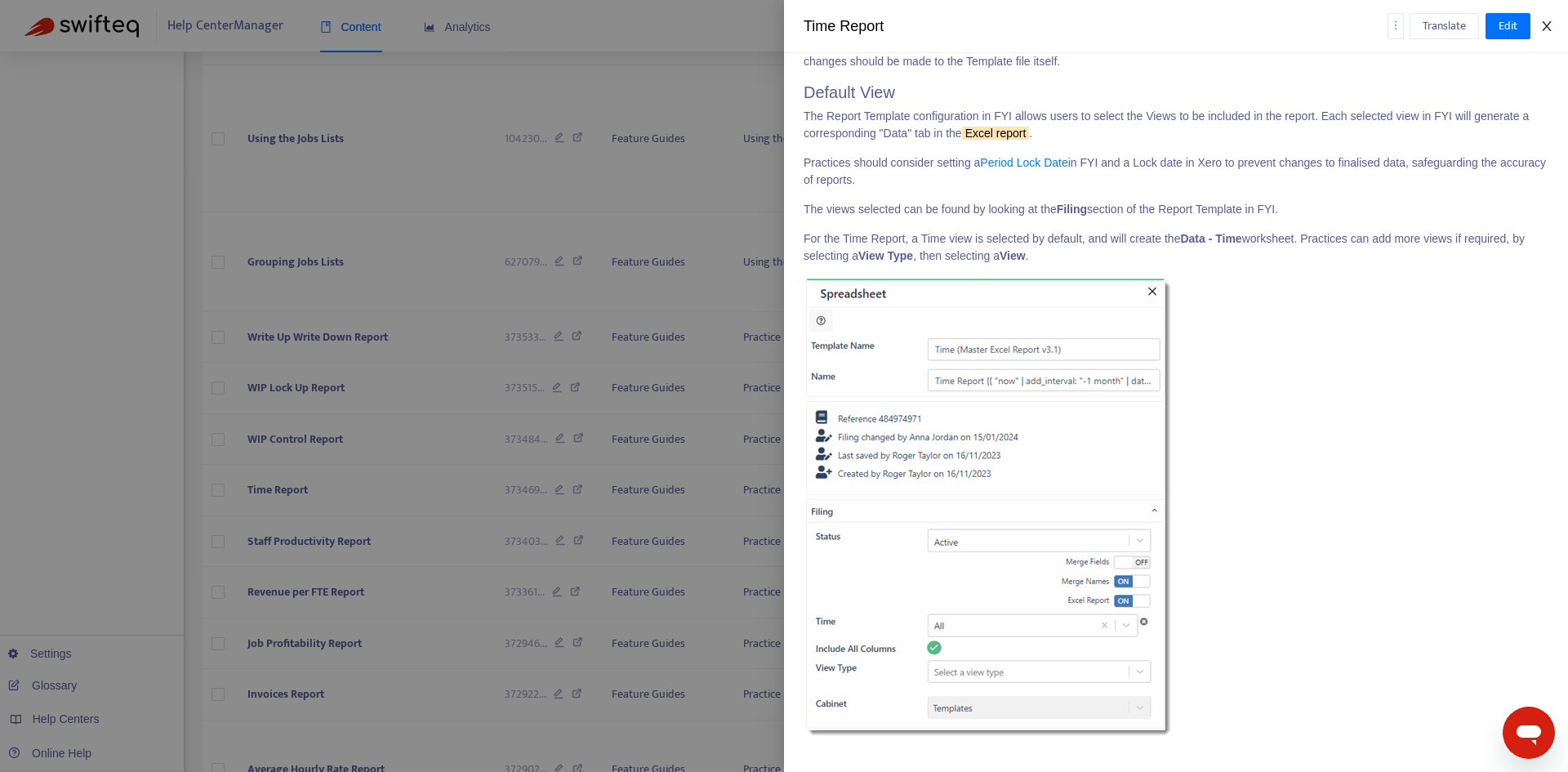
click at [1539, 31] on button "Close" at bounding box center [1547, 26] width 23 height 16
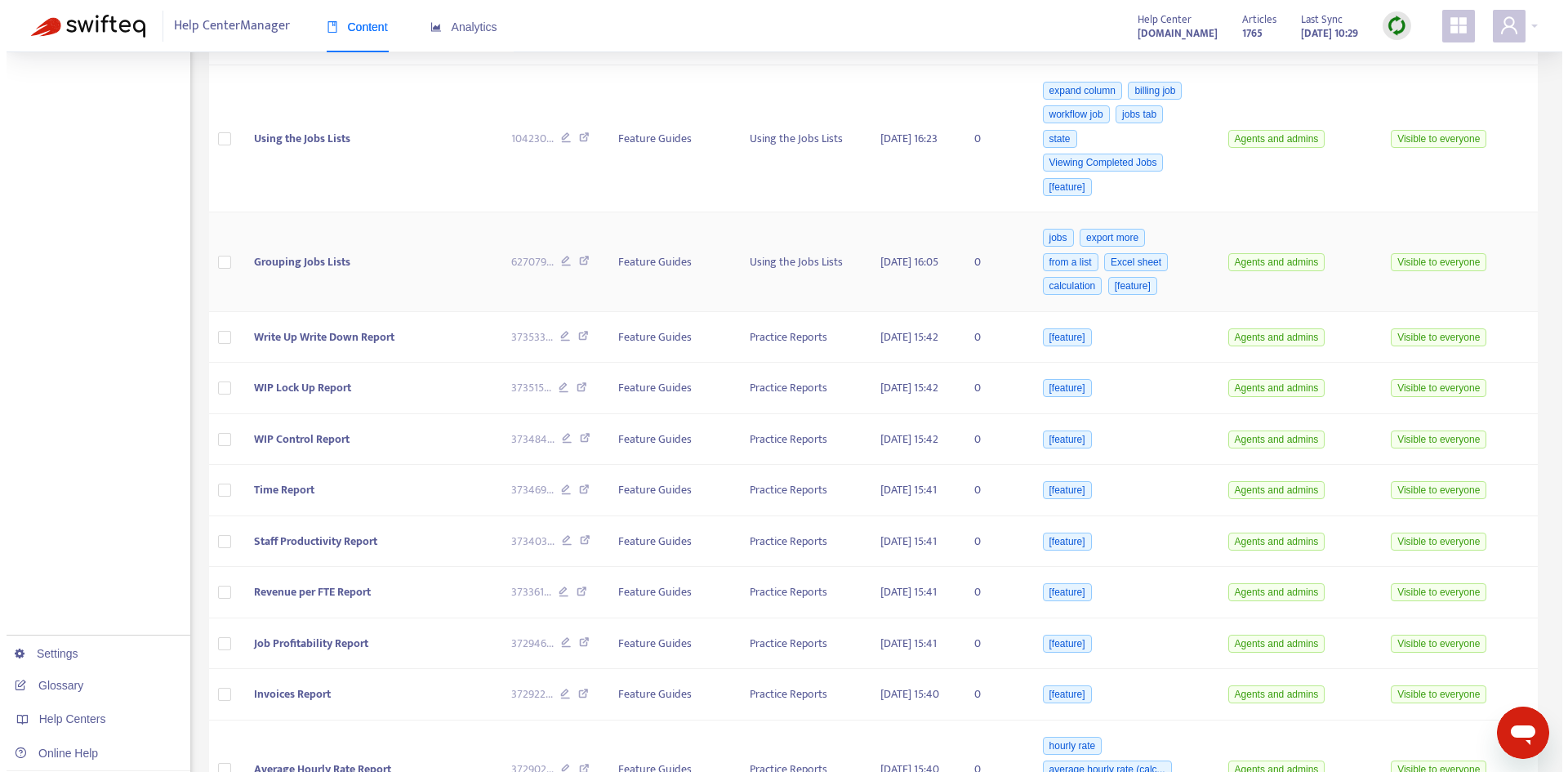
scroll to position [2488, 0]
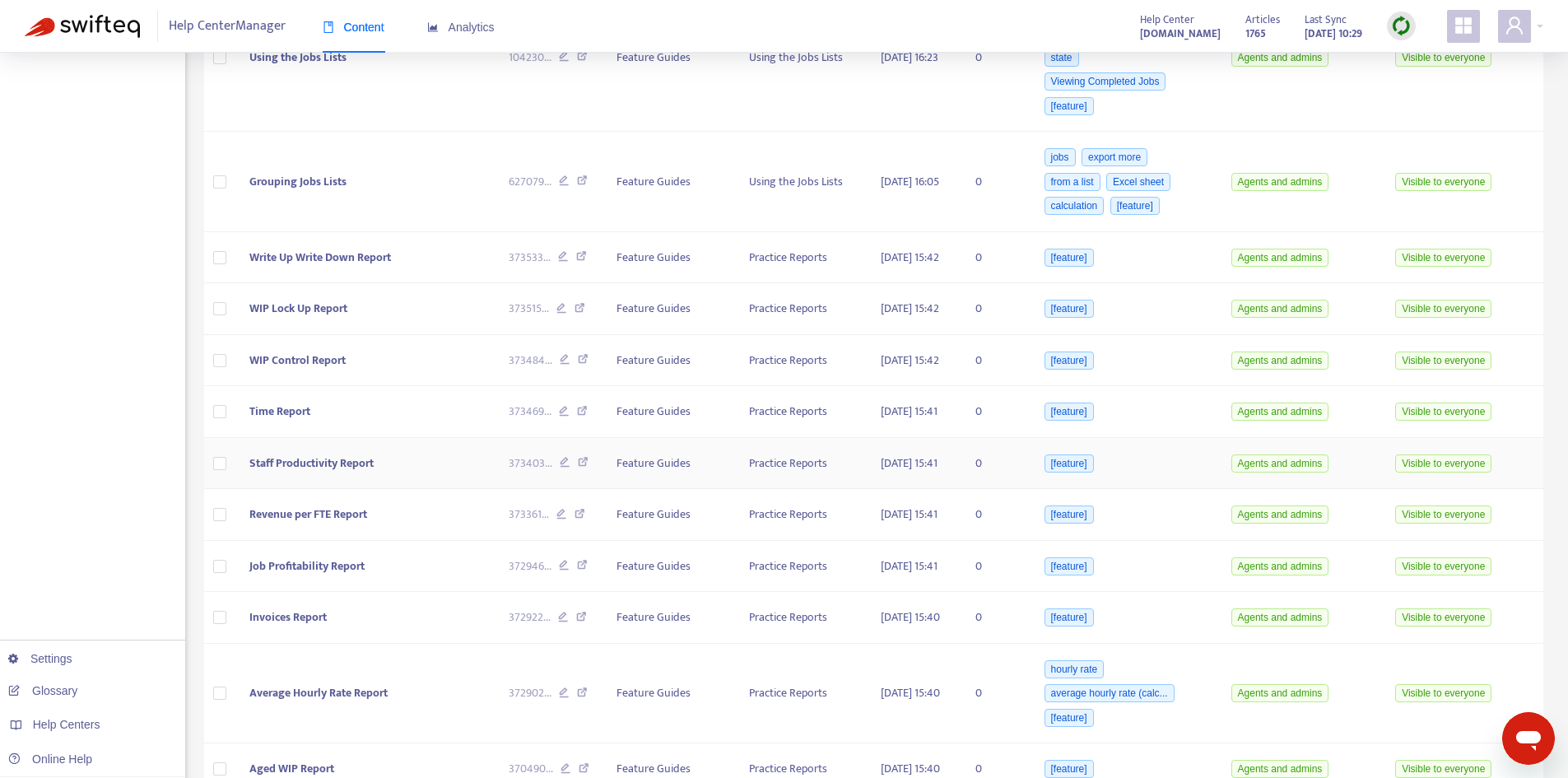
click at [337, 490] on td "Staff Productivity Report" at bounding box center [365, 463] width 259 height 52
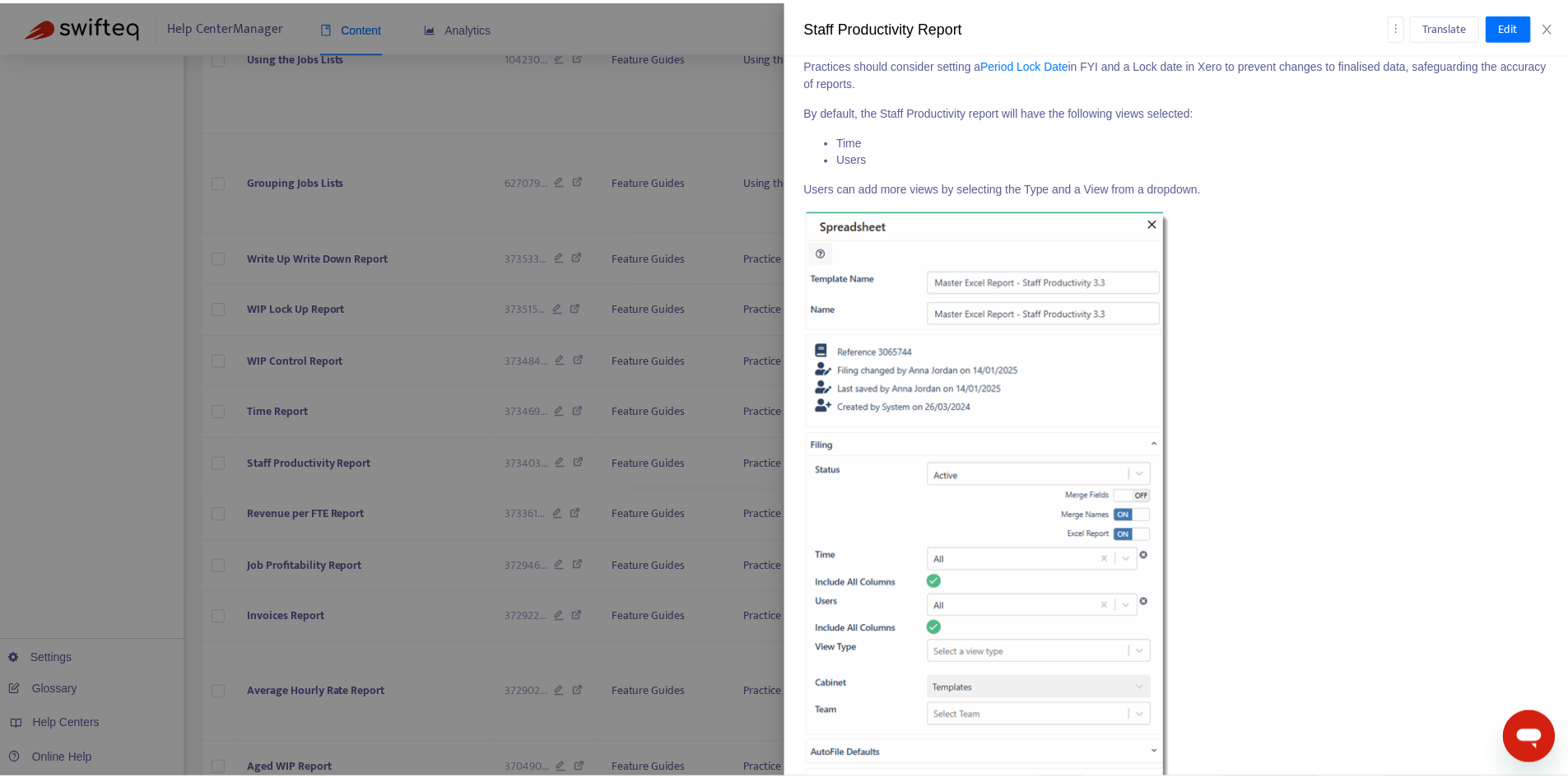
scroll to position [3292, 0]
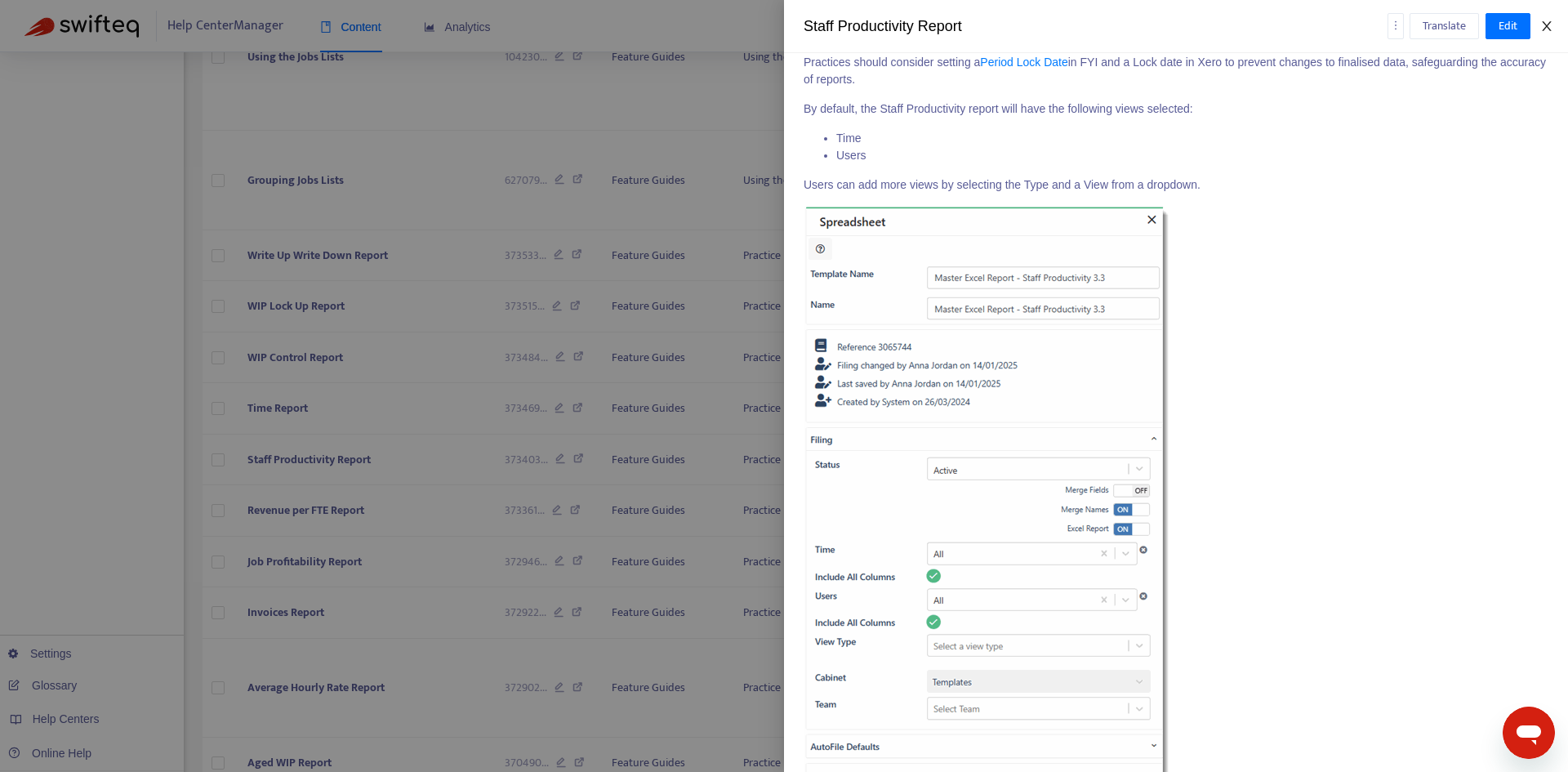
click at [1553, 26] on button "Close" at bounding box center [1547, 26] width 23 height 16
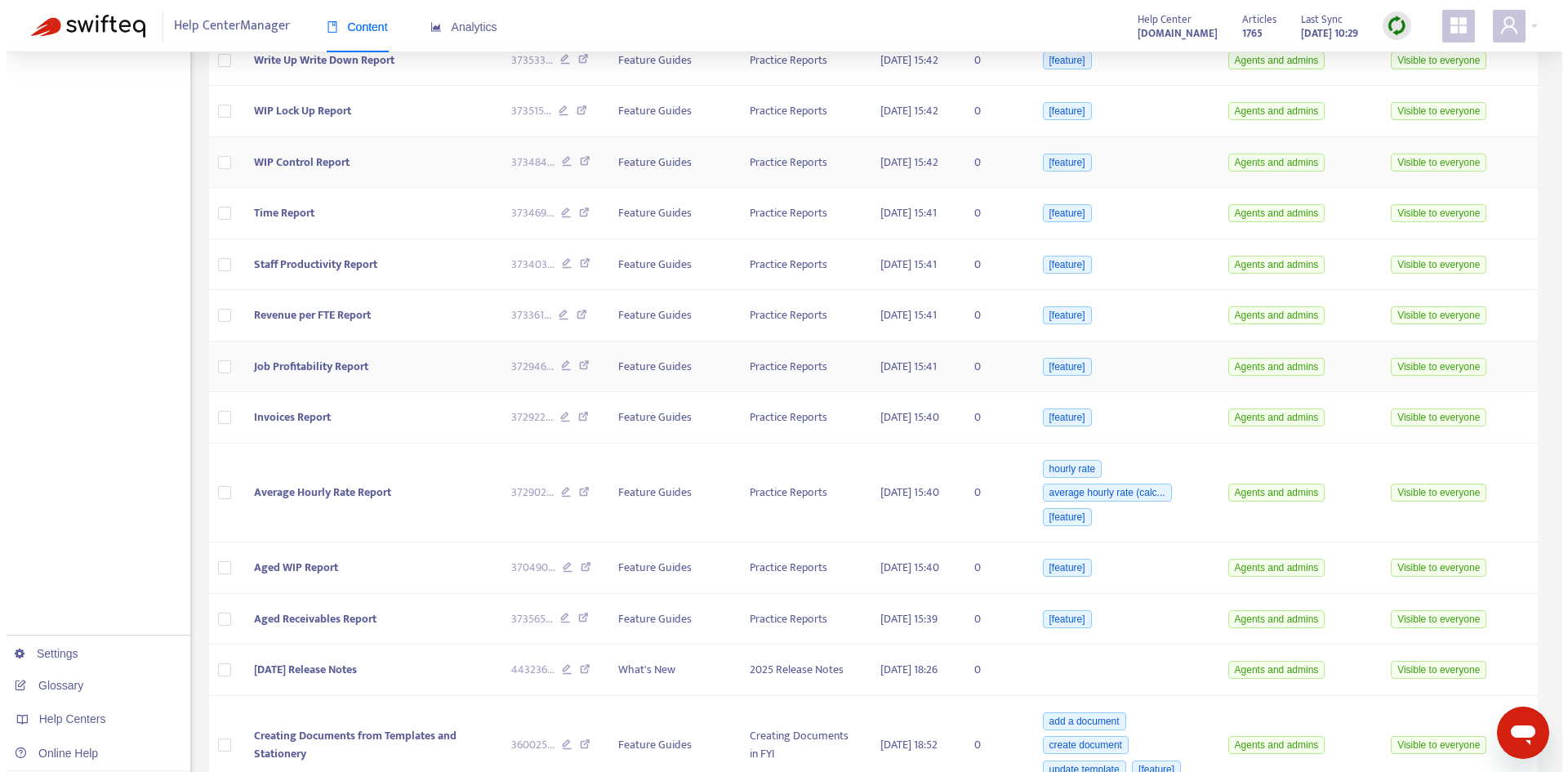
scroll to position [2733, 0]
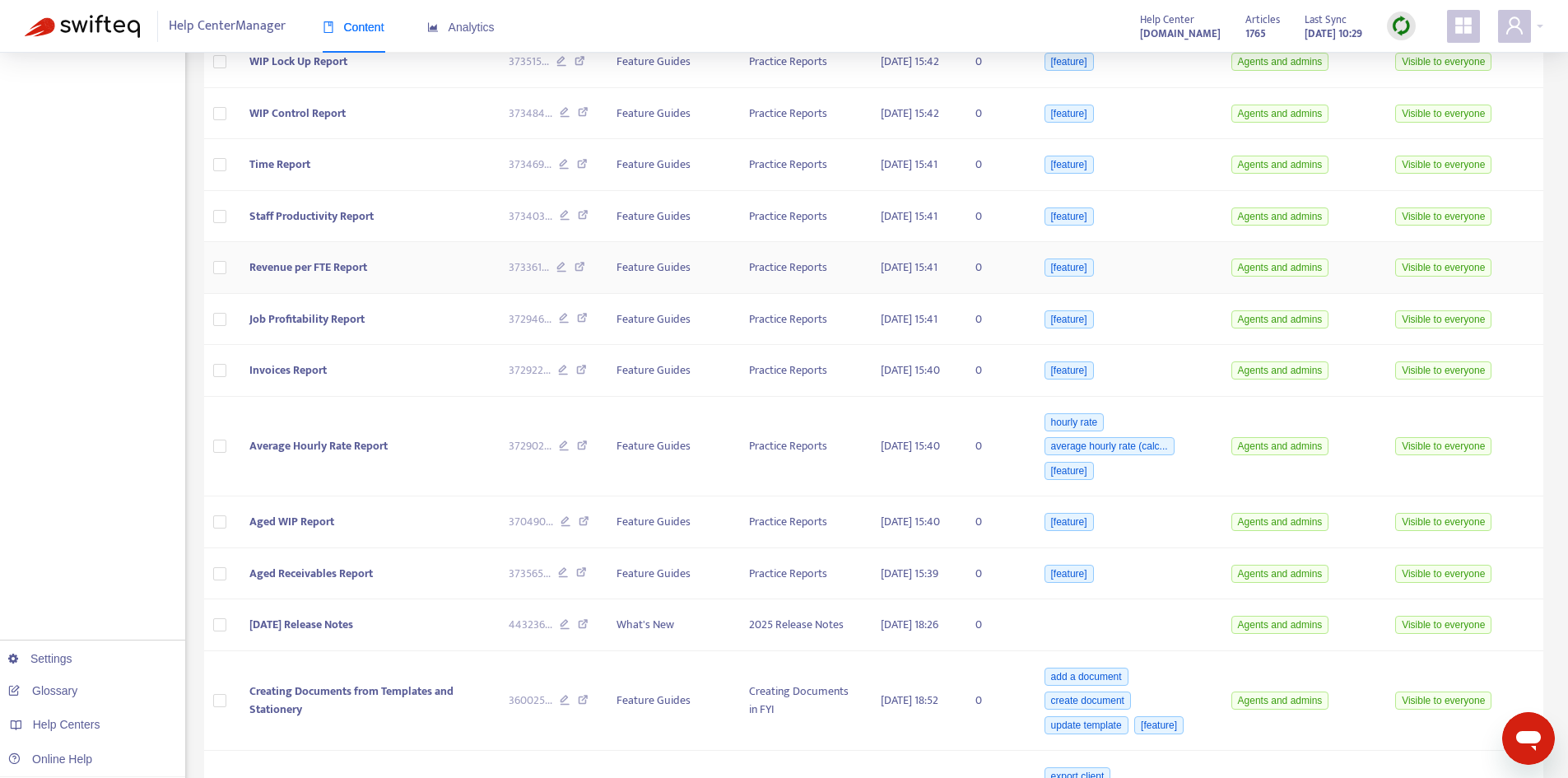
click at [356, 276] on span "Revenue per FTE Report" at bounding box center [308, 267] width 117 height 19
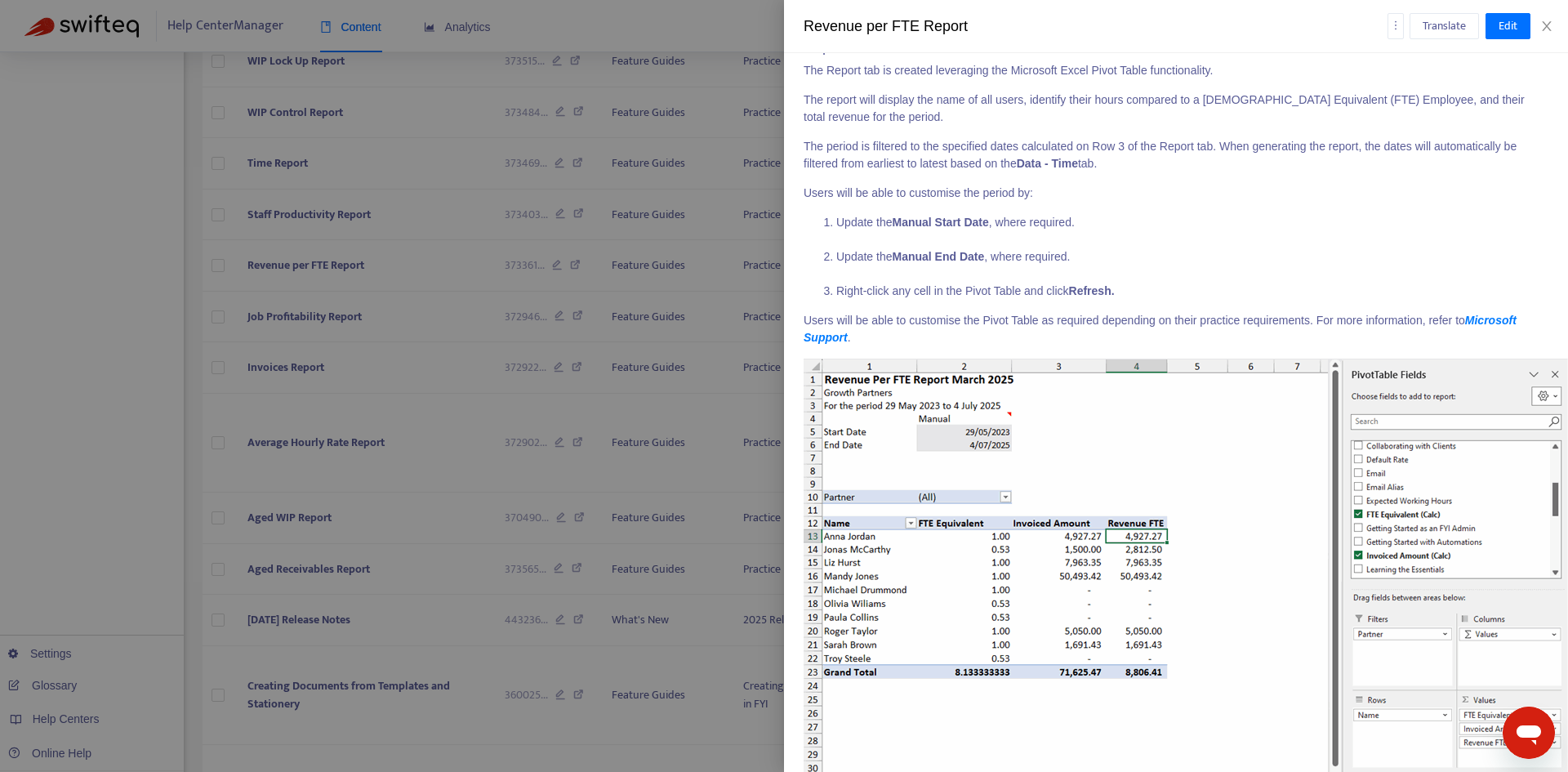
scroll to position [245, 0]
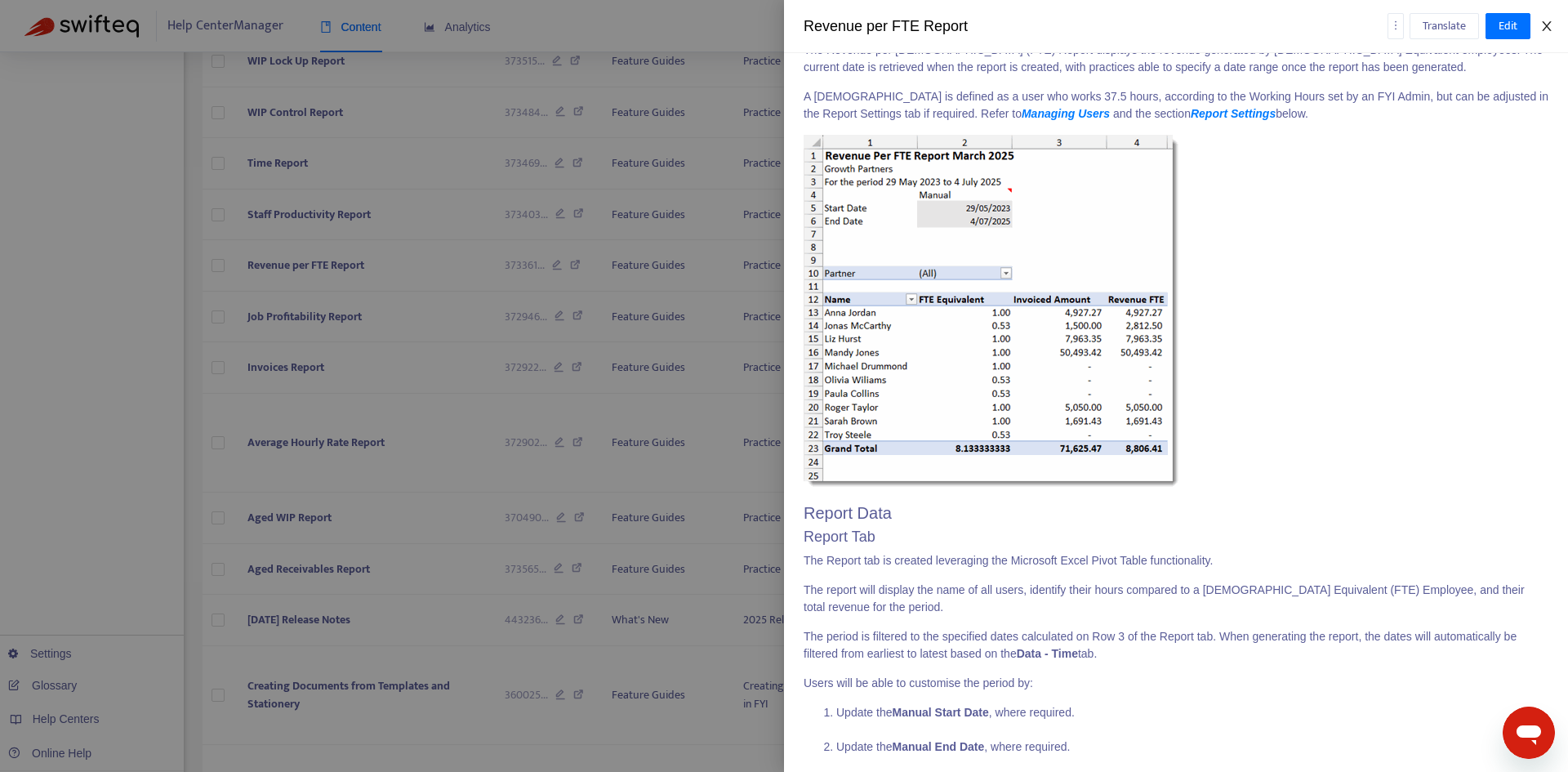
drag, startPoint x: 1544, startPoint y: 26, endPoint x: 1279, endPoint y: 76, distance: 269.7
click at [1543, 26] on icon "close" at bounding box center [1547, 26] width 13 height 13
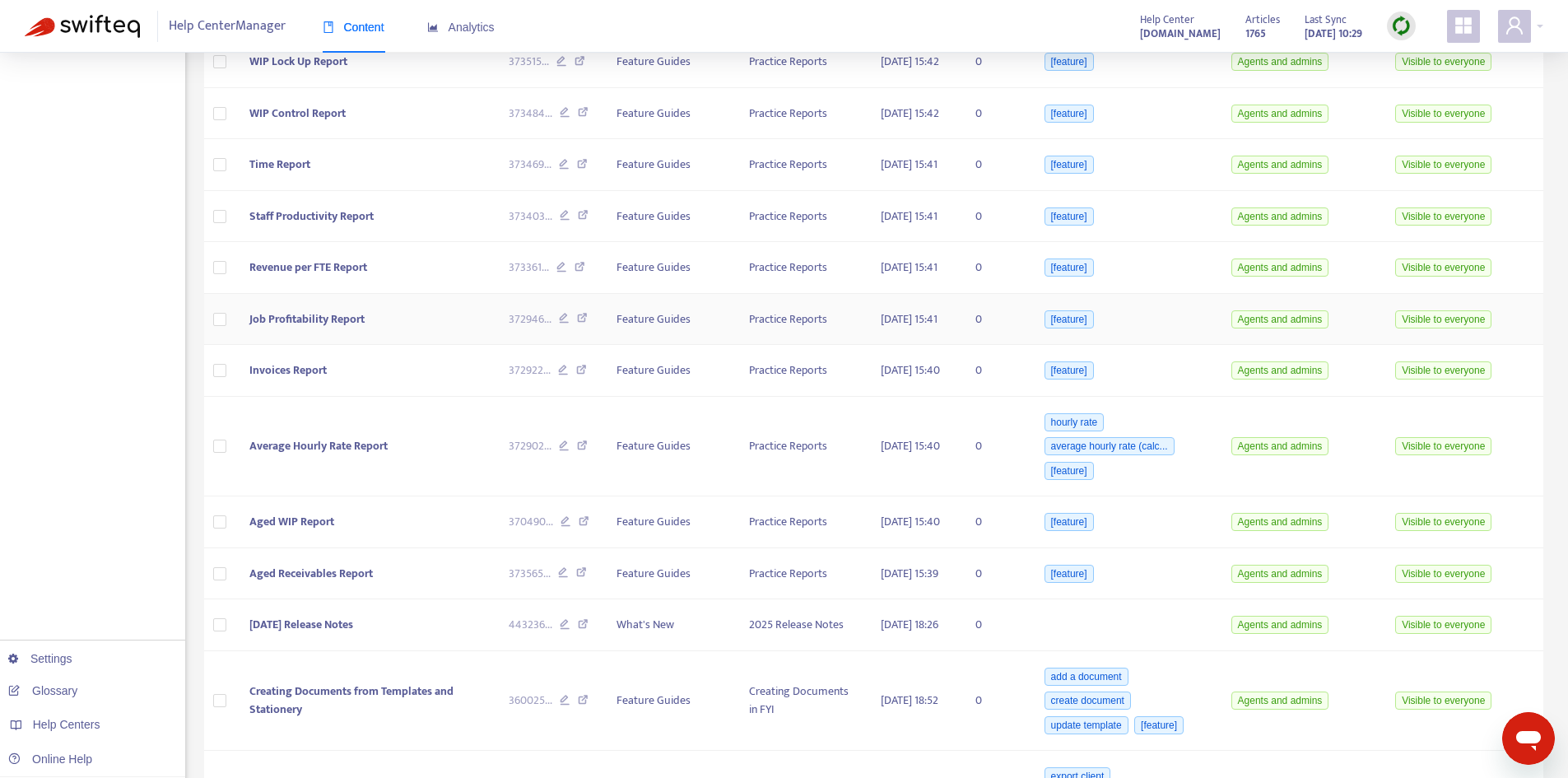
click at [355, 329] on span "Job Profitability Report" at bounding box center [306, 319] width 115 height 19
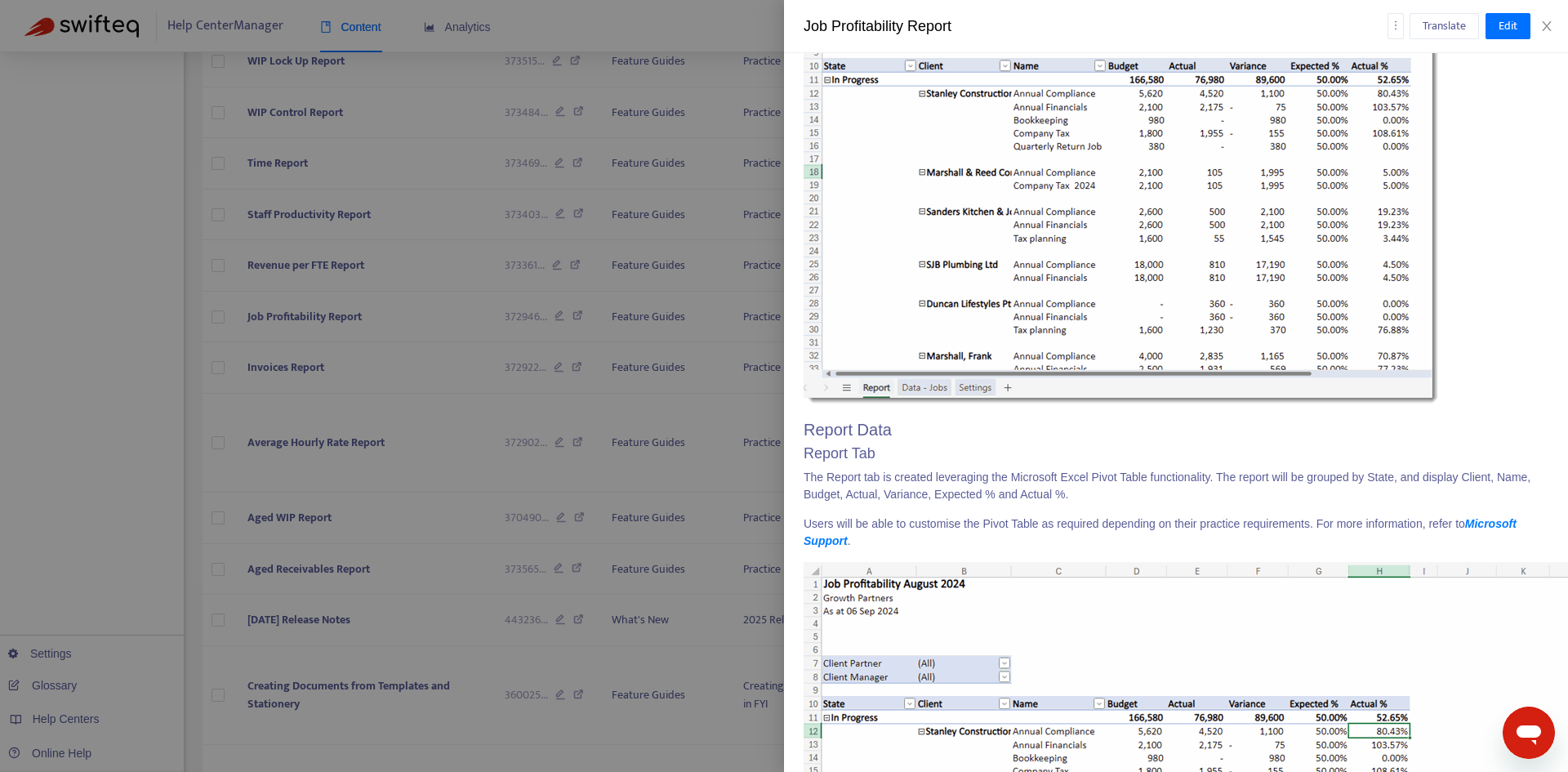
scroll to position [81, 0]
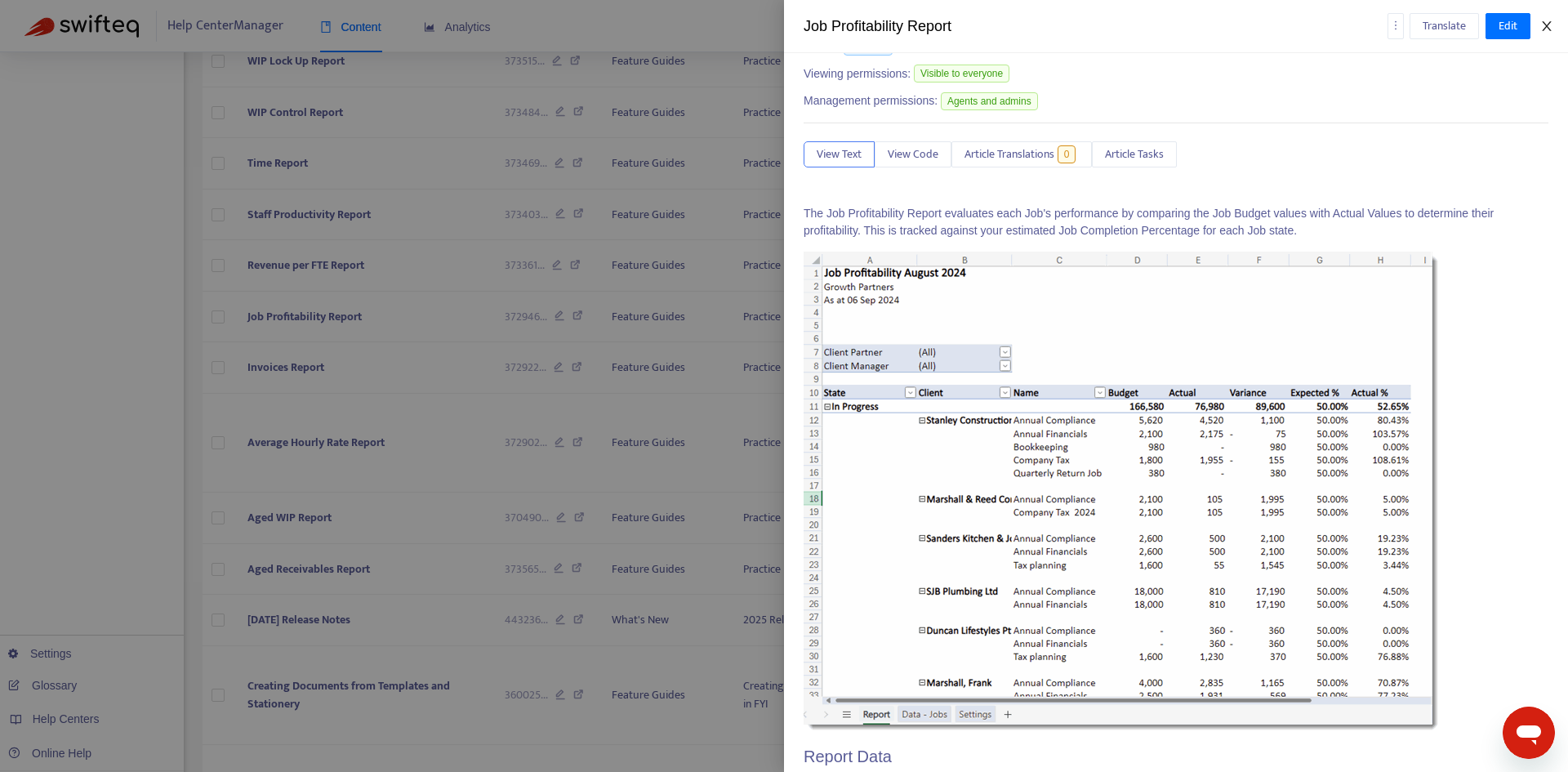
click at [1544, 31] on icon "close" at bounding box center [1547, 26] width 13 height 13
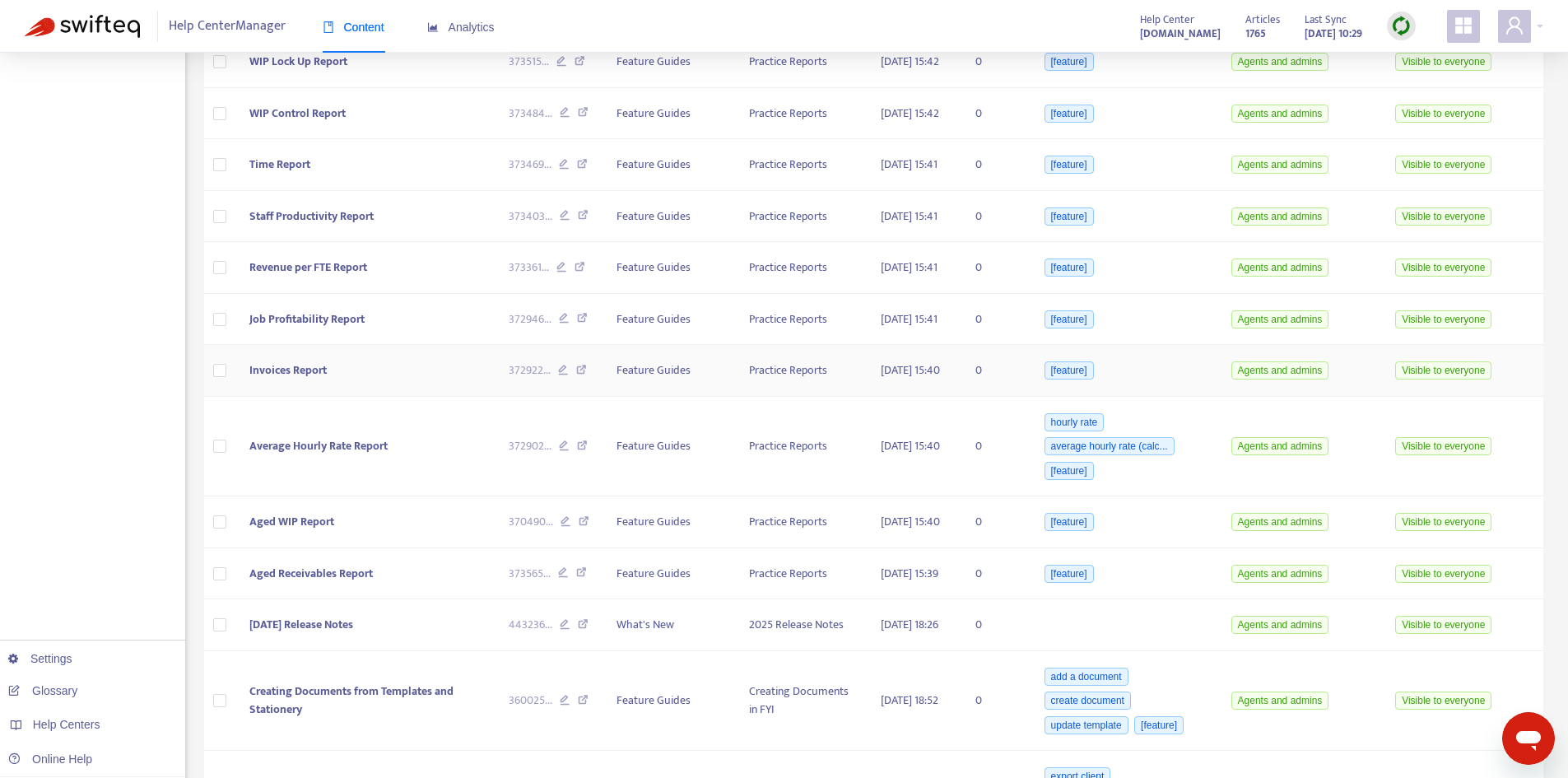
click at [314, 396] on td "Invoices Report" at bounding box center [365, 371] width 259 height 52
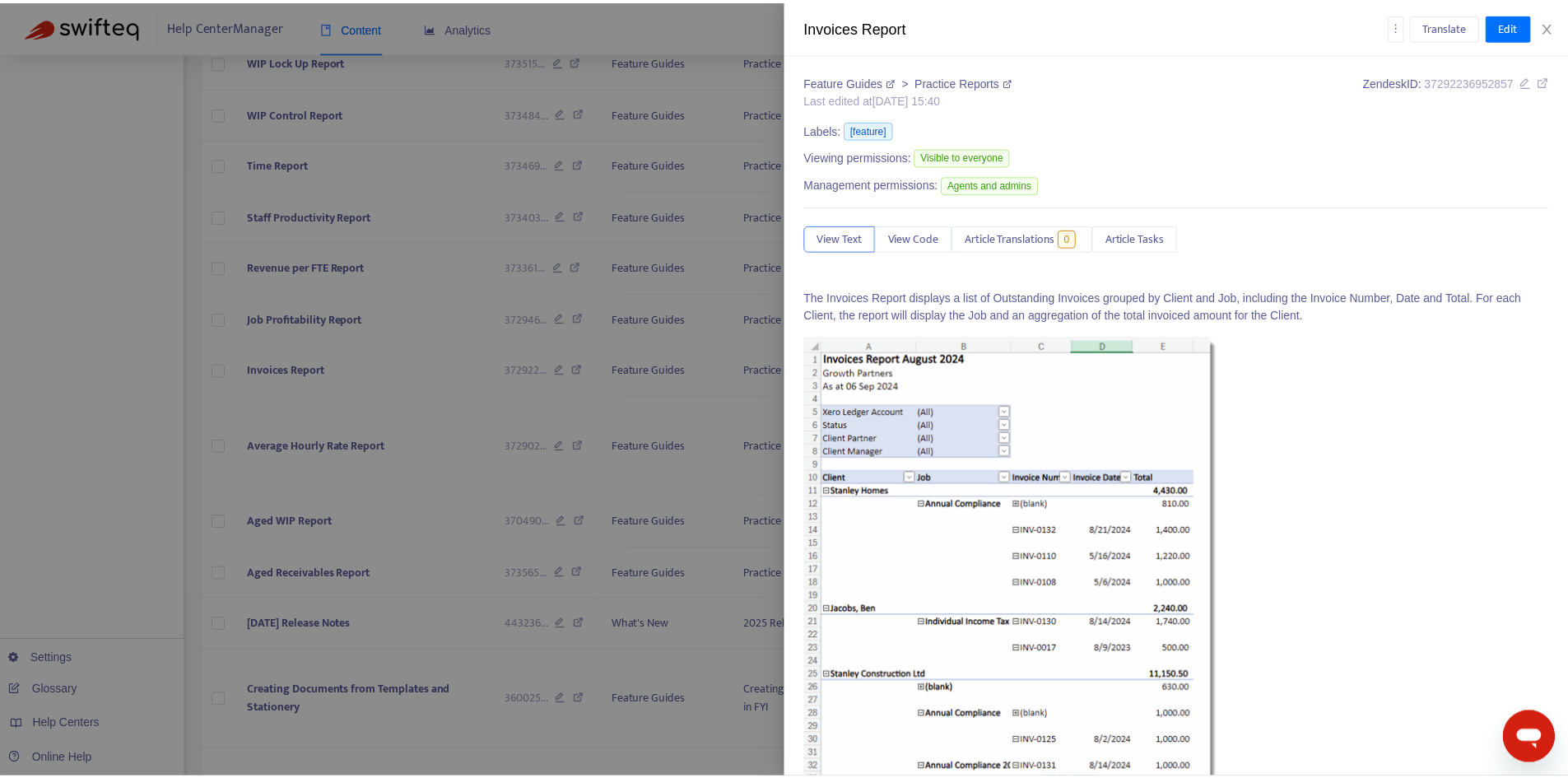
scroll to position [411, 0]
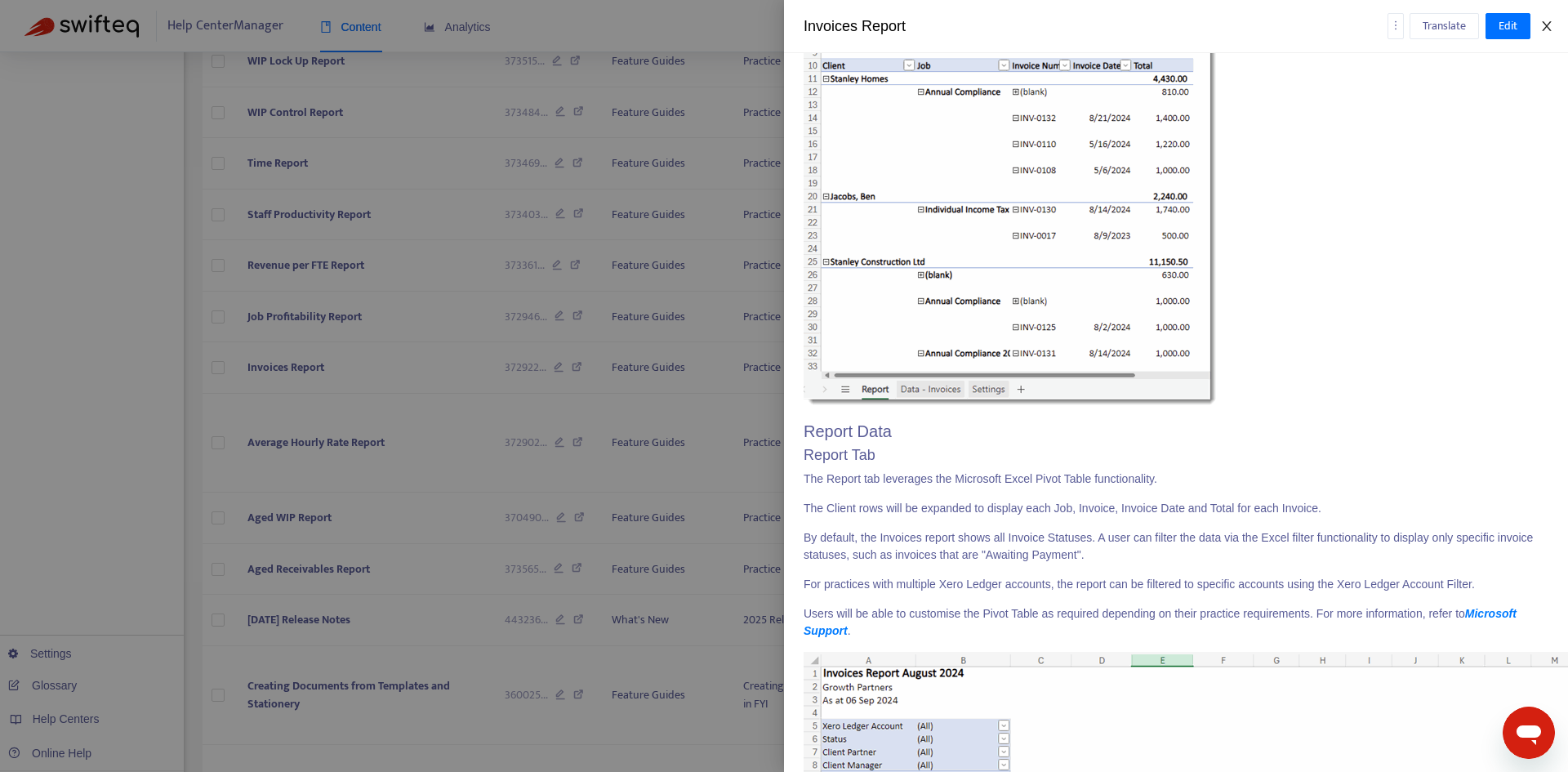
click at [1541, 30] on icon "close" at bounding box center [1547, 26] width 13 height 13
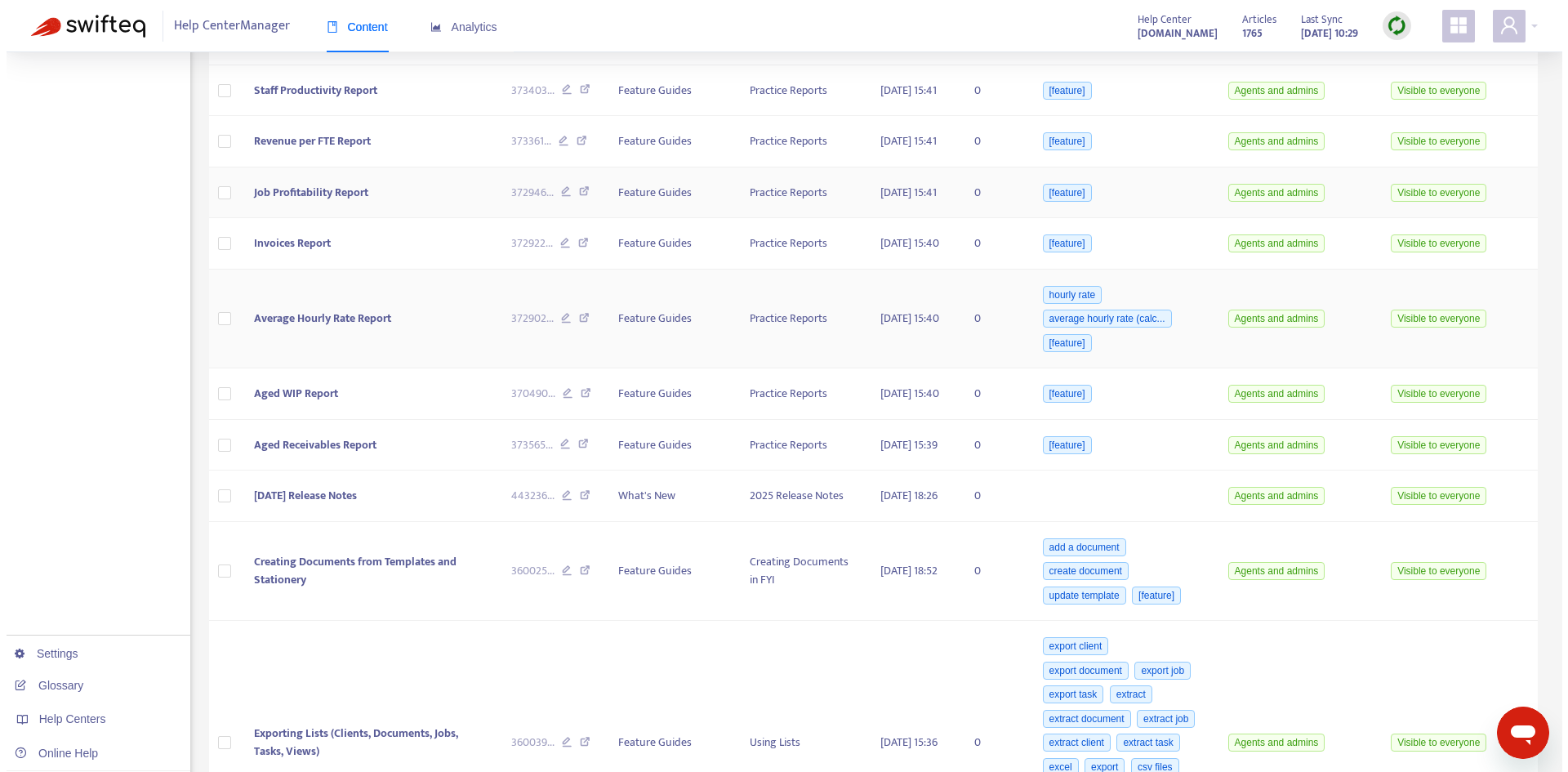
scroll to position [2897, 0]
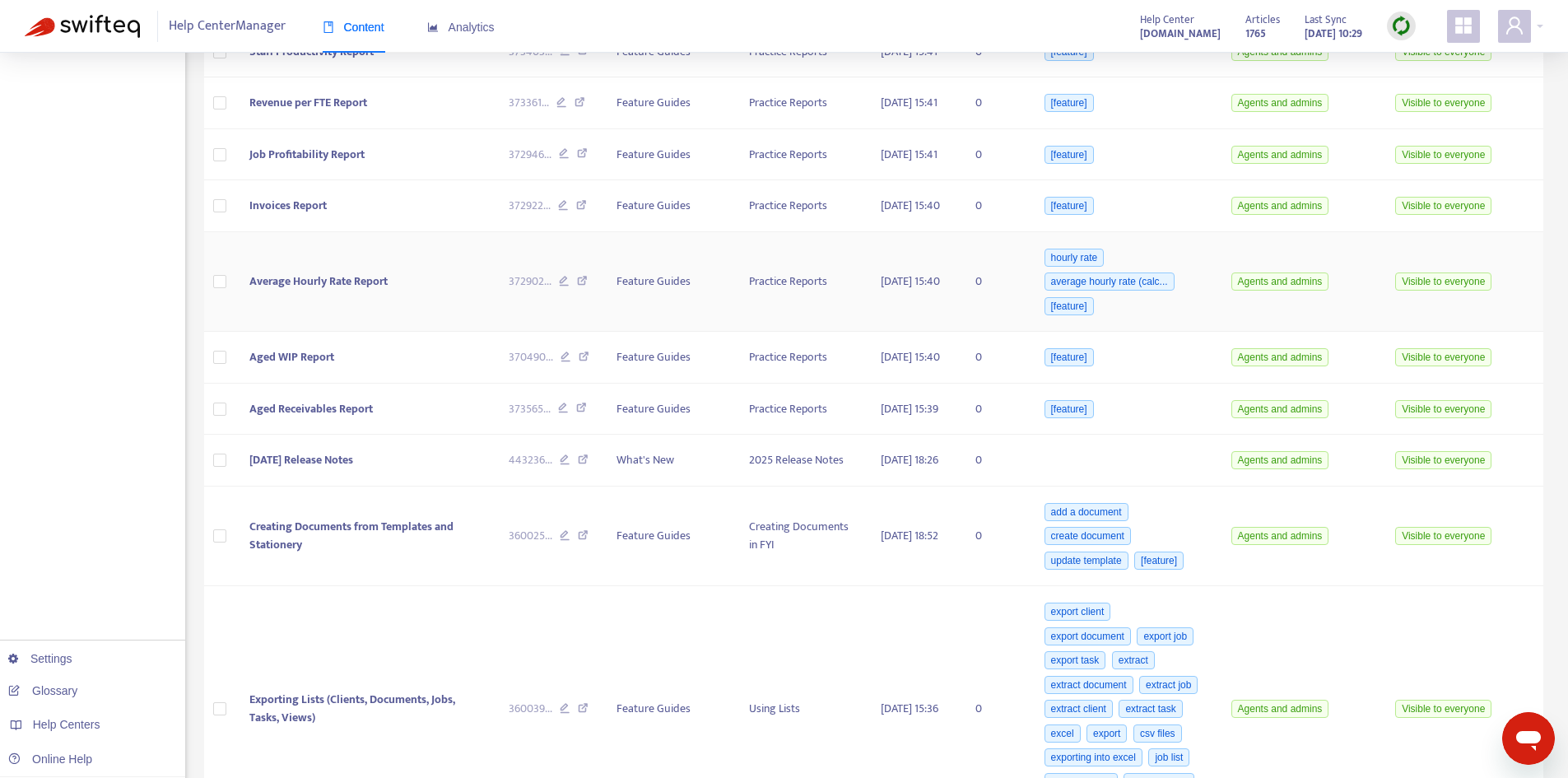
click at [338, 333] on td "Average Hourly Rate Report" at bounding box center [365, 281] width 259 height 100
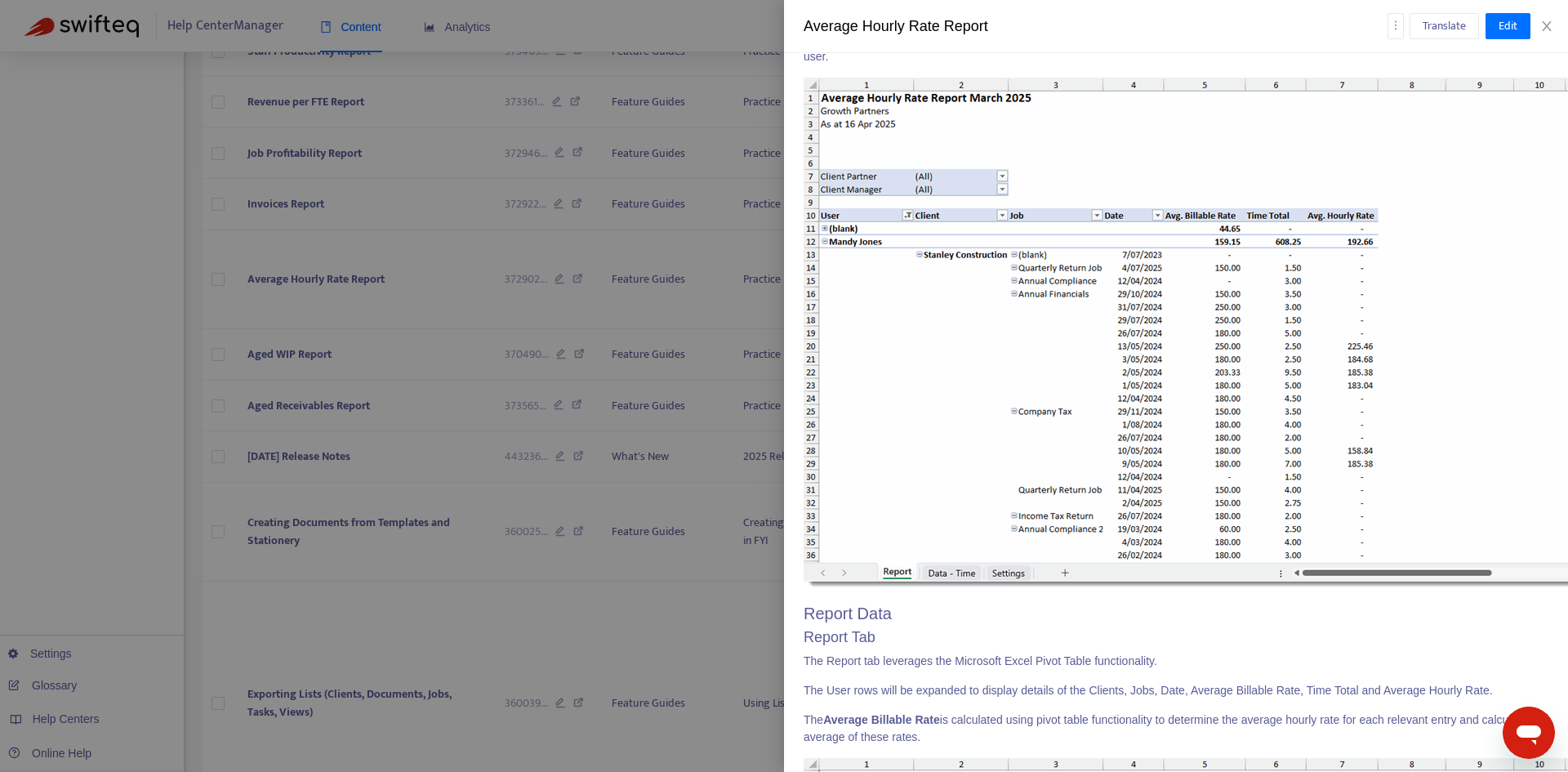
scroll to position [327, 0]
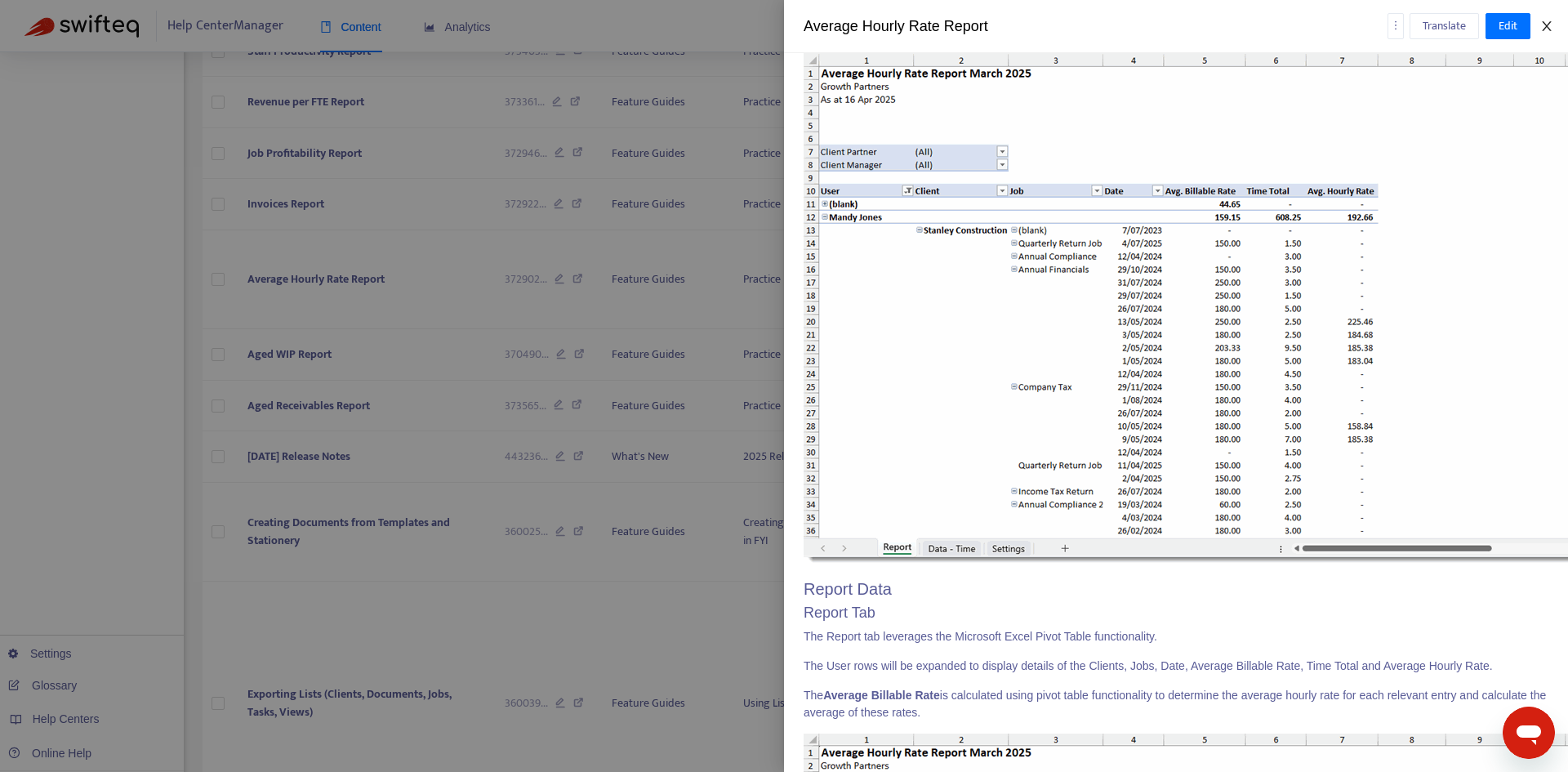
drag, startPoint x: 1547, startPoint y: 25, endPoint x: 1533, endPoint y: 34, distance: 16.6
click at [1547, 25] on icon "close" at bounding box center [1546, 26] width 9 height 10
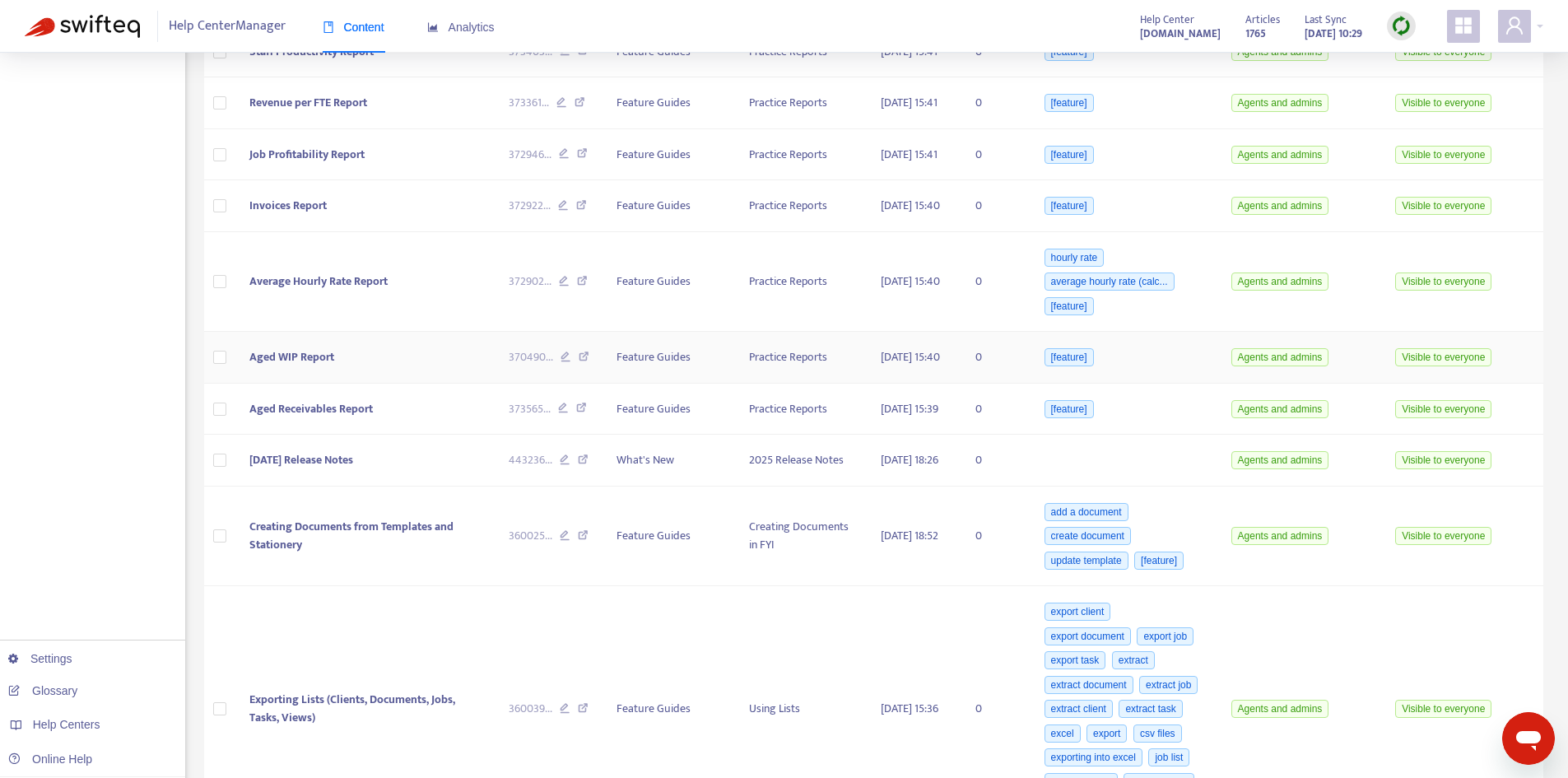
click at [321, 383] on td "Aged WIP Report" at bounding box center [365, 358] width 259 height 52
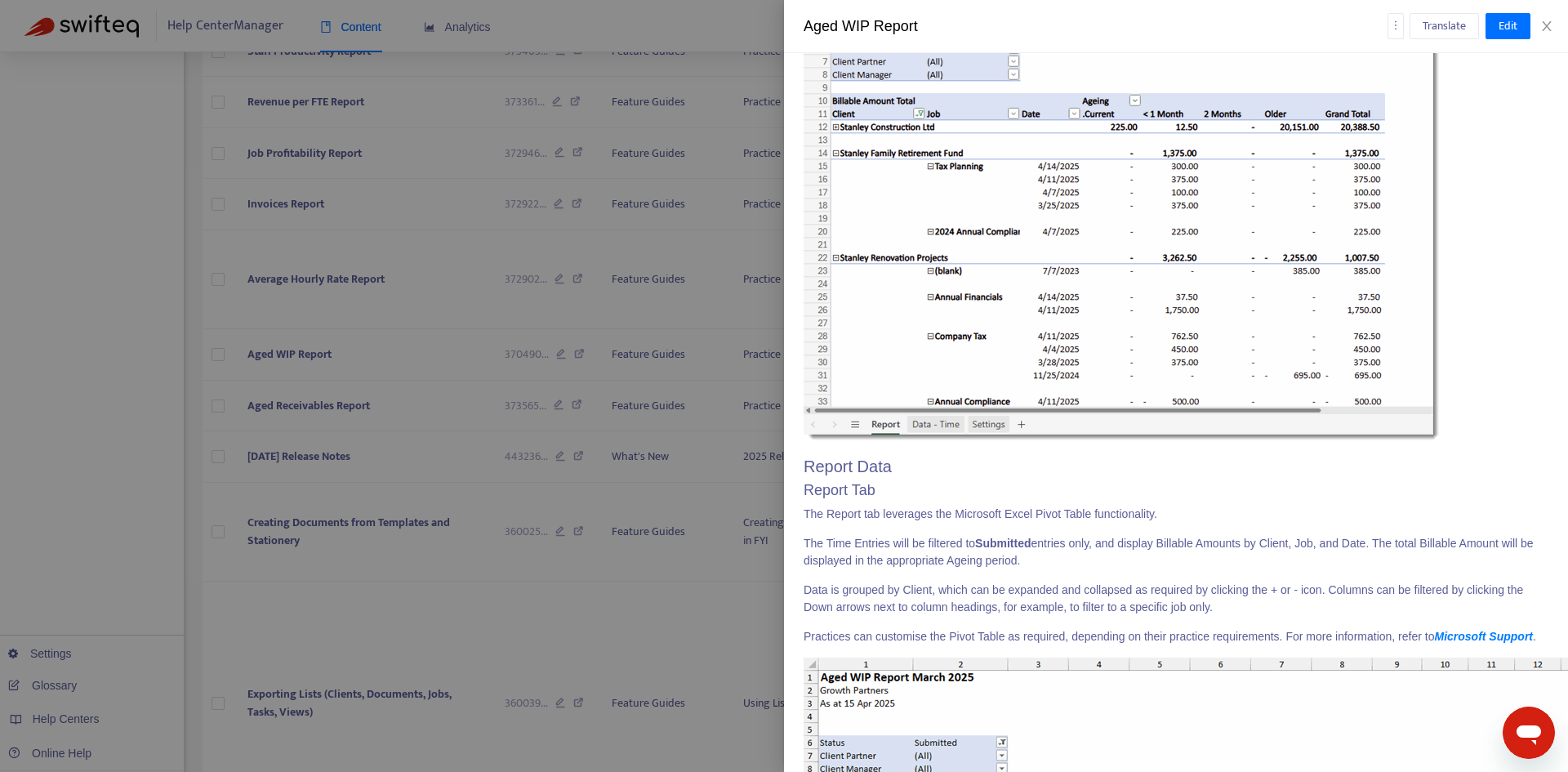
scroll to position [408, 0]
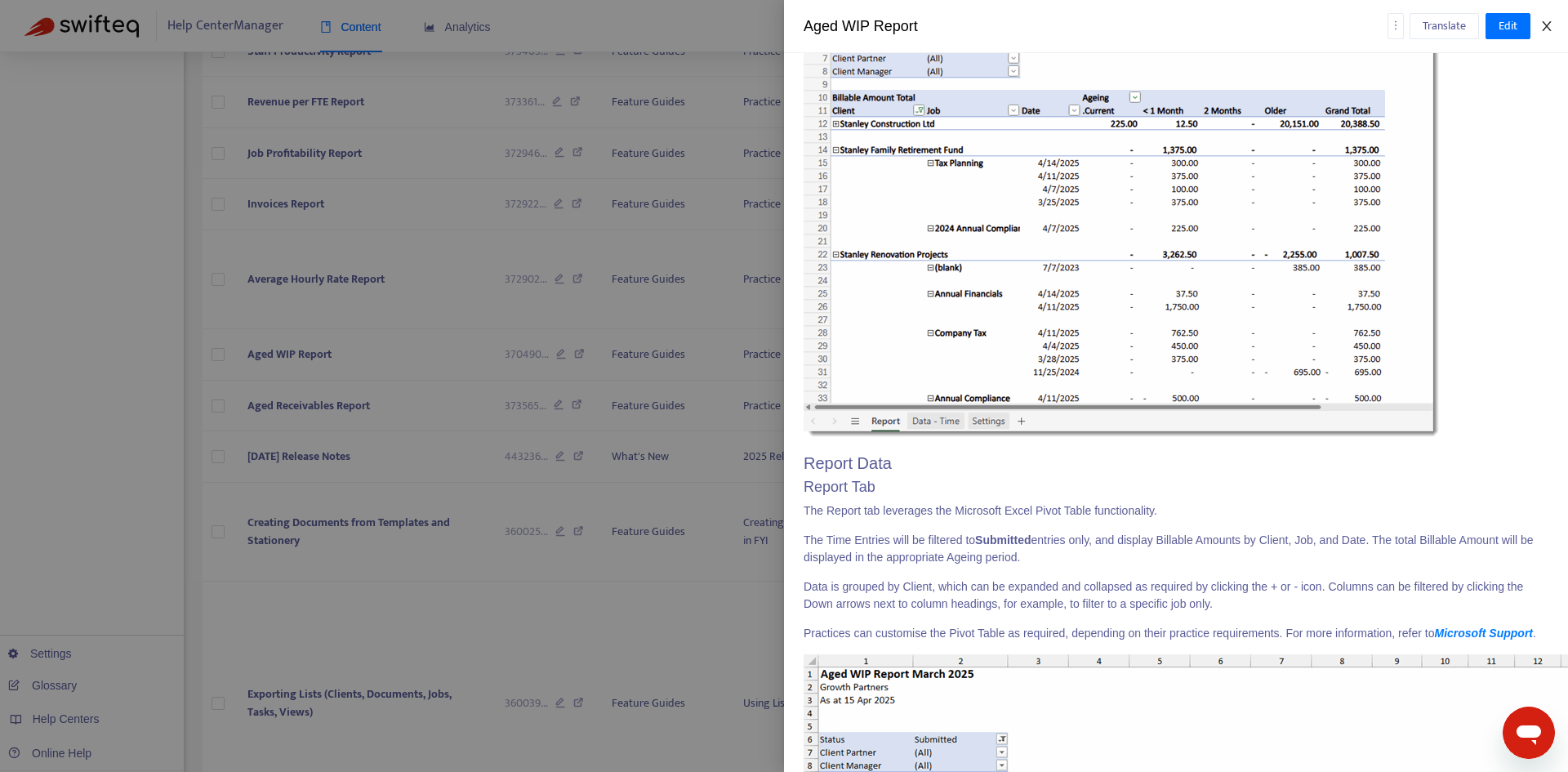
click at [1550, 27] on icon "close" at bounding box center [1547, 26] width 13 height 13
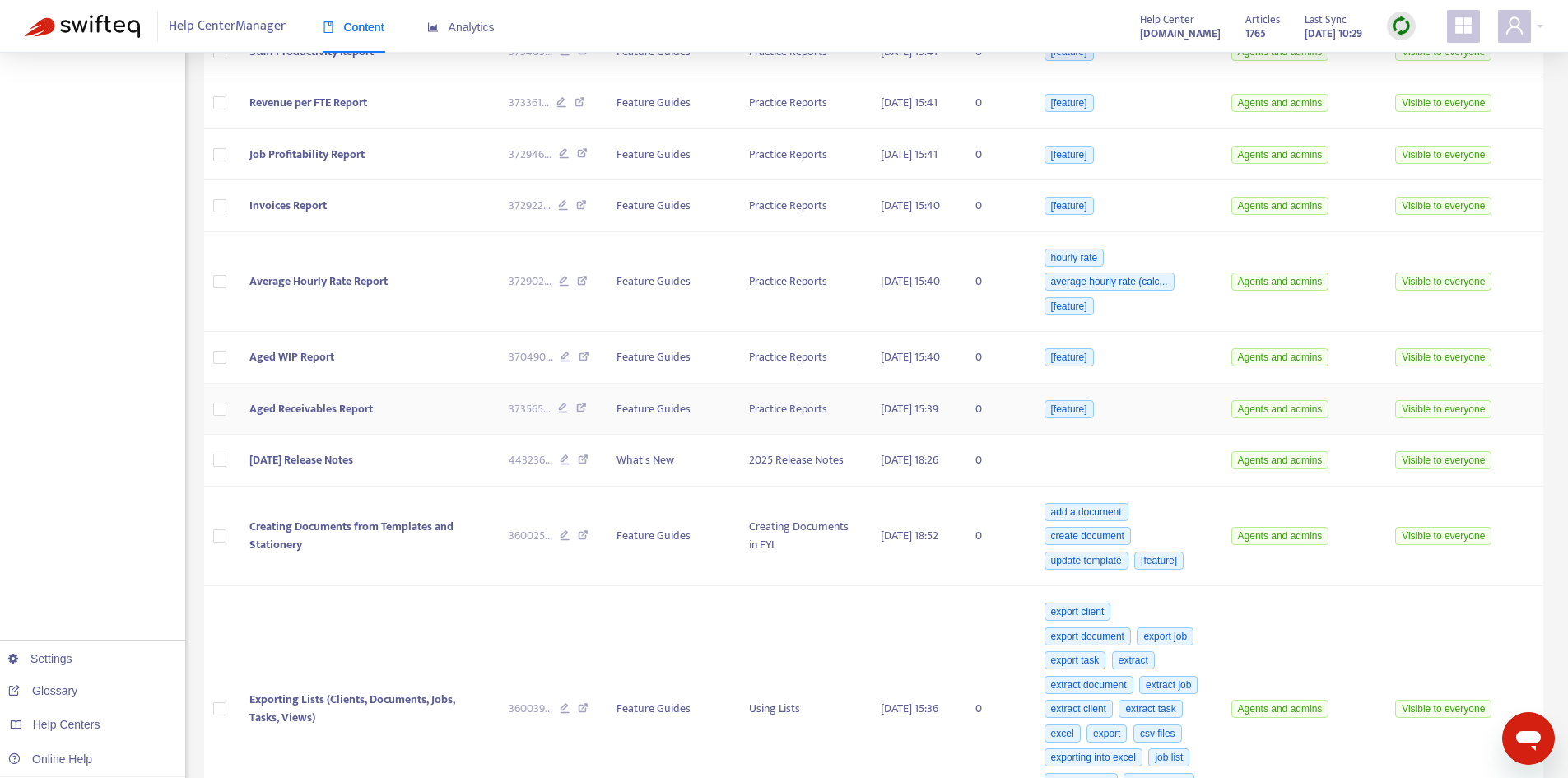
click at [337, 418] on span "Aged Receivables Report" at bounding box center [310, 408] width 123 height 19
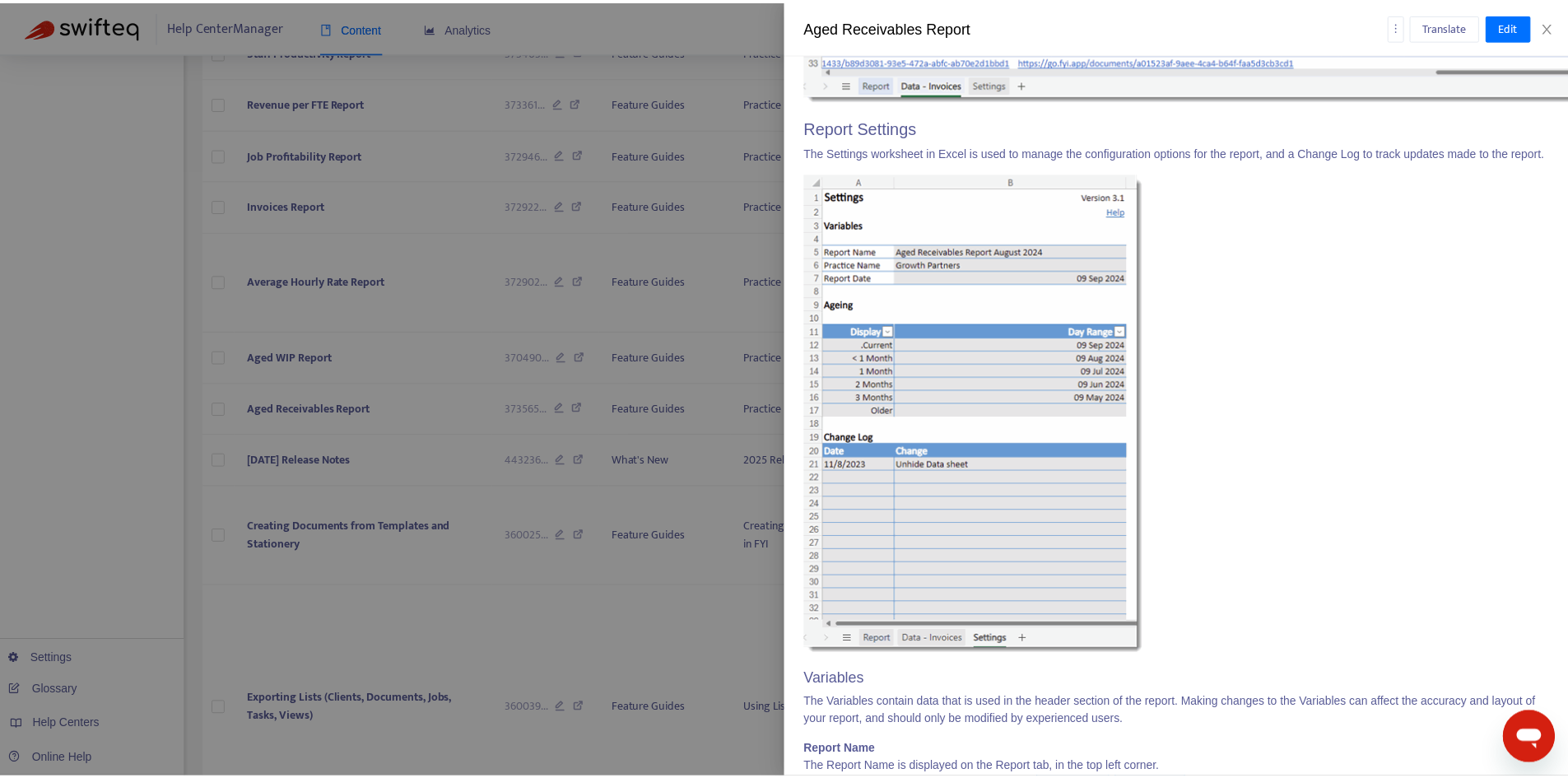
scroll to position [3046, 0]
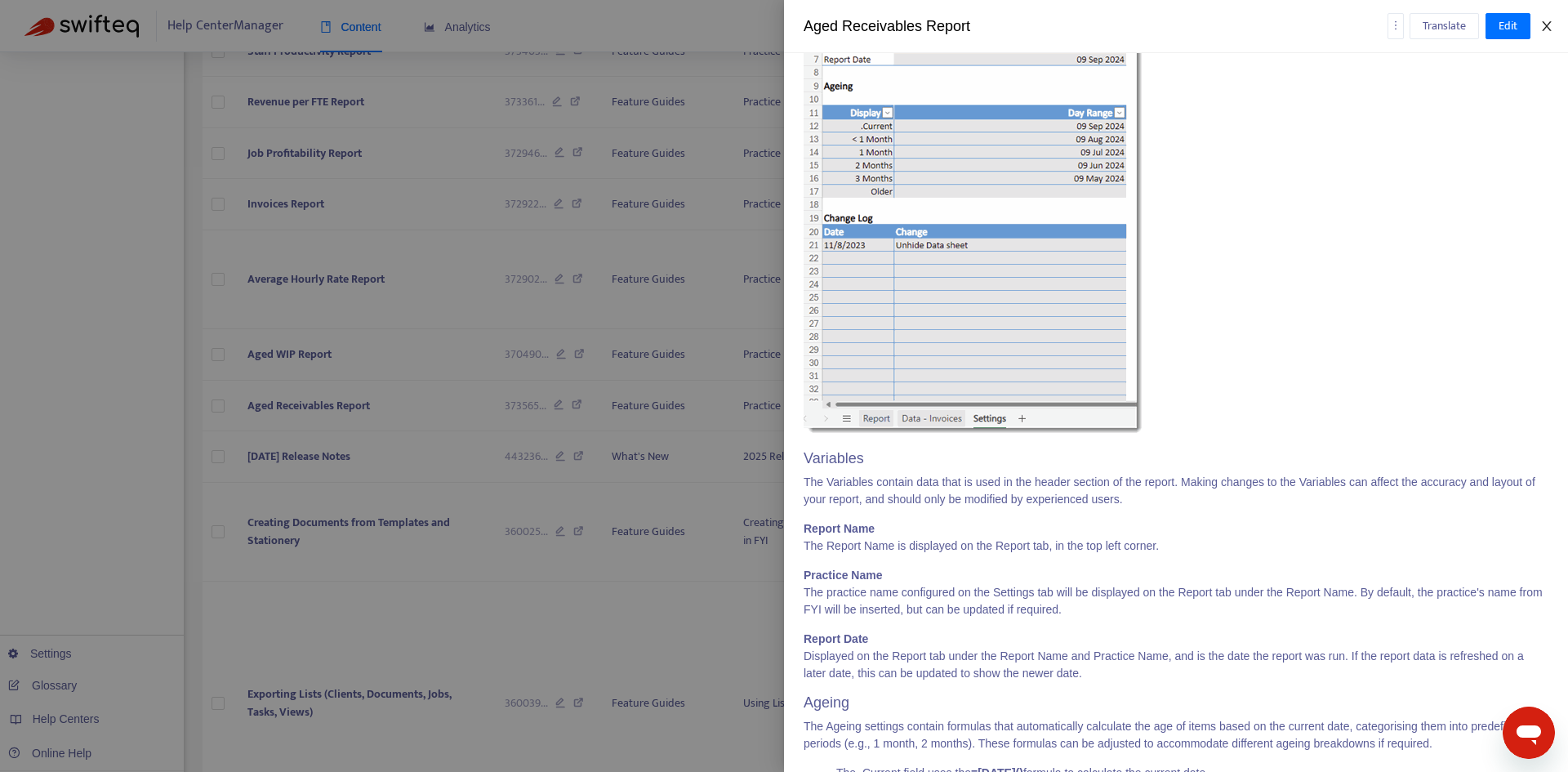
click at [1545, 25] on icon "close" at bounding box center [1546, 26] width 9 height 10
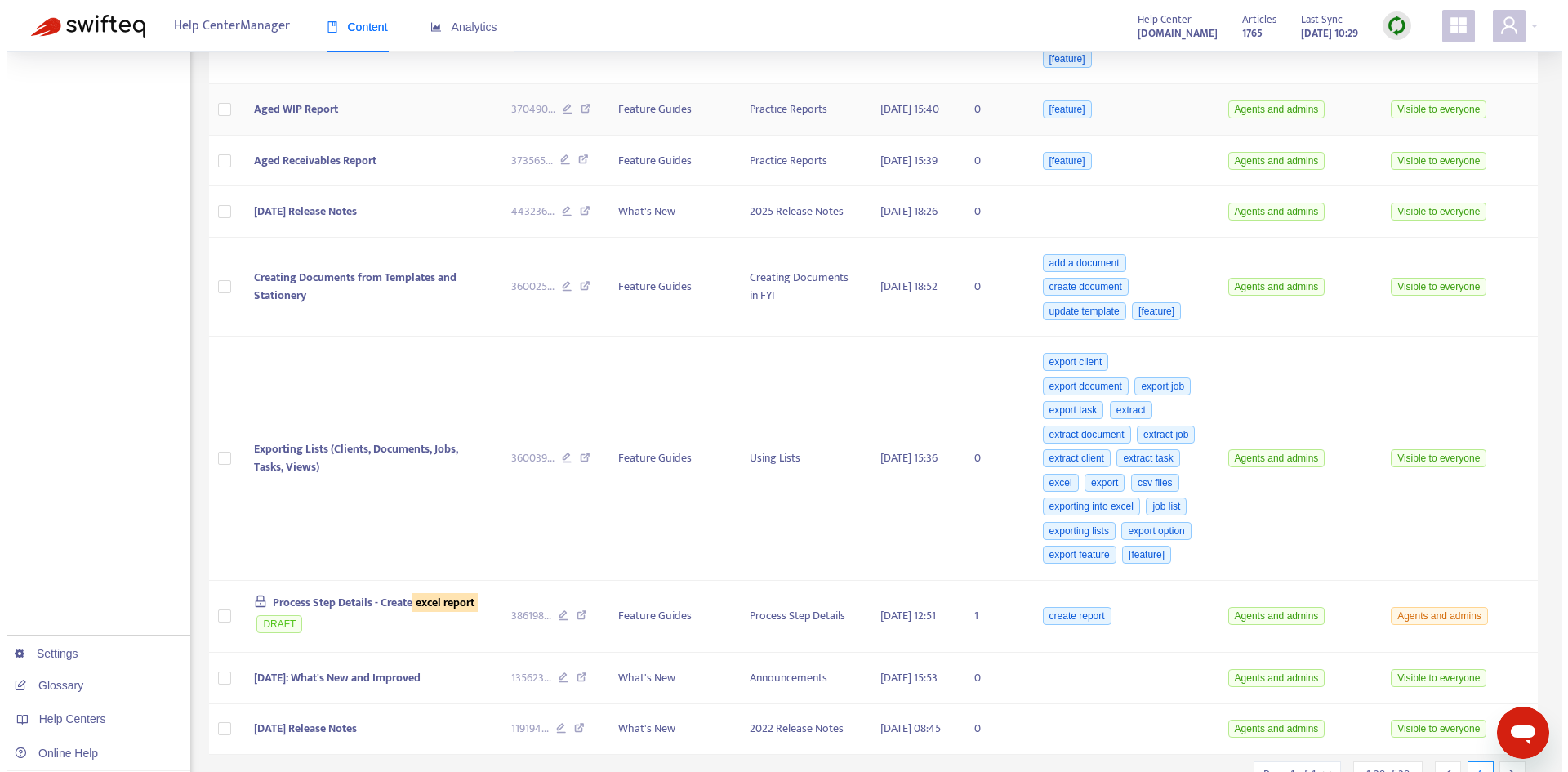
scroll to position [3224, 0]
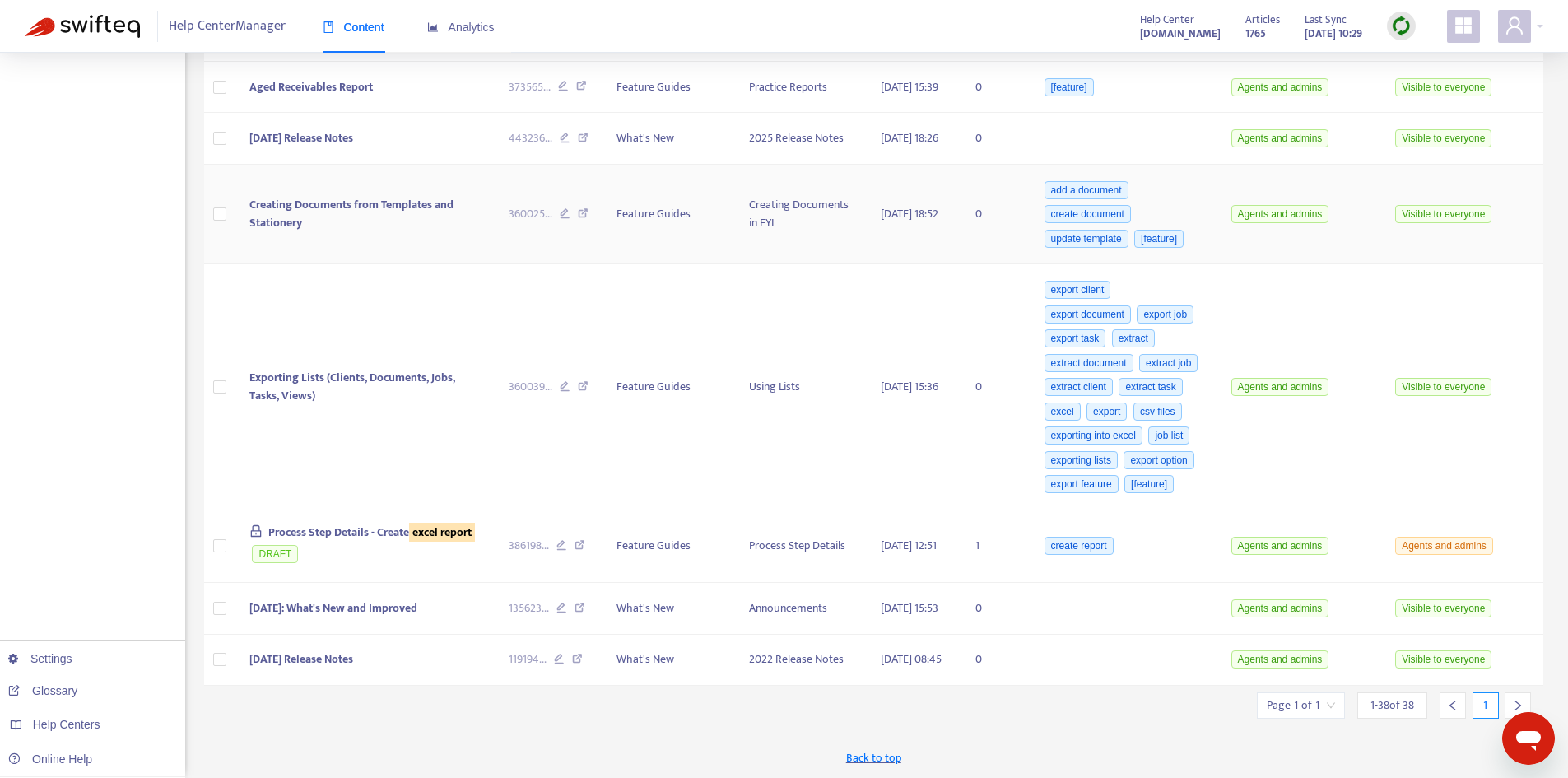
click at [334, 265] on td "Creating Documents from Templates and Stationery" at bounding box center [365, 214] width 259 height 100
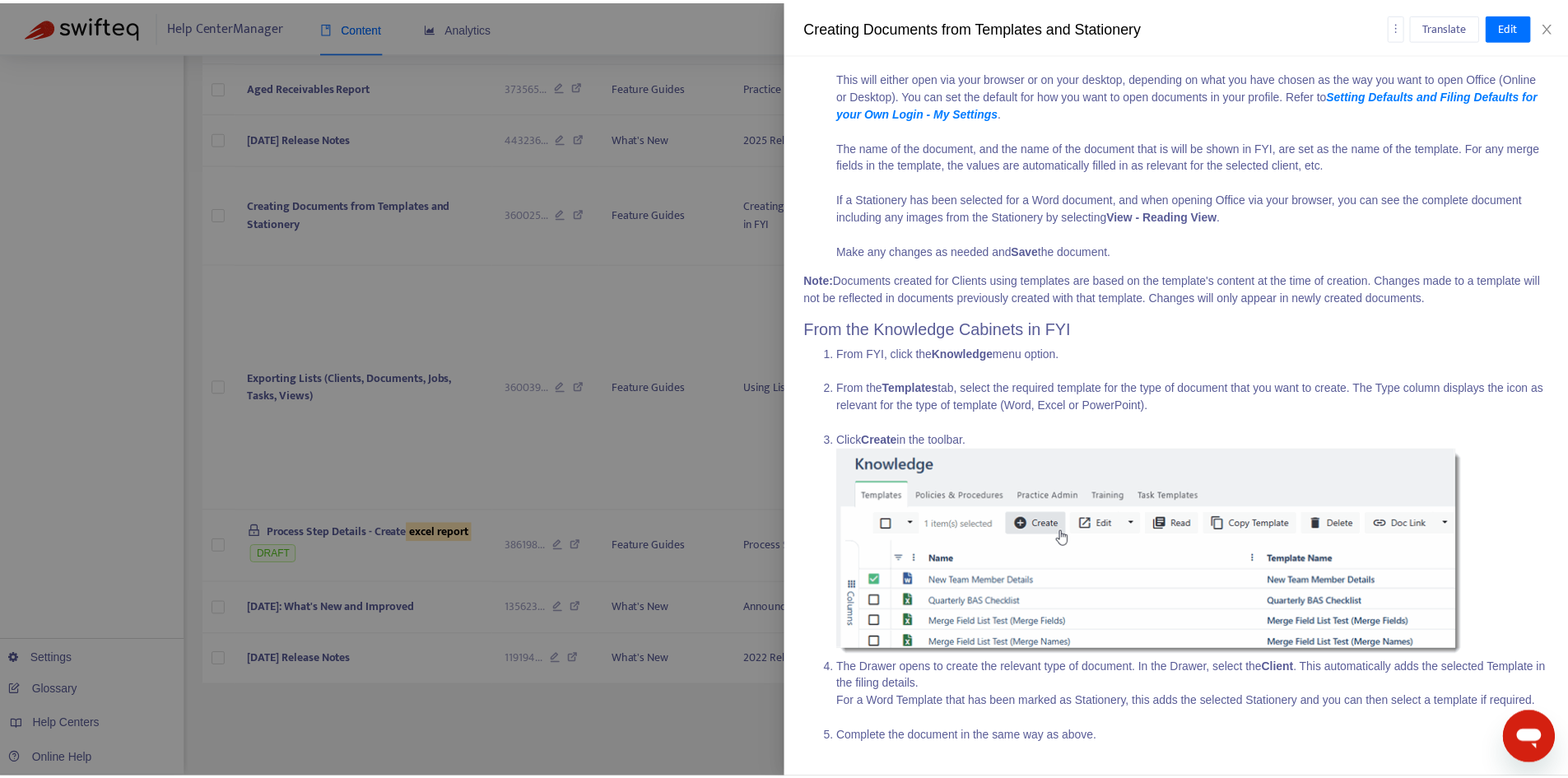
scroll to position [1458, 0]
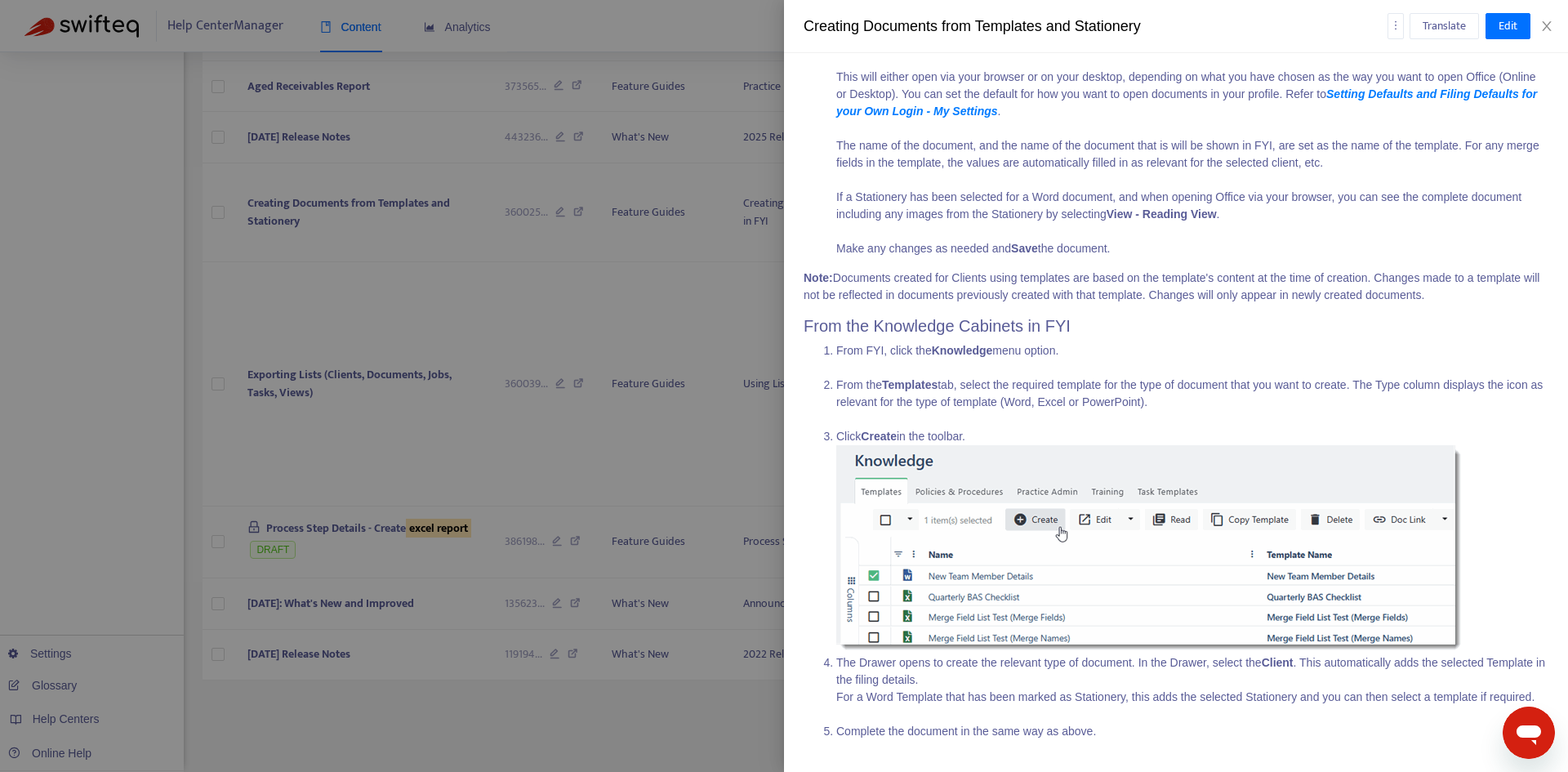
click at [1542, 34] on div "Translate Edit" at bounding box center [1468, 26] width 162 height 26
click at [1547, 30] on icon "close" at bounding box center [1547, 26] width 13 height 13
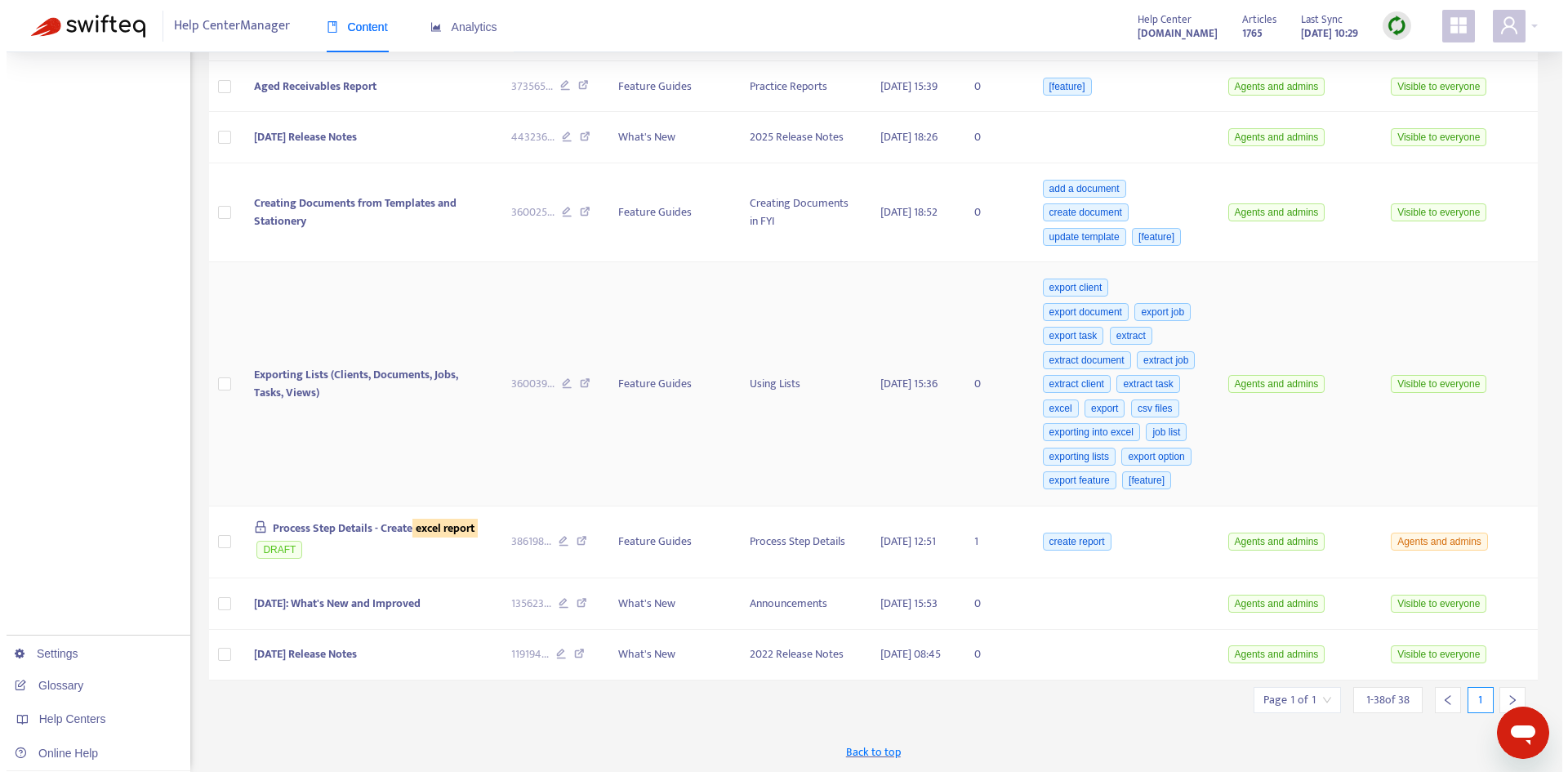
scroll to position [3447, 0]
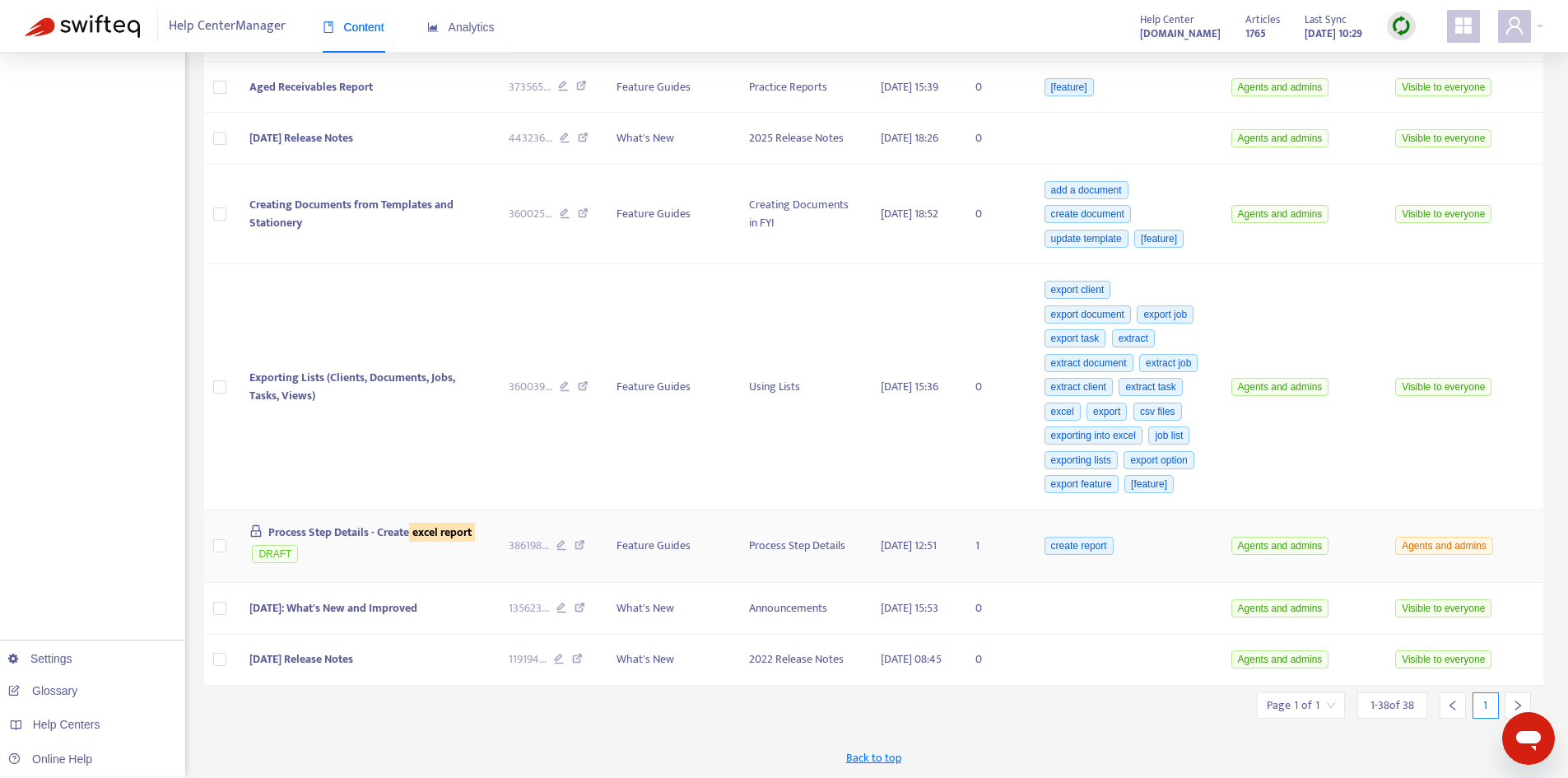
click at [372, 523] on span "Process Step Details - Create excel report" at bounding box center [372, 532] width 207 height 19
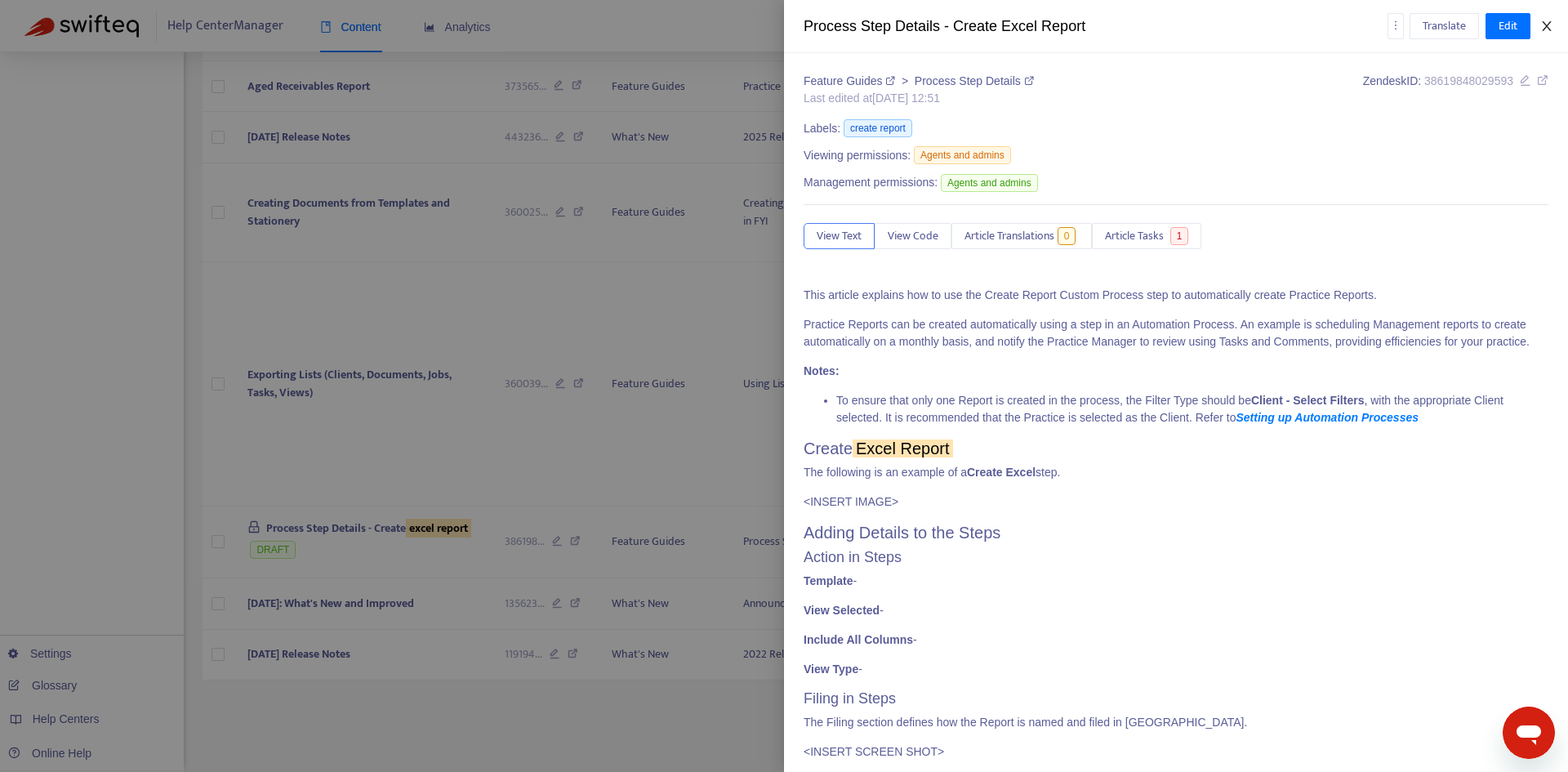
click at [1543, 30] on icon "close" at bounding box center [1546, 26] width 9 height 10
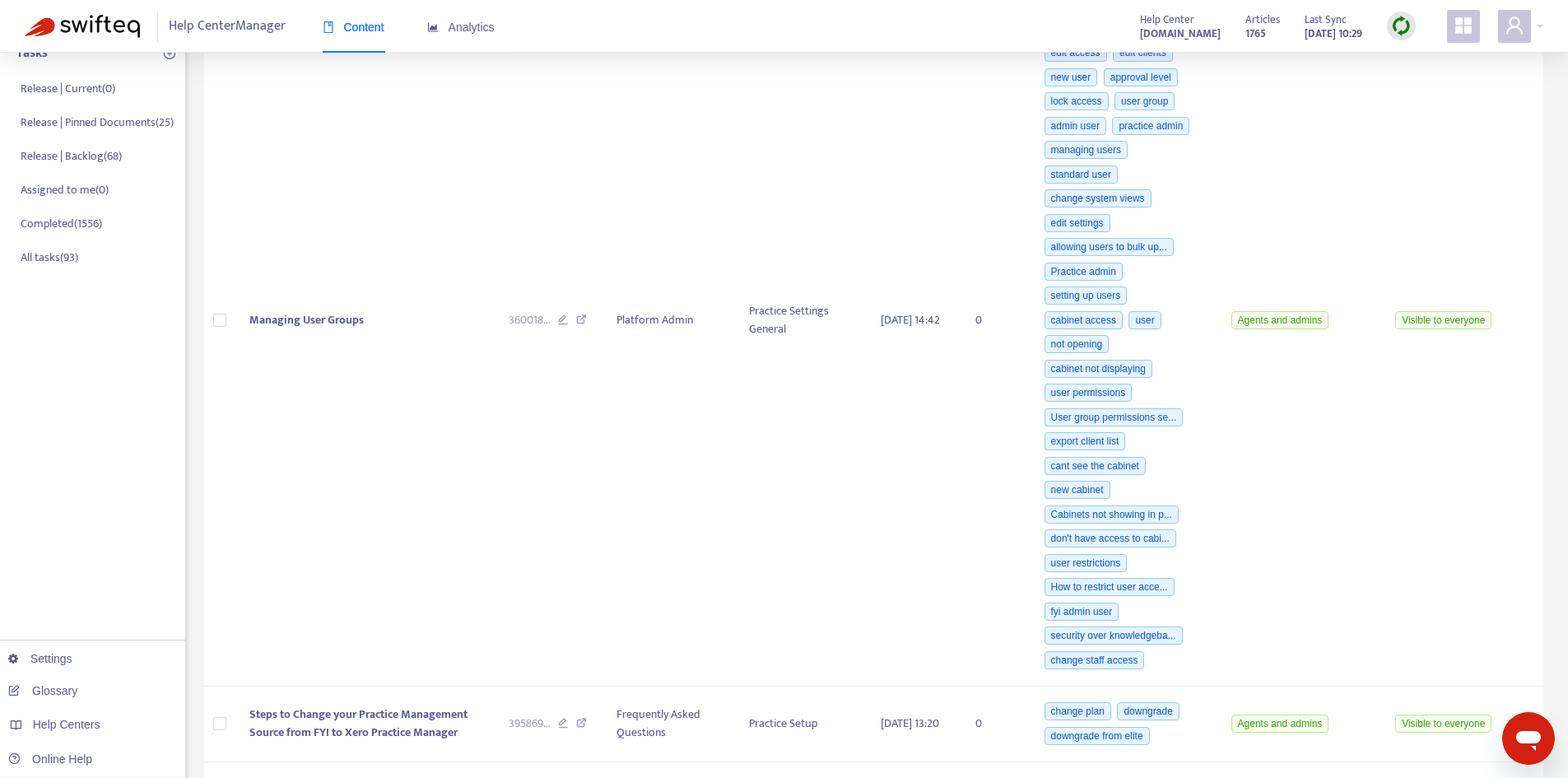
scroll to position [0, 0]
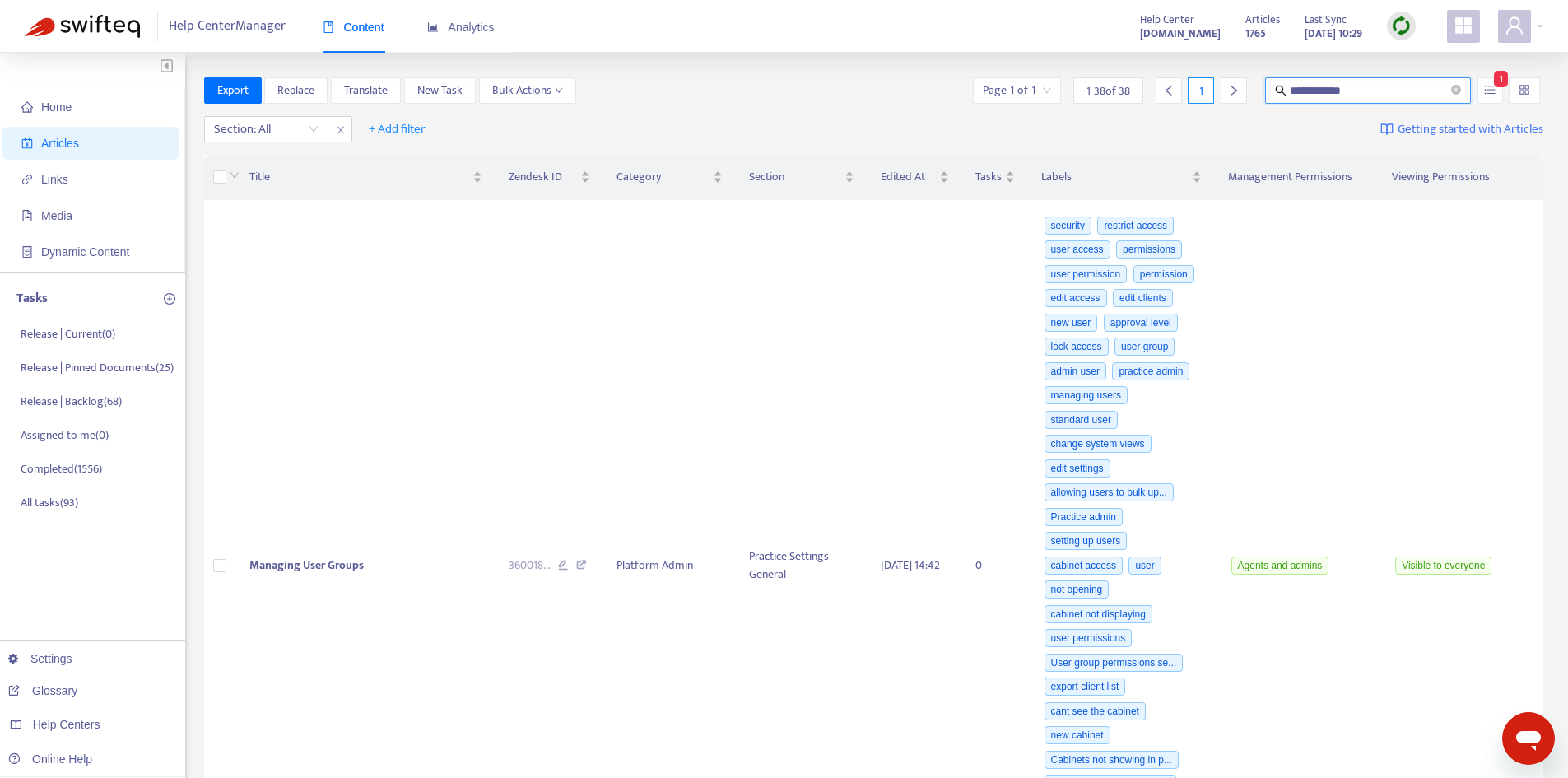
drag, startPoint x: 1372, startPoint y: 87, endPoint x: 1337, endPoint y: 89, distance: 35.1
click at [1257, 88] on div "**********" at bounding box center [1256, 90] width 573 height 26
click at [1359, 89] on input "**********" at bounding box center [1369, 90] width 158 height 18
click at [1377, 83] on input "**********" at bounding box center [1369, 90] width 158 height 18
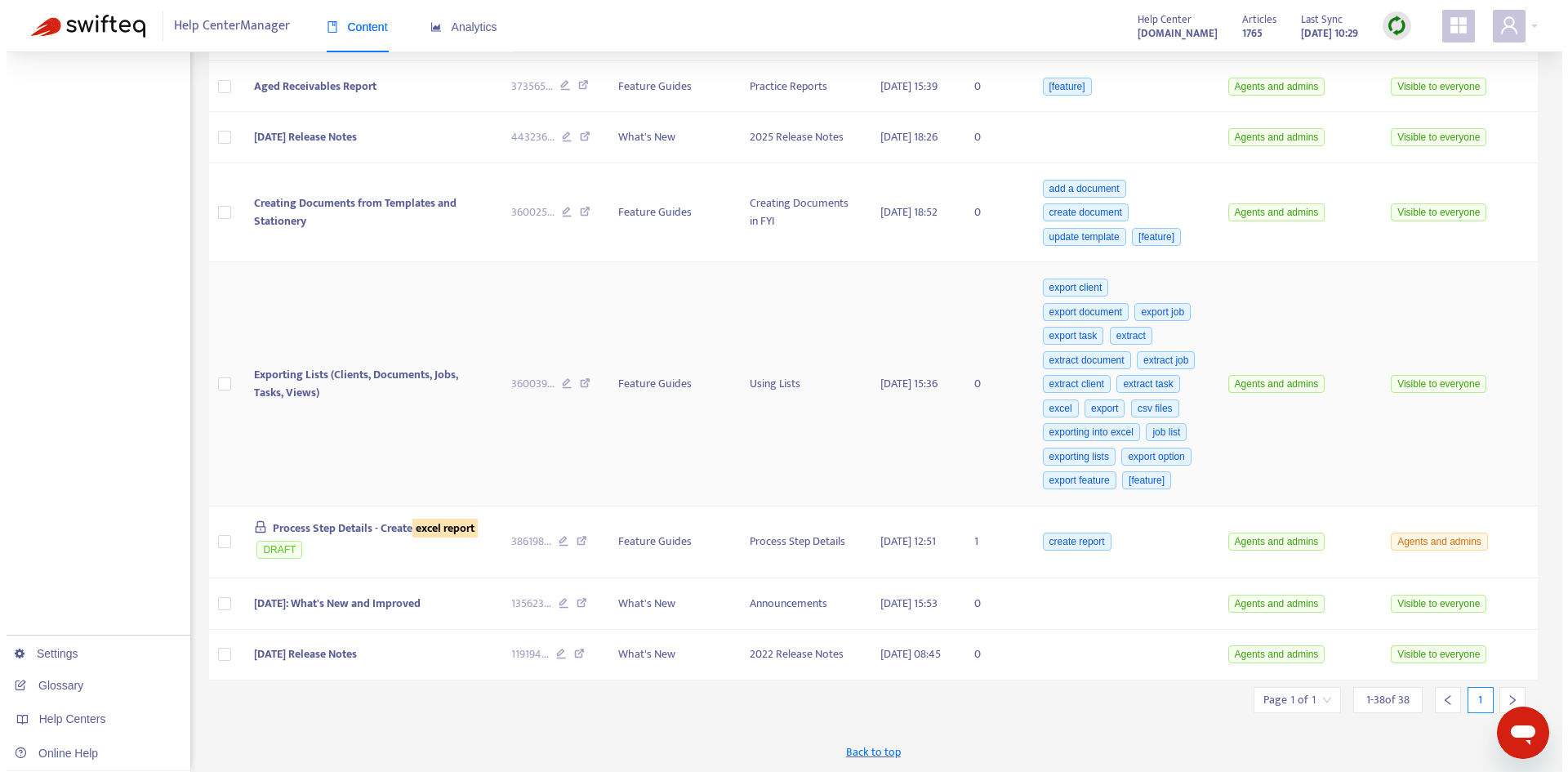
scroll to position [3430, 0]
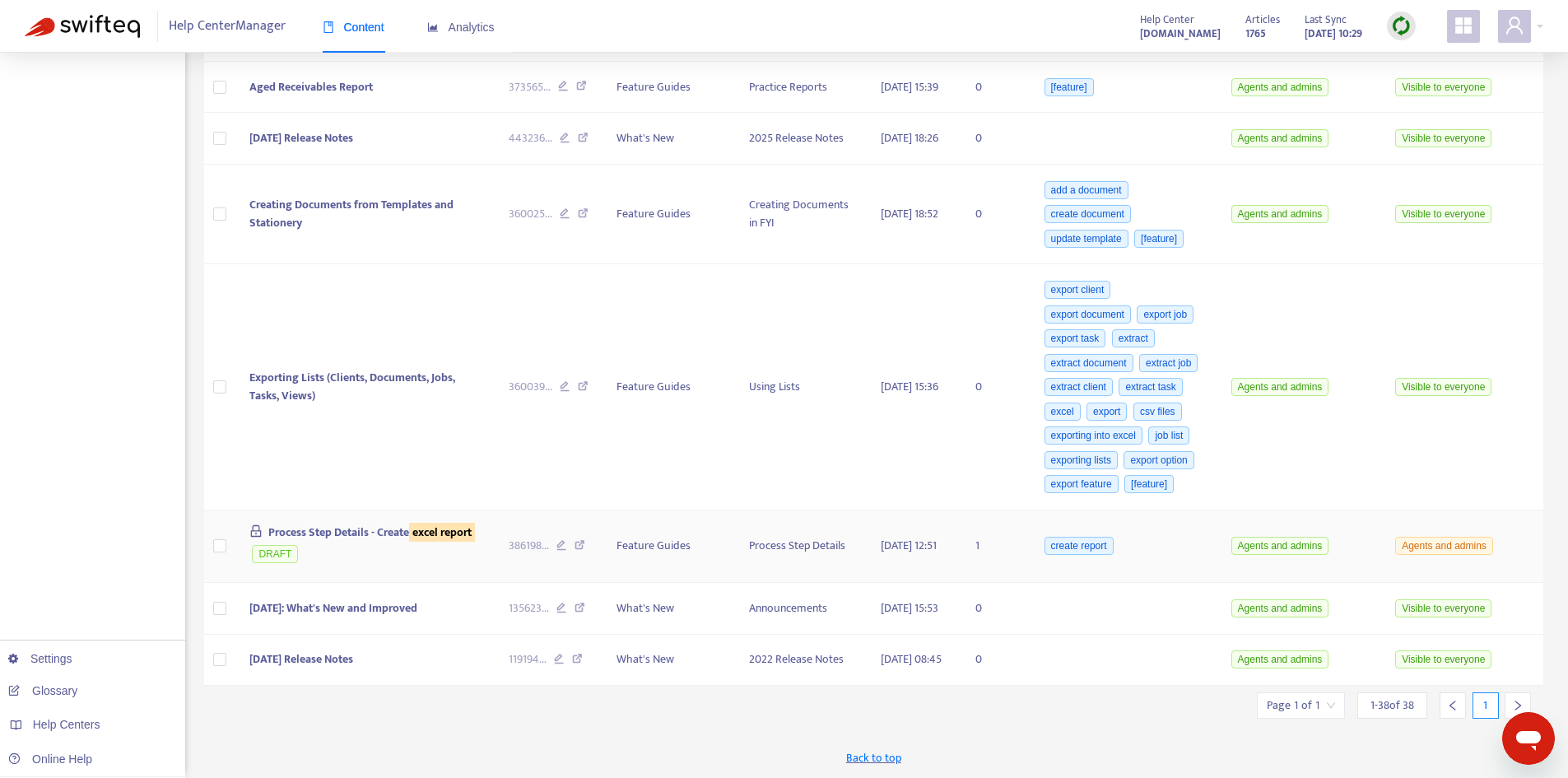
click at [324, 523] on span "Process Step Details - Create excel report" at bounding box center [372, 532] width 207 height 19
click at [329, 526] on span "Process Step Details - Create excel report" at bounding box center [372, 532] width 207 height 19
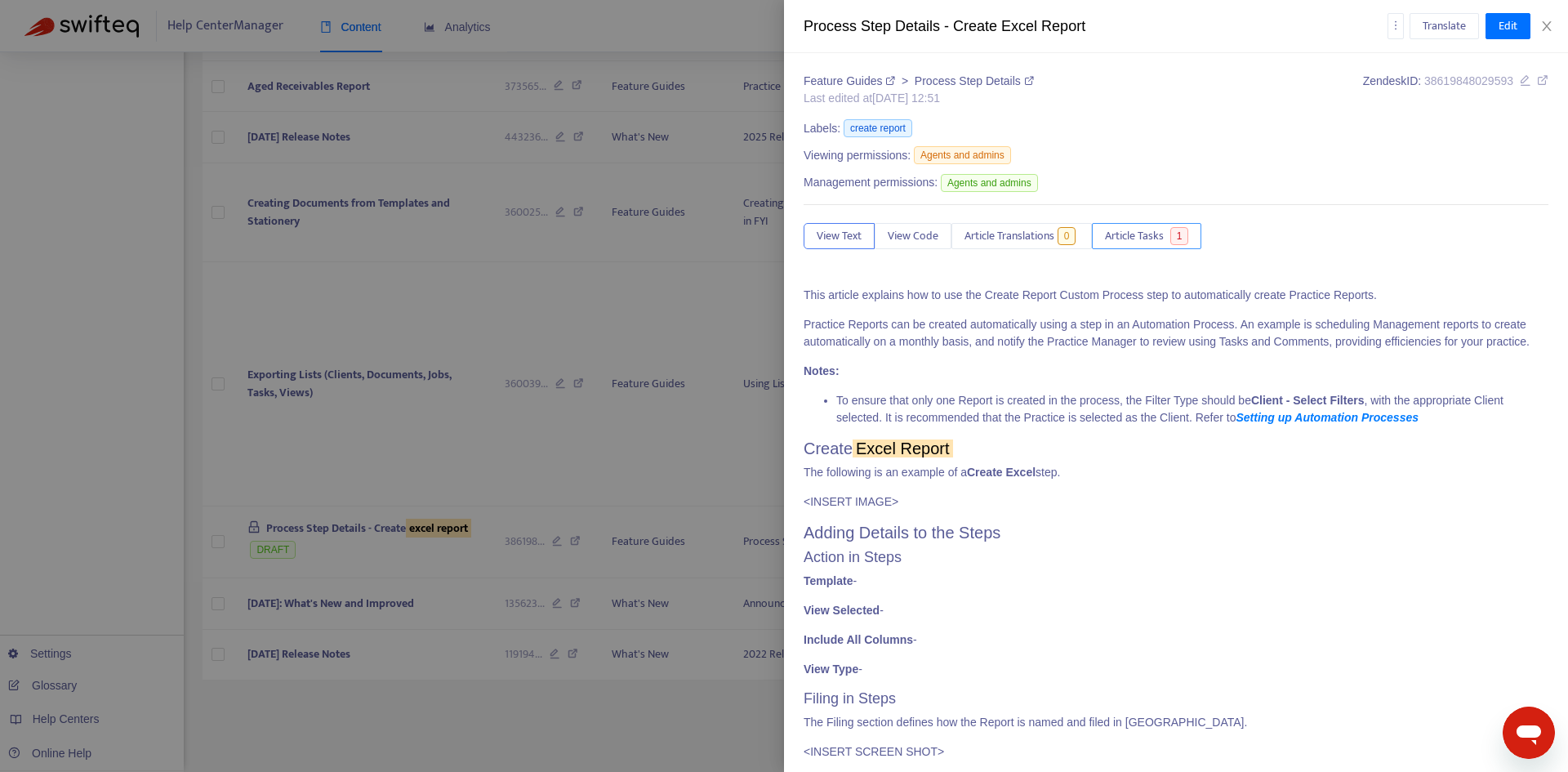
click at [1172, 235] on span "1" at bounding box center [1179, 237] width 19 height 18
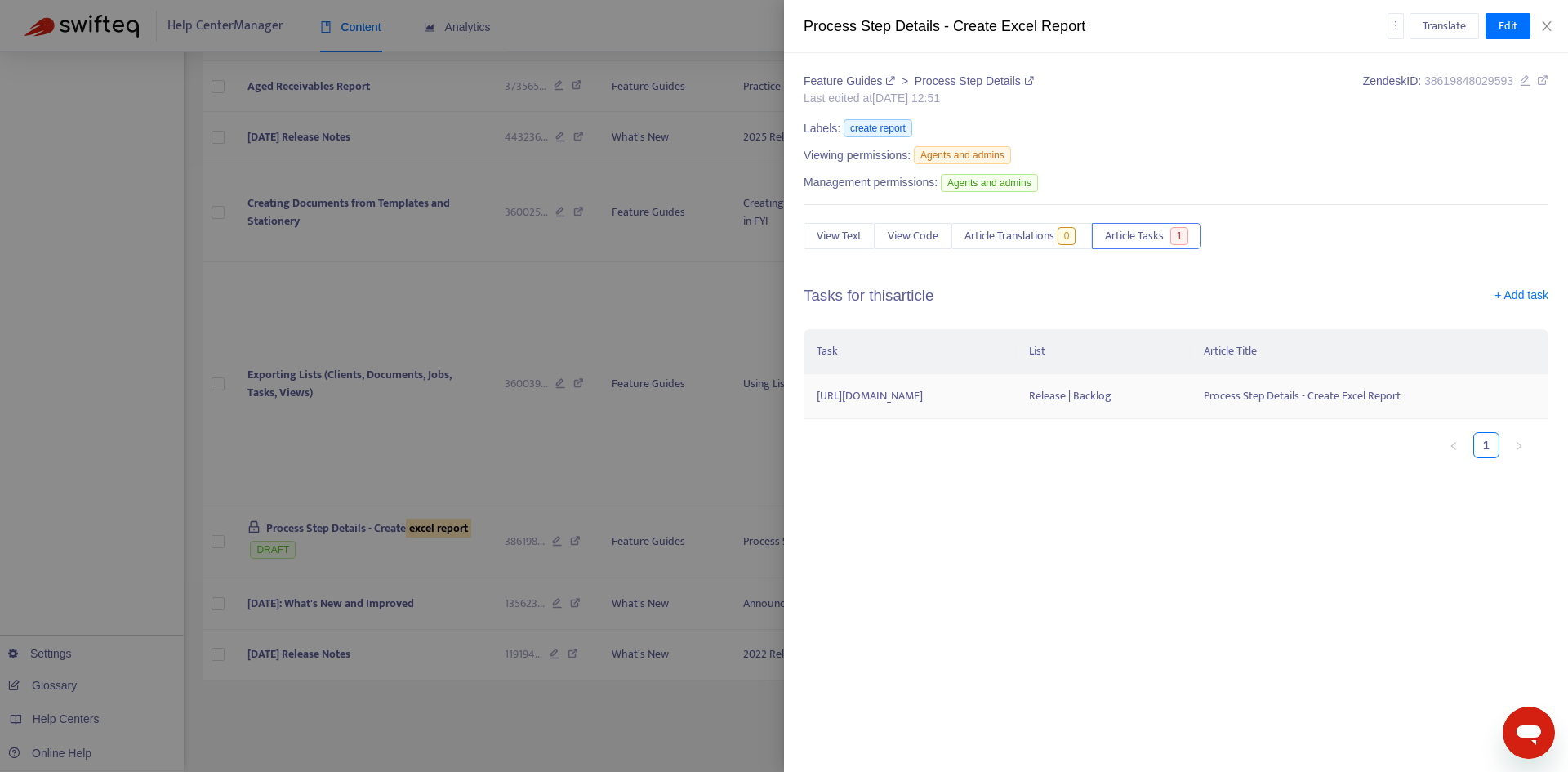
click at [1016, 394] on td "[URL][DOMAIN_NAME]" at bounding box center [910, 397] width 213 height 45
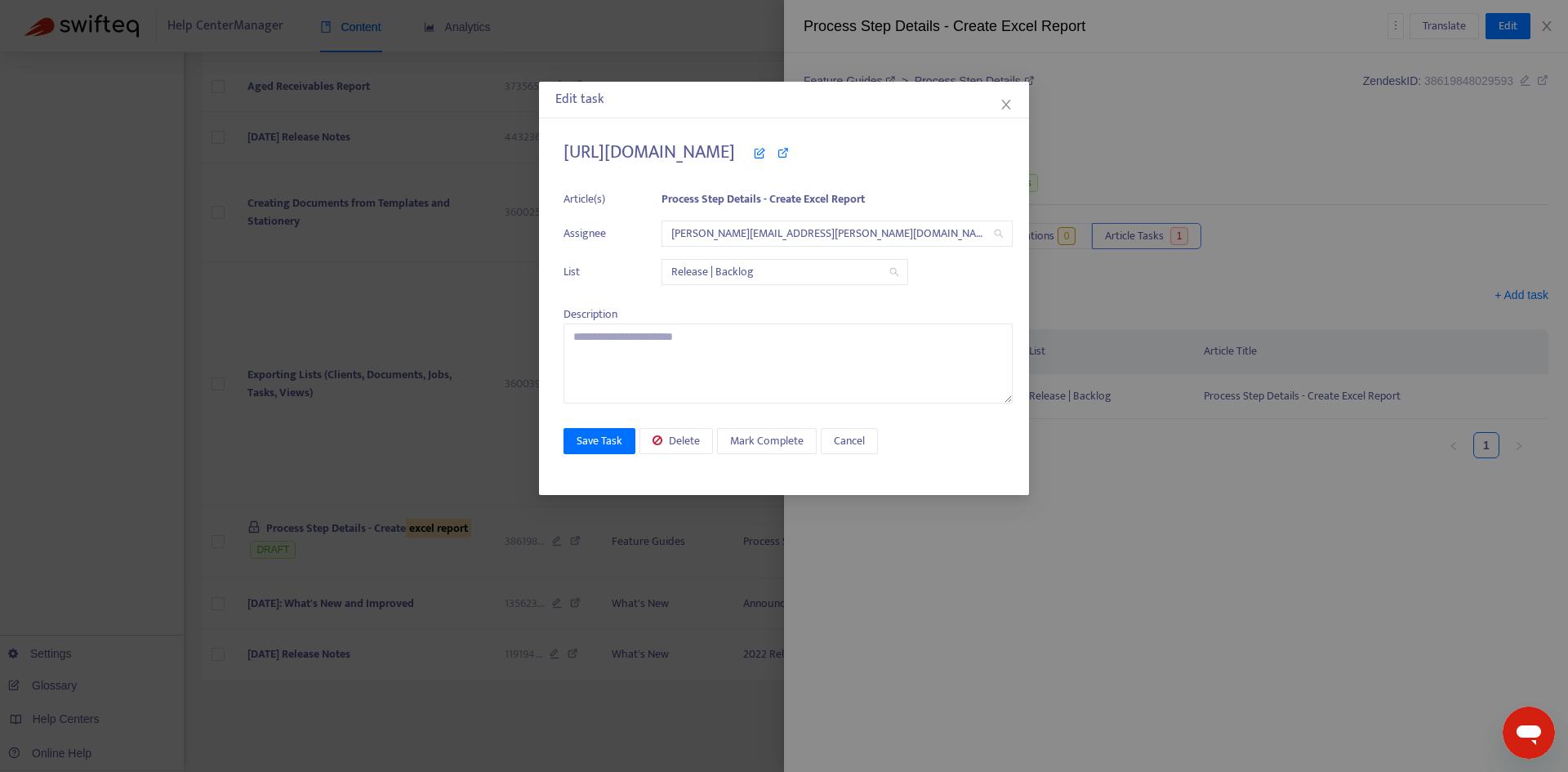
click at [789, 151] on icon at bounding box center [783, 153] width 11 height 11
drag, startPoint x: 565, startPoint y: 156, endPoint x: 911, endPoint y: 156, distance: 346.0
click at [911, 156] on h4 "[URL][DOMAIN_NAME]" at bounding box center [787, 152] width 449 height 22
copy h4 "[URL][DOMAIN_NAME]"
click at [1006, 111] on button "Close" at bounding box center [1006, 104] width 18 height 18
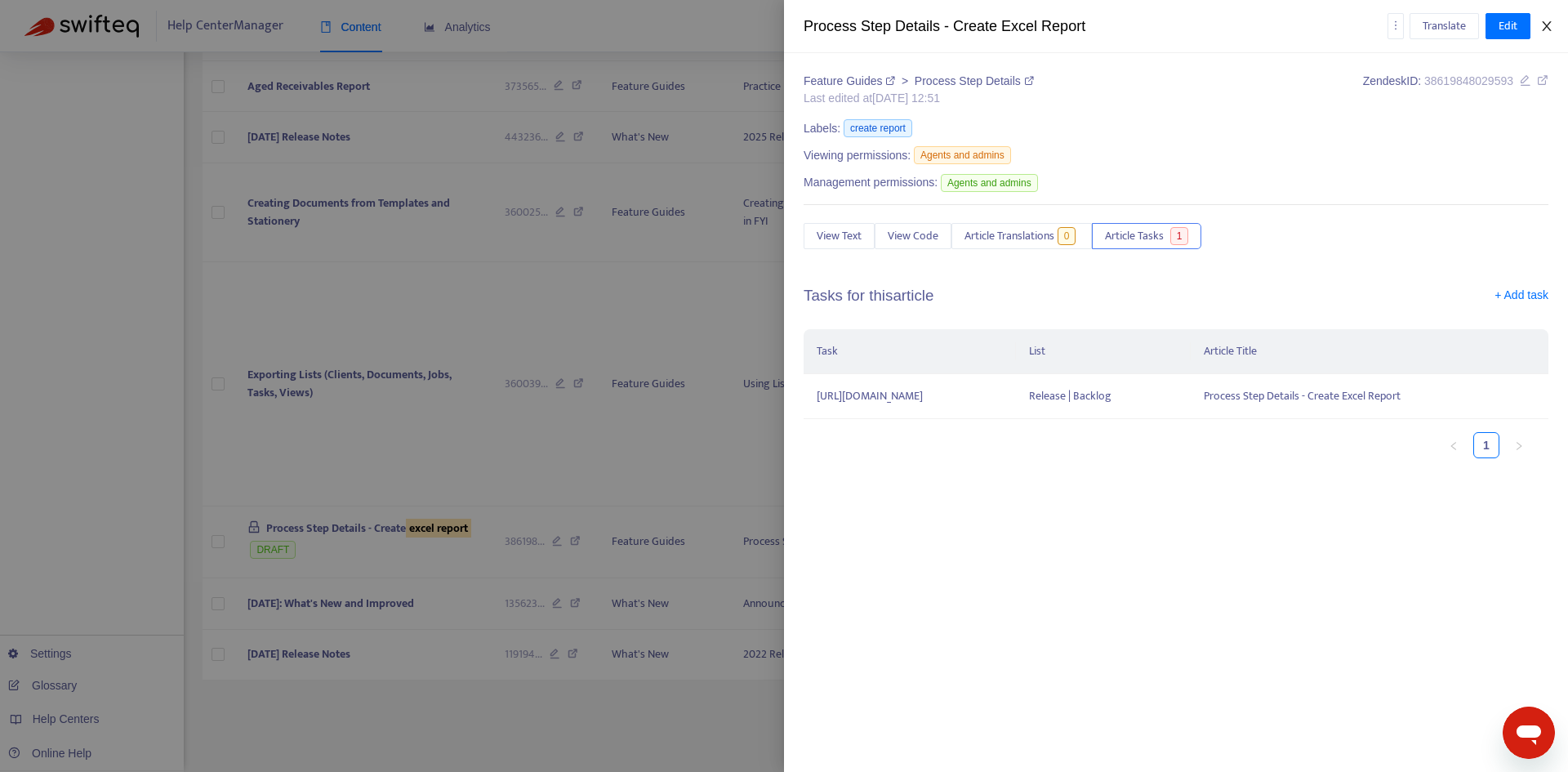
click at [1544, 30] on icon "close" at bounding box center [1547, 26] width 13 height 13
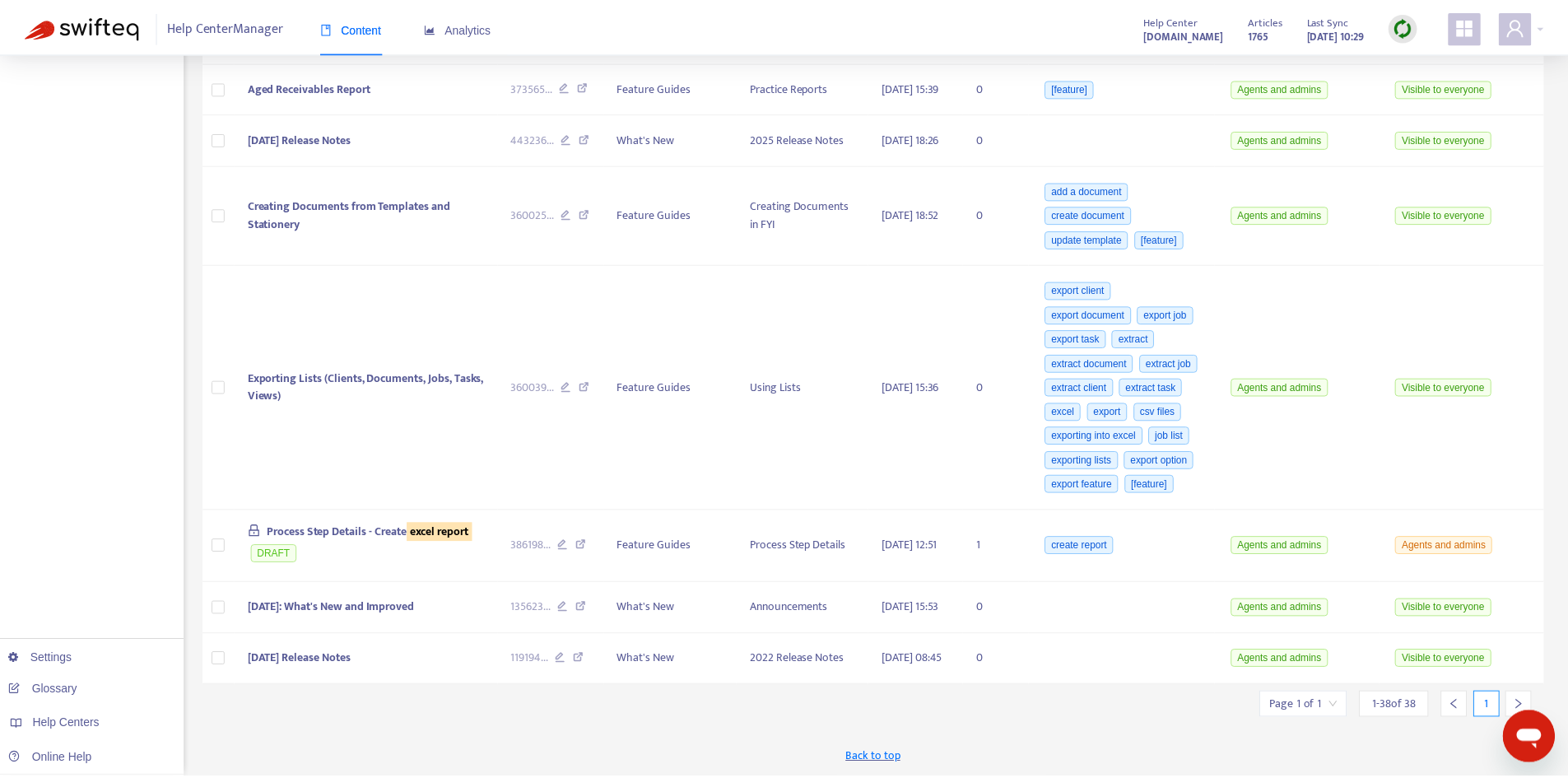
scroll to position [3455, 0]
